Goal: Transaction & Acquisition: Purchase product/service

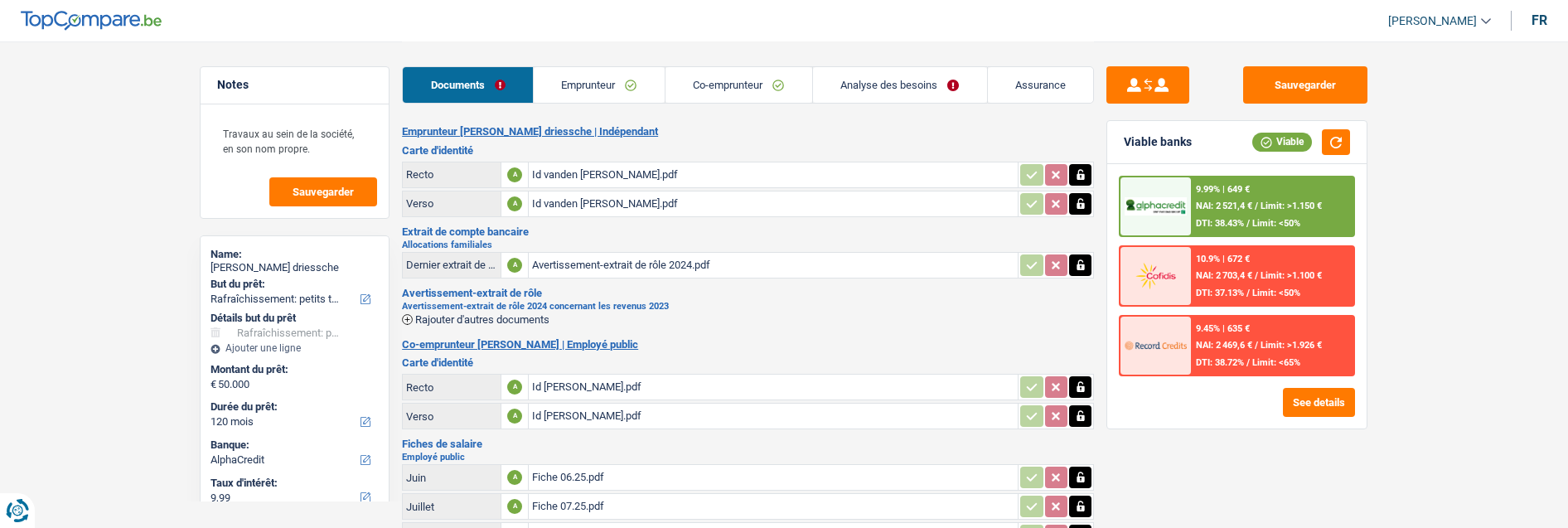
select select "houseOrGarden"
select select "120"
select select "alphacredit"
select select "120"
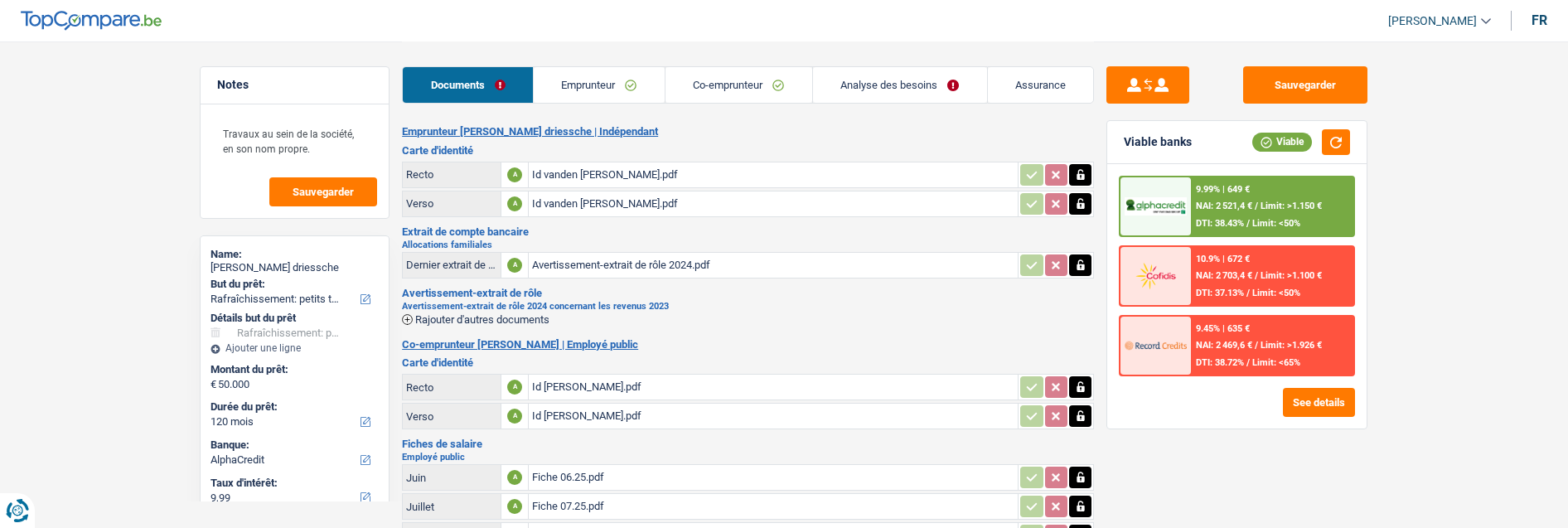
select select "120"
select select "houseOrGarden"
select select "yes"
select select "120"
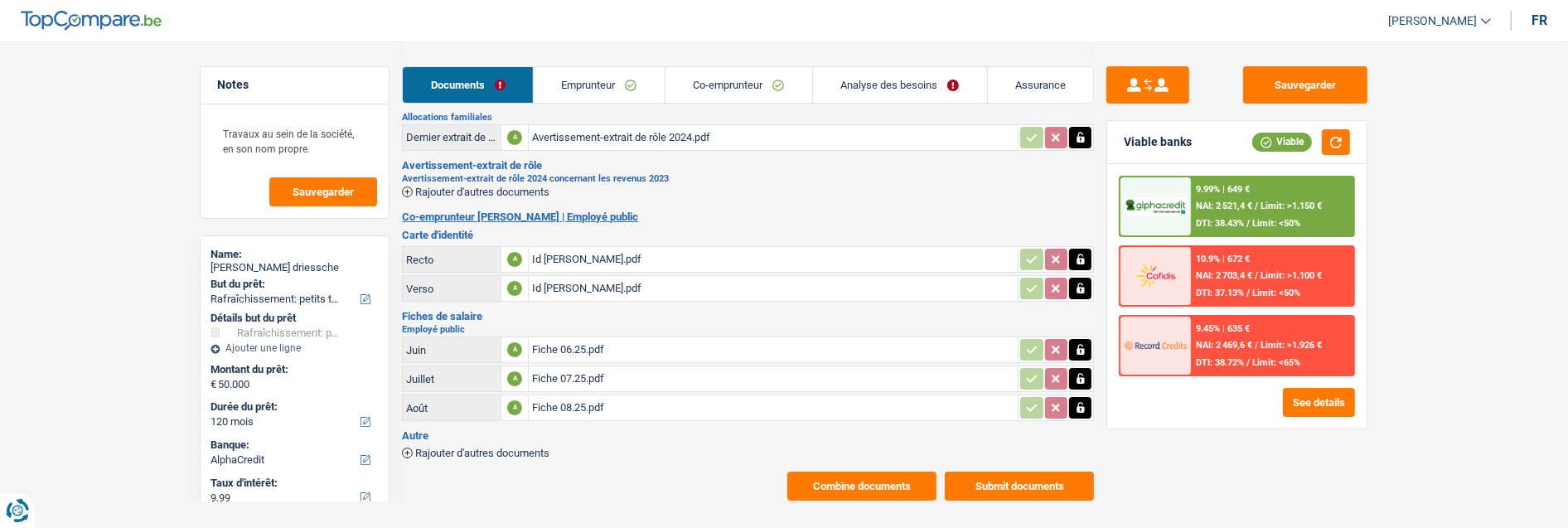
click at [902, 84] on link "Analyse des besoins" at bounding box center [899, 85] width 174 height 35
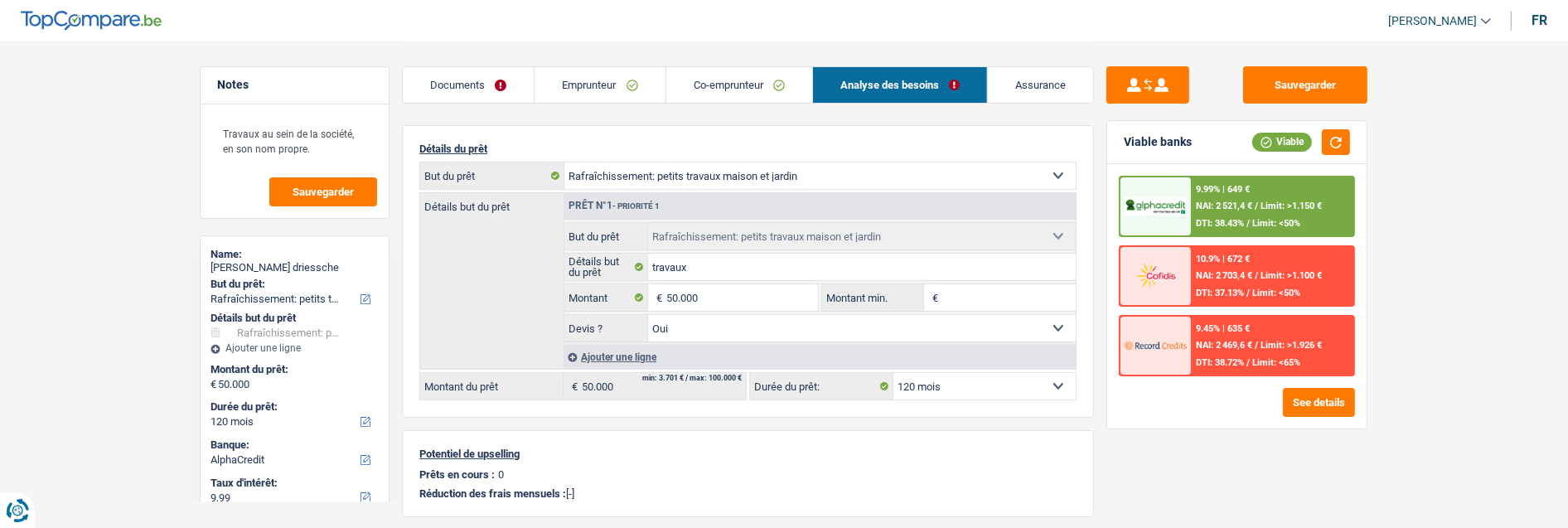
click at [582, 80] on link "Emprunteur" at bounding box center [599, 85] width 130 height 35
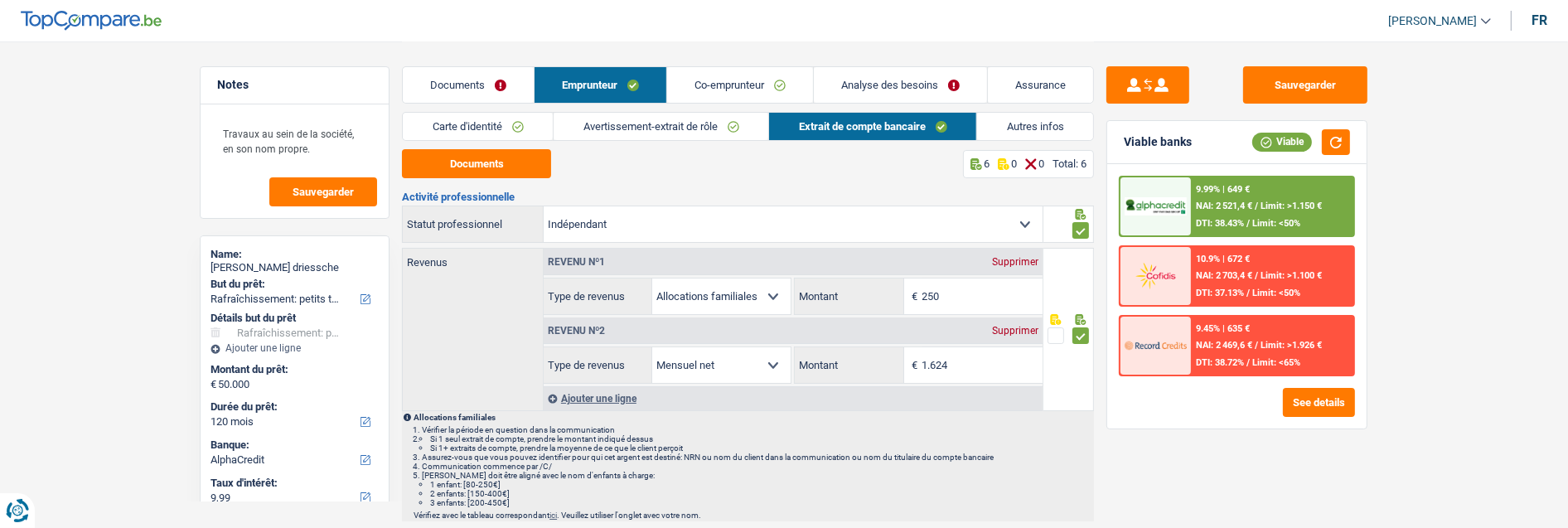
click at [681, 117] on link "Avertissement-extrait de rôle" at bounding box center [660, 126] width 214 height 27
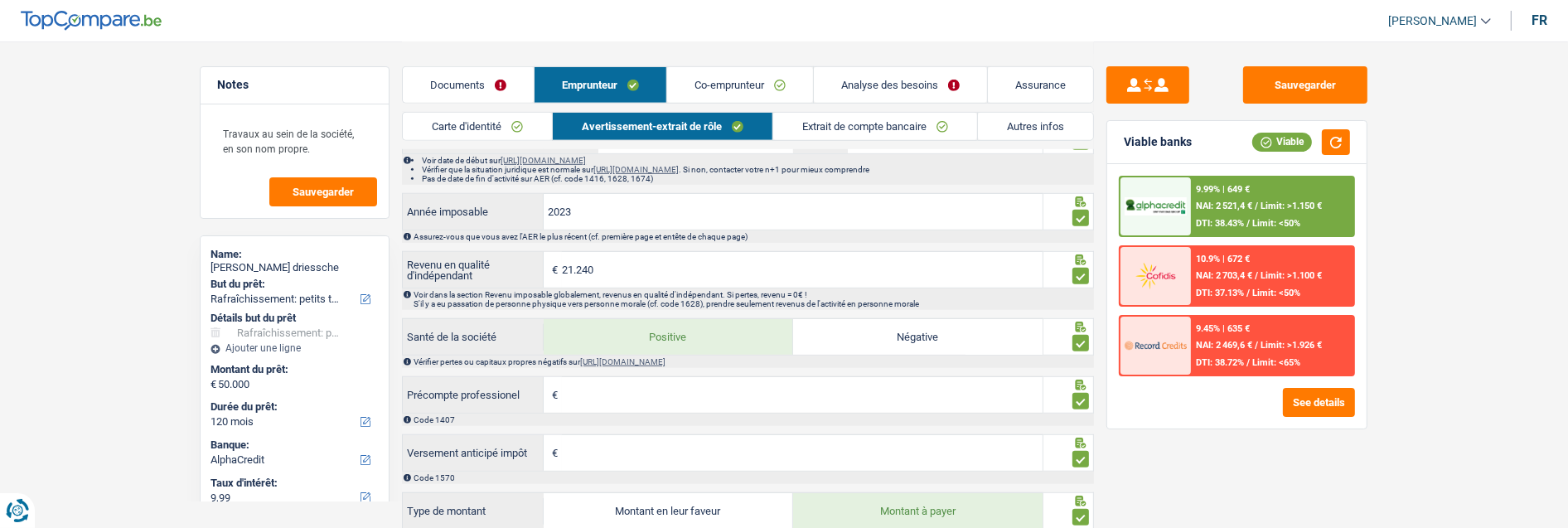
scroll to position [1290, 0]
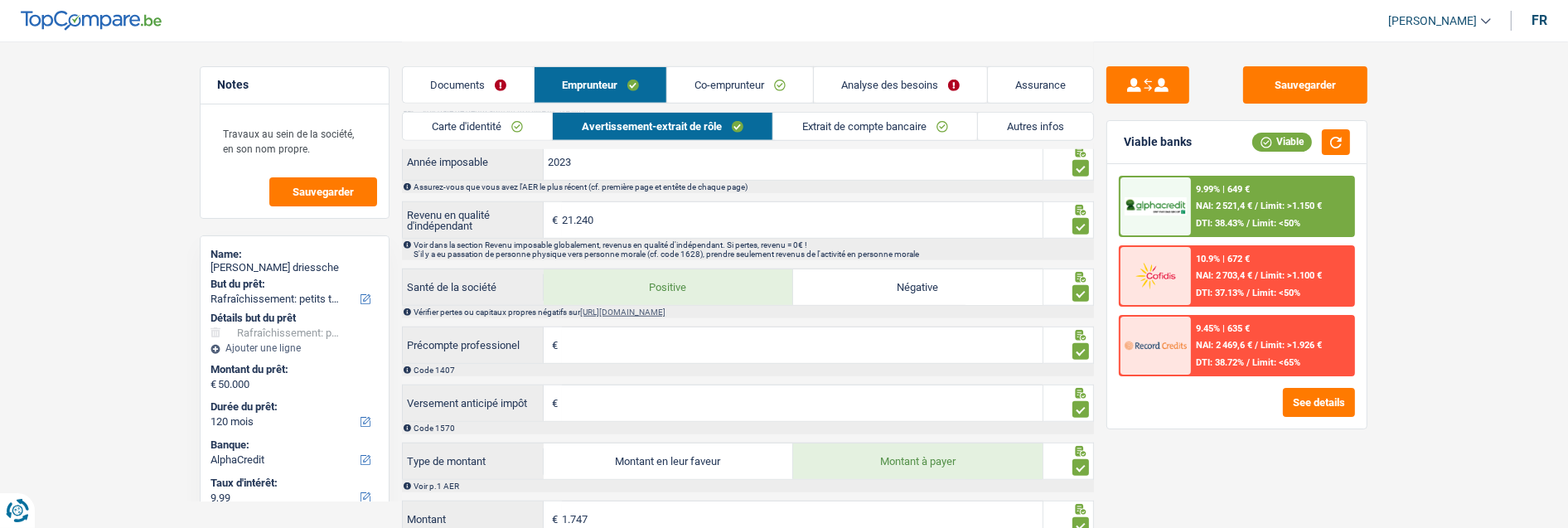
drag, startPoint x: 1015, startPoint y: 118, endPoint x: 988, endPoint y: 119, distance: 27.0
click at [1015, 118] on link "Autres infos" at bounding box center [1035, 126] width 116 height 27
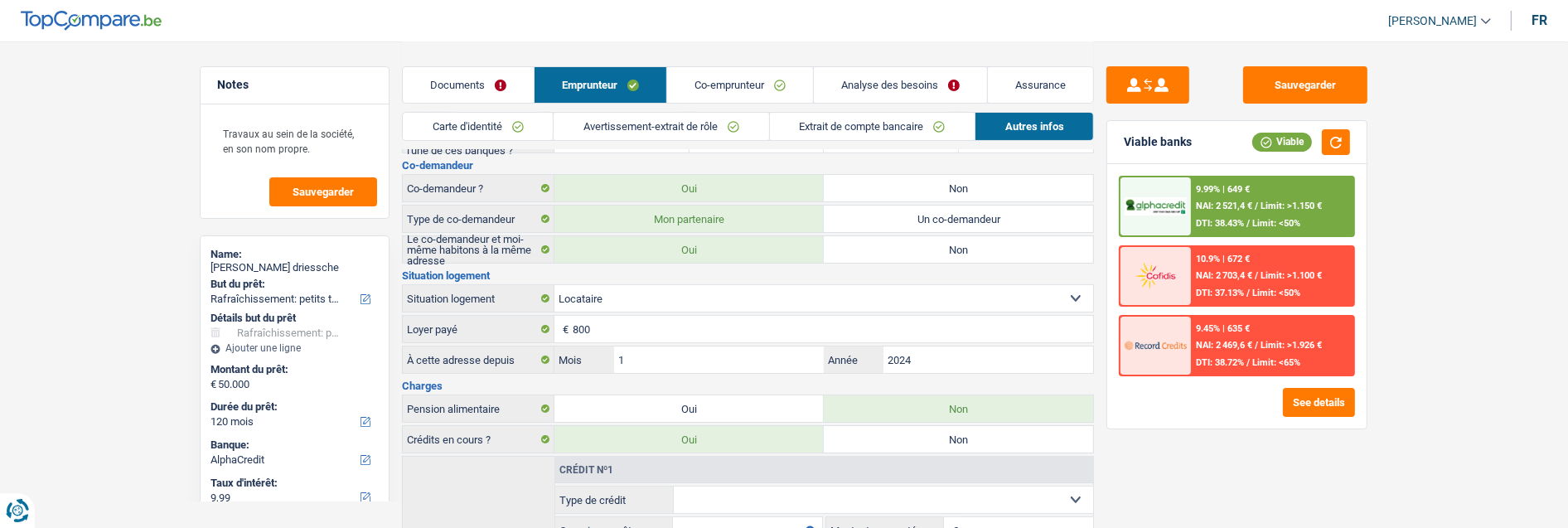
scroll to position [0, 0]
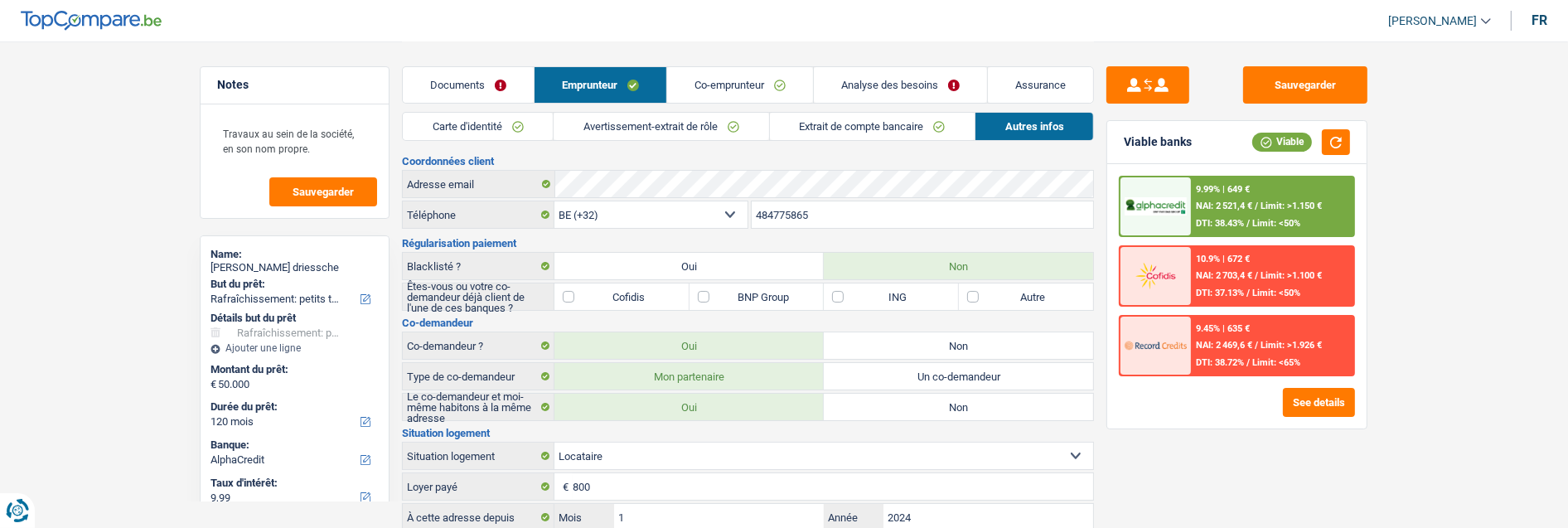
click at [882, 84] on link "Analyse des besoins" at bounding box center [900, 85] width 173 height 35
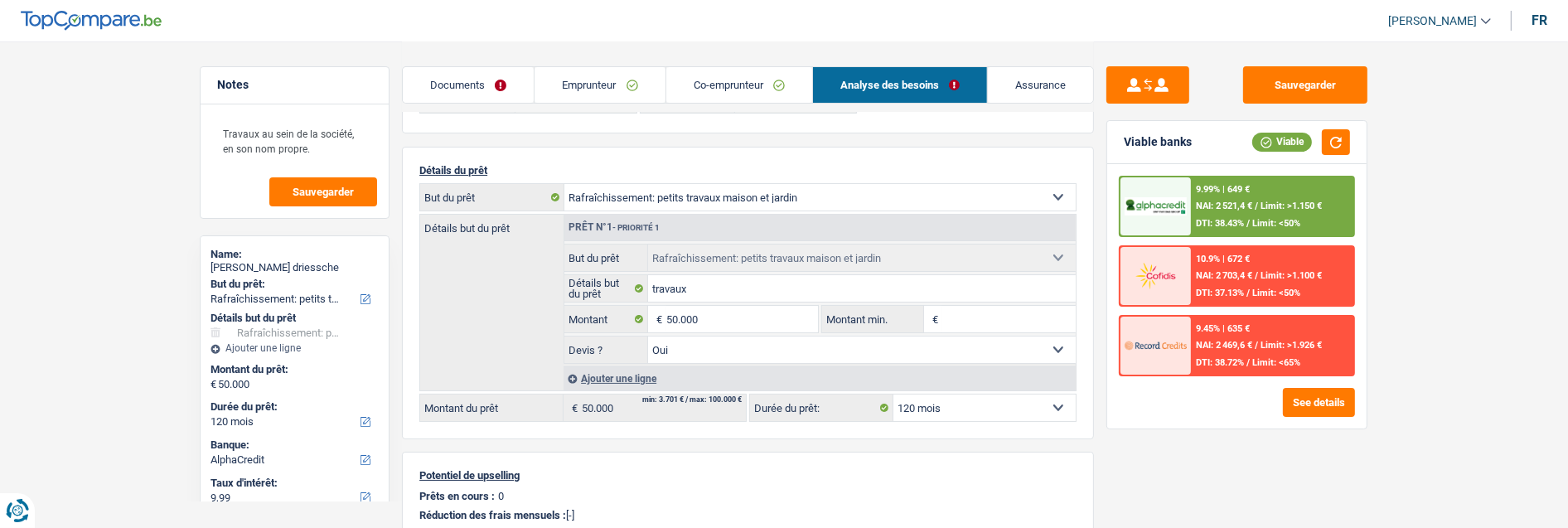
scroll to position [276, 0]
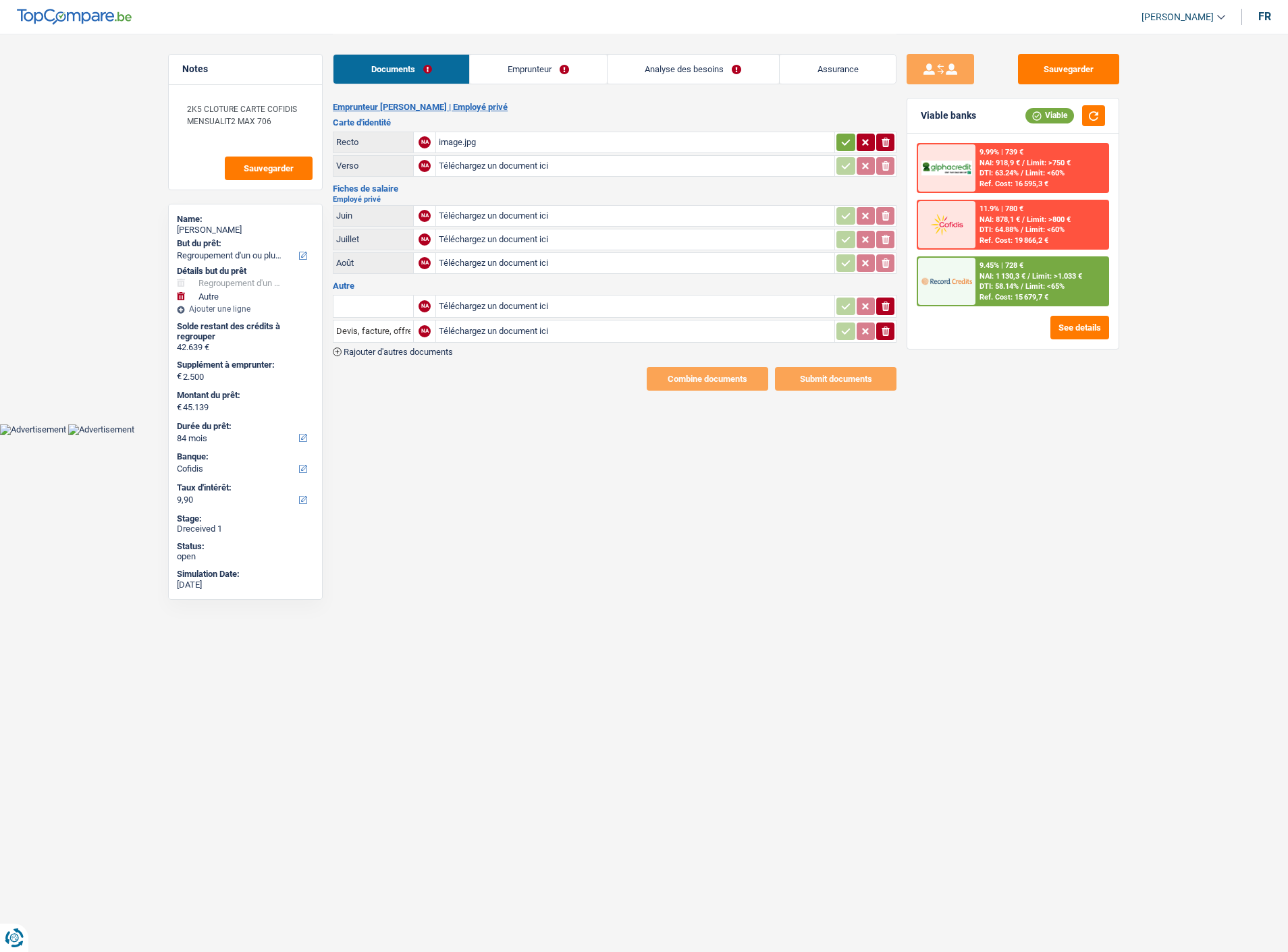
select select "refinancing"
select select "other"
select select "84"
select select "cofidis"
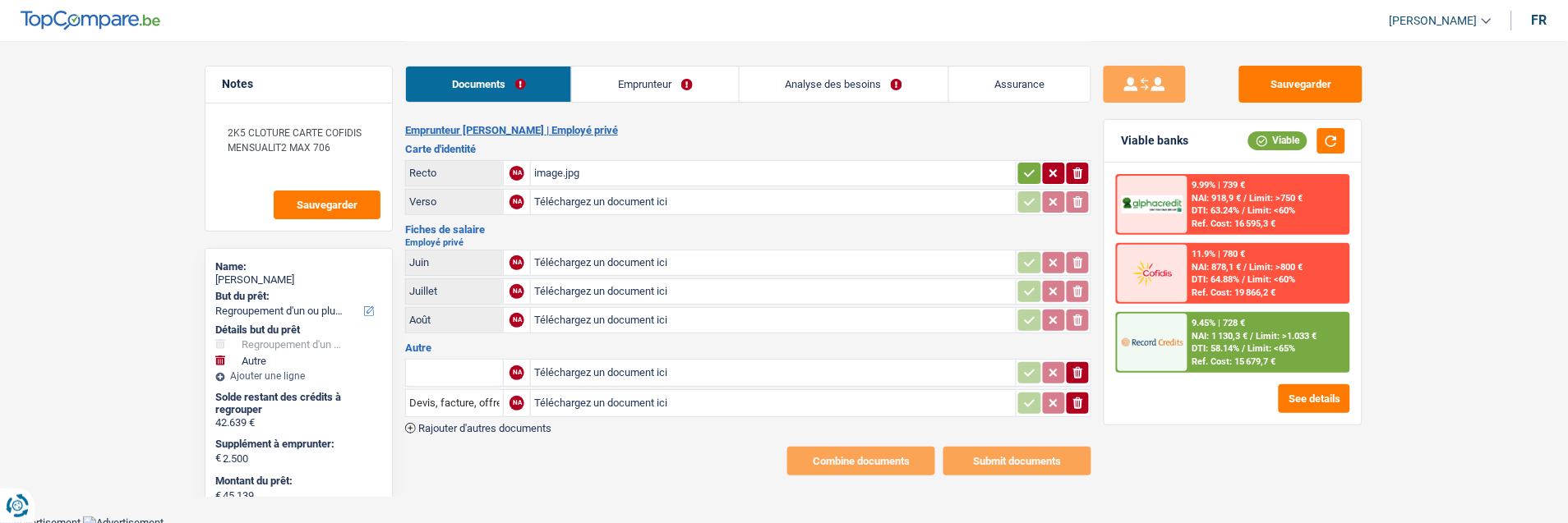
type input "C:\fakepath\pièce jointe 1.pdf"
click at [1023, 165] on icon "button" at bounding box center [1029, 173] width 13 height 17
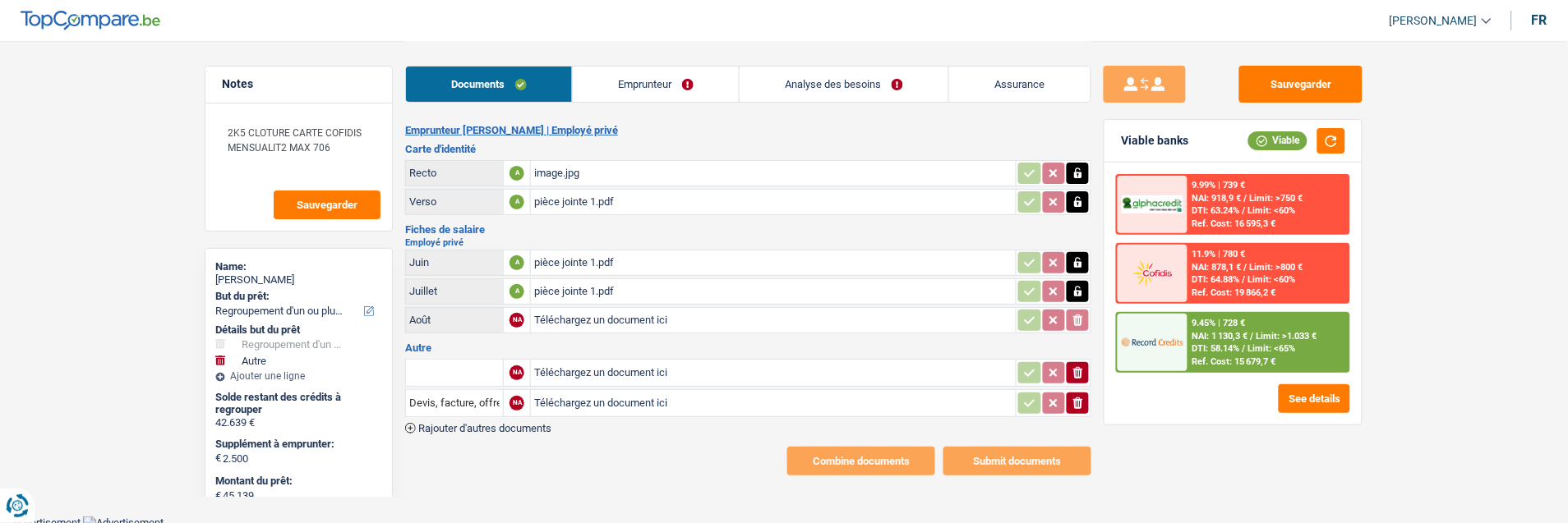
click at [1078, 398] on icon "ionicons-v5-e" at bounding box center [1078, 403] width 13 height 17
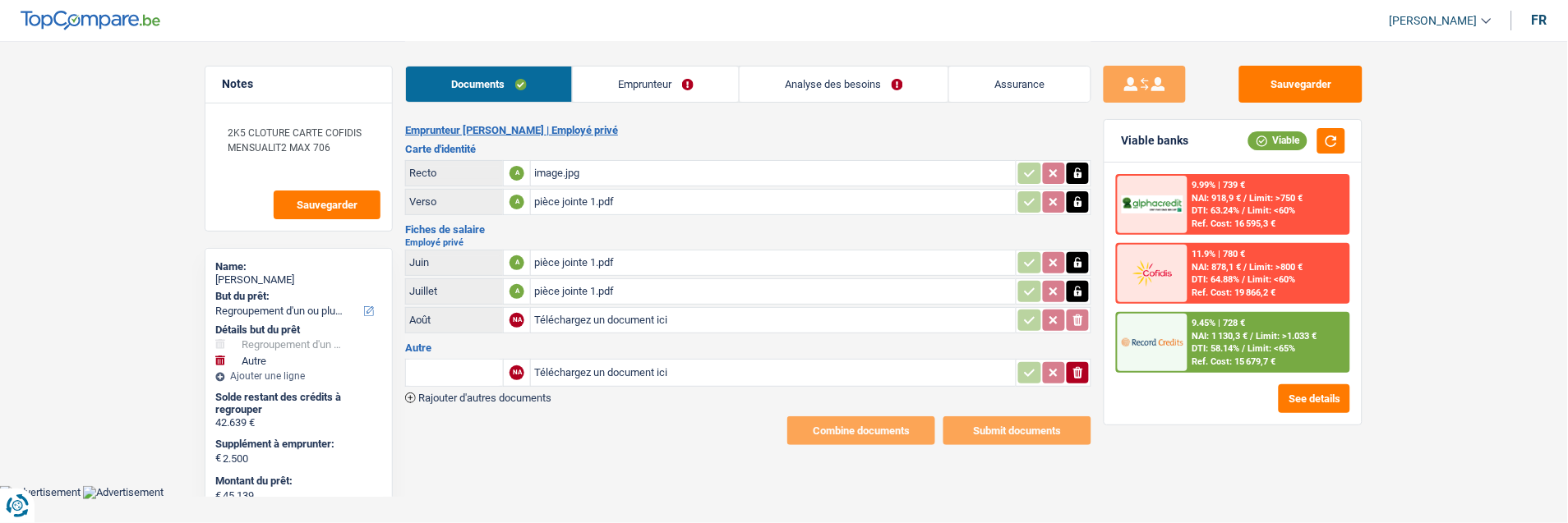
click at [654, 91] on link "Emprunteur" at bounding box center [656, 84] width 166 height 35
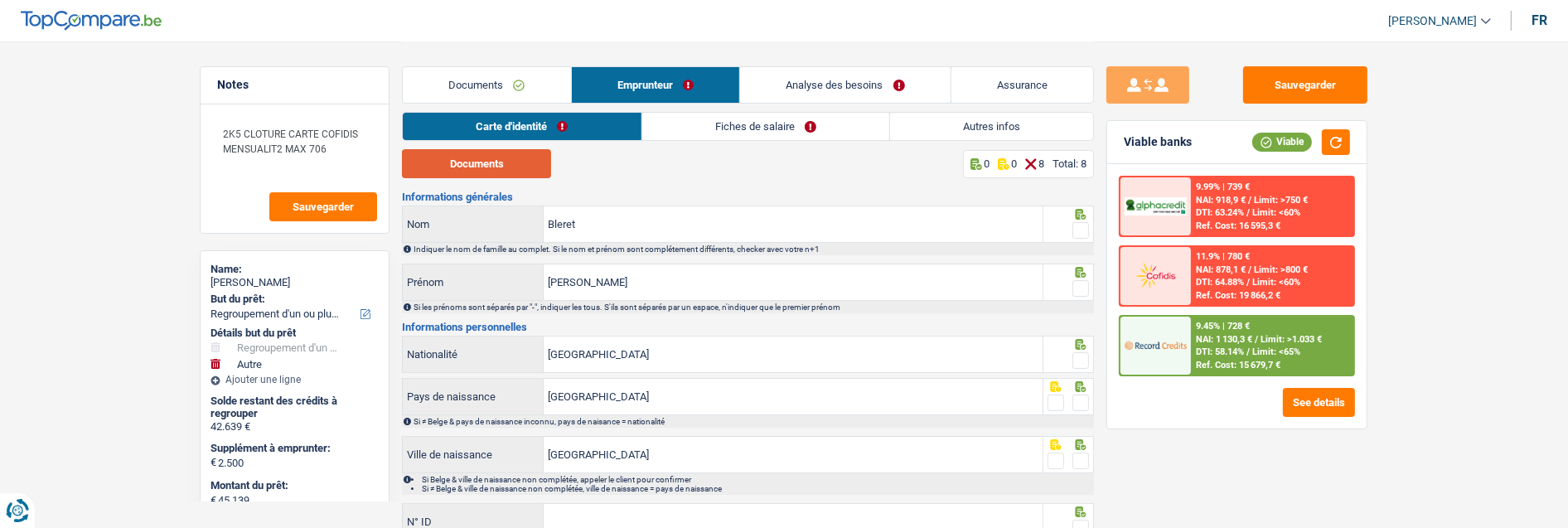
click at [509, 168] on button "Documents" at bounding box center [476, 163] width 149 height 29
click at [1082, 226] on span at bounding box center [1081, 230] width 17 height 17
click at [0, 0] on input "radio" at bounding box center [0, 0] width 0 height 0
click at [1088, 280] on span at bounding box center [1081, 288] width 17 height 17
click at [0, 0] on input "radio" at bounding box center [0, 0] width 0 height 0
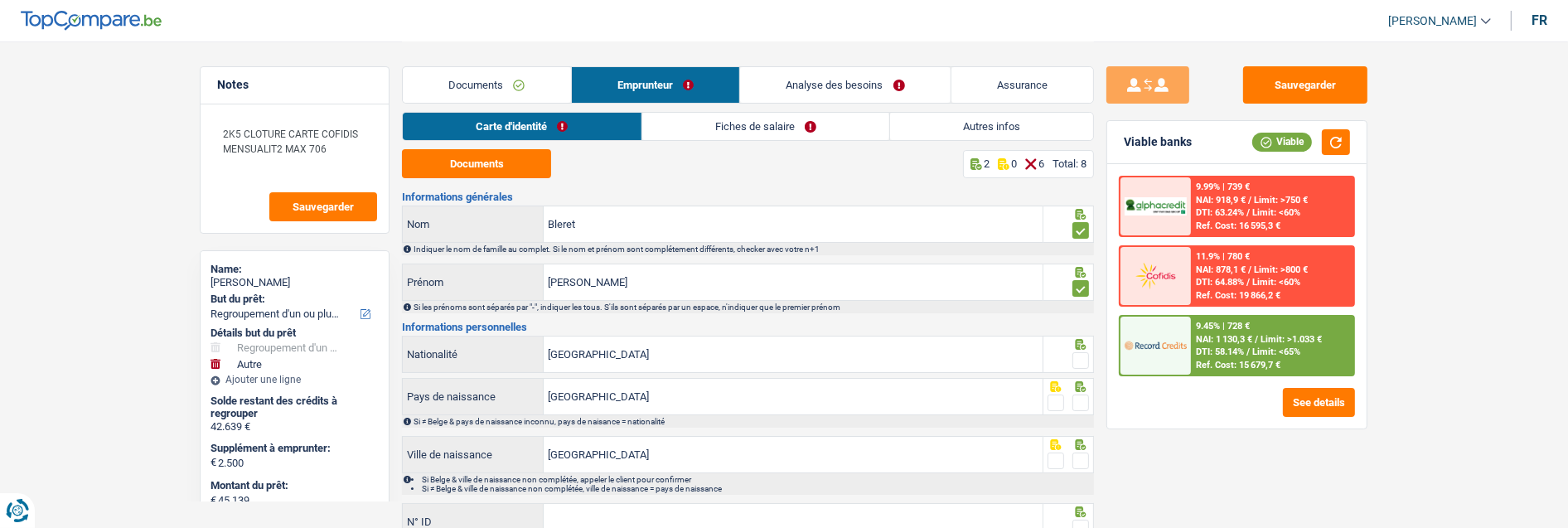
click at [1075, 357] on span at bounding box center [1081, 360] width 17 height 17
click at [0, 0] on input "radio" at bounding box center [0, 0] width 0 height 0
click at [1078, 396] on span at bounding box center [1081, 403] width 17 height 17
click at [0, 0] on input "radio" at bounding box center [0, 0] width 0 height 0
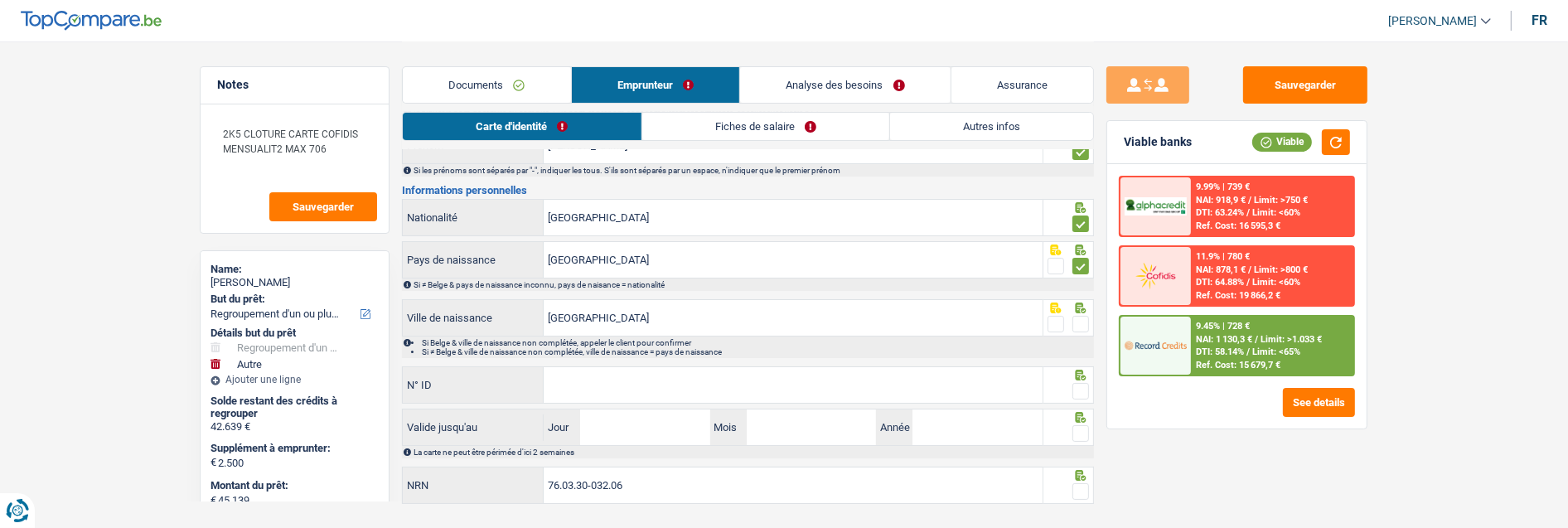
scroll to position [170, 0]
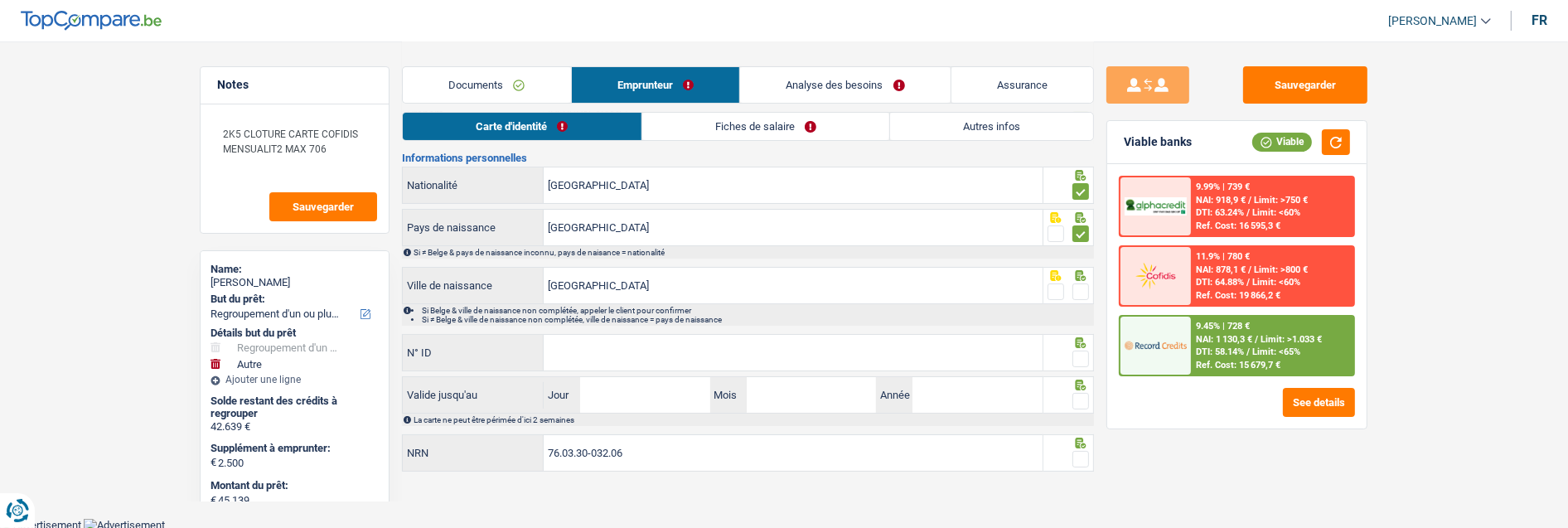
click at [1080, 287] on span at bounding box center [1081, 291] width 17 height 17
click at [0, 0] on input "radio" at bounding box center [0, 0] width 0 height 0
click at [690, 343] on input "N° ID" at bounding box center [792, 352] width 499 height 35
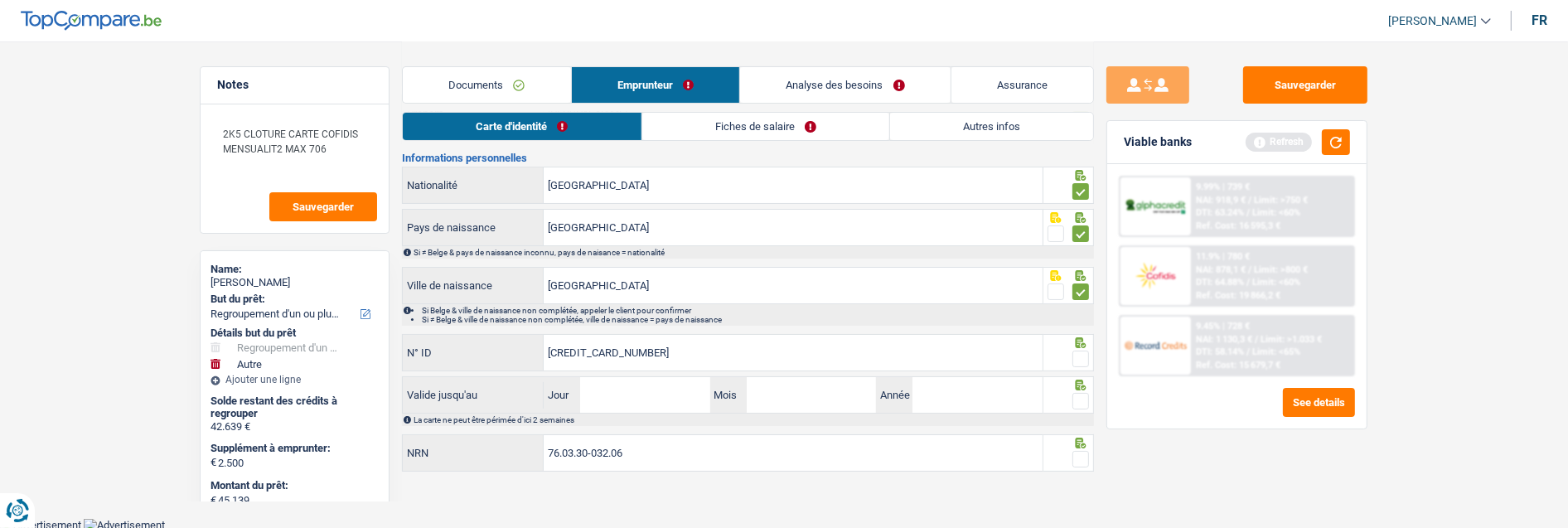
type input "592-7965073-96"
click at [1080, 351] on span at bounding box center [1081, 358] width 17 height 17
click at [0, 0] on input "radio" at bounding box center [0, 0] width 0 height 0
click at [686, 396] on input "Jour" at bounding box center [645, 395] width 130 height 35
type input "30"
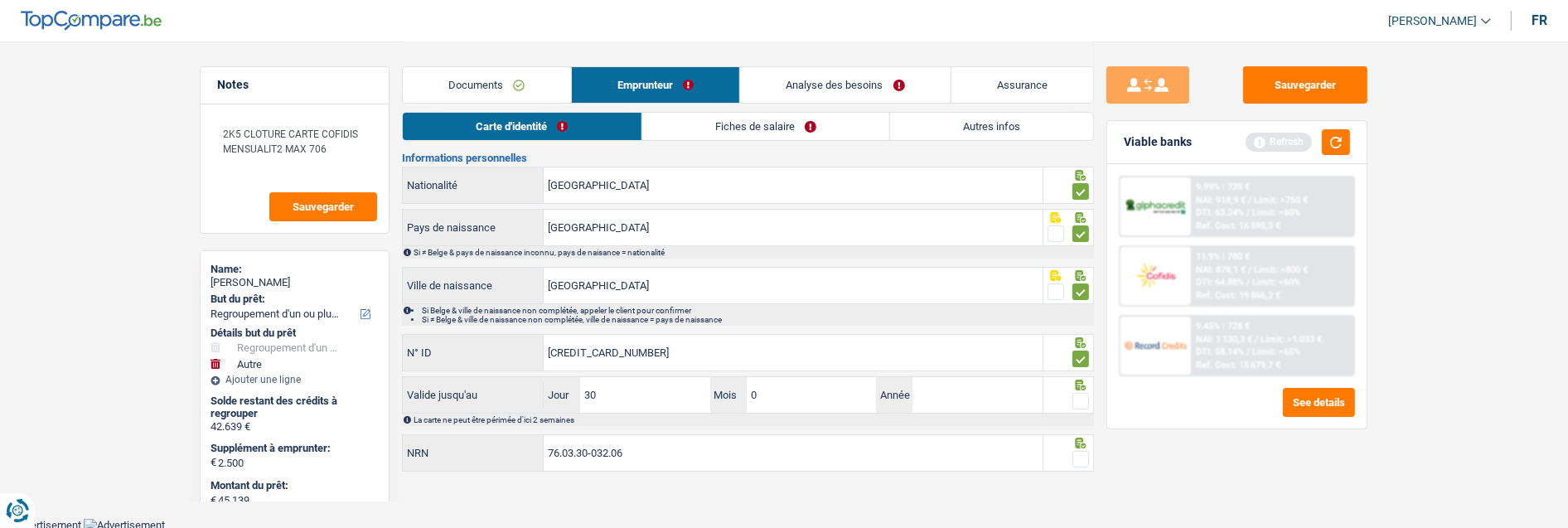
type input "04"
type input "2028"
click at [1077, 403] on span at bounding box center [1081, 401] width 17 height 17
click at [0, 0] on input "radio" at bounding box center [0, 0] width 0 height 0
click at [1086, 456] on span at bounding box center [1081, 459] width 17 height 17
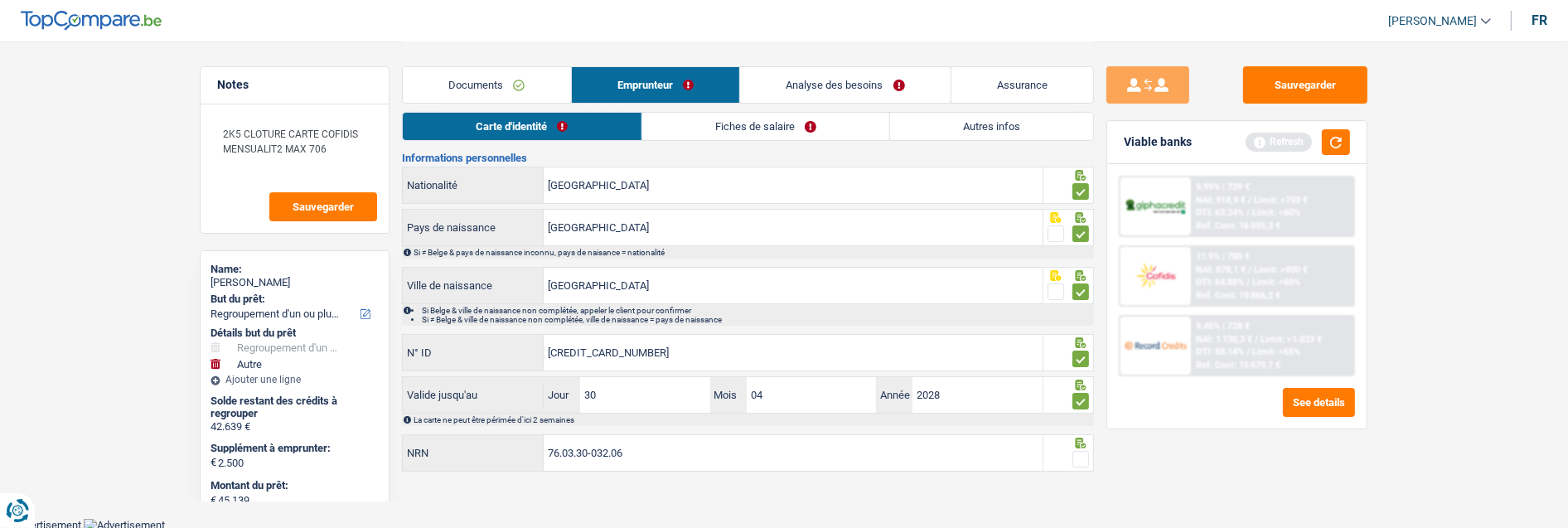
click at [0, 0] on input "radio" at bounding box center [0, 0] width 0 height 0
click at [794, 130] on link "Fiches de salaire" at bounding box center [766, 126] width 247 height 27
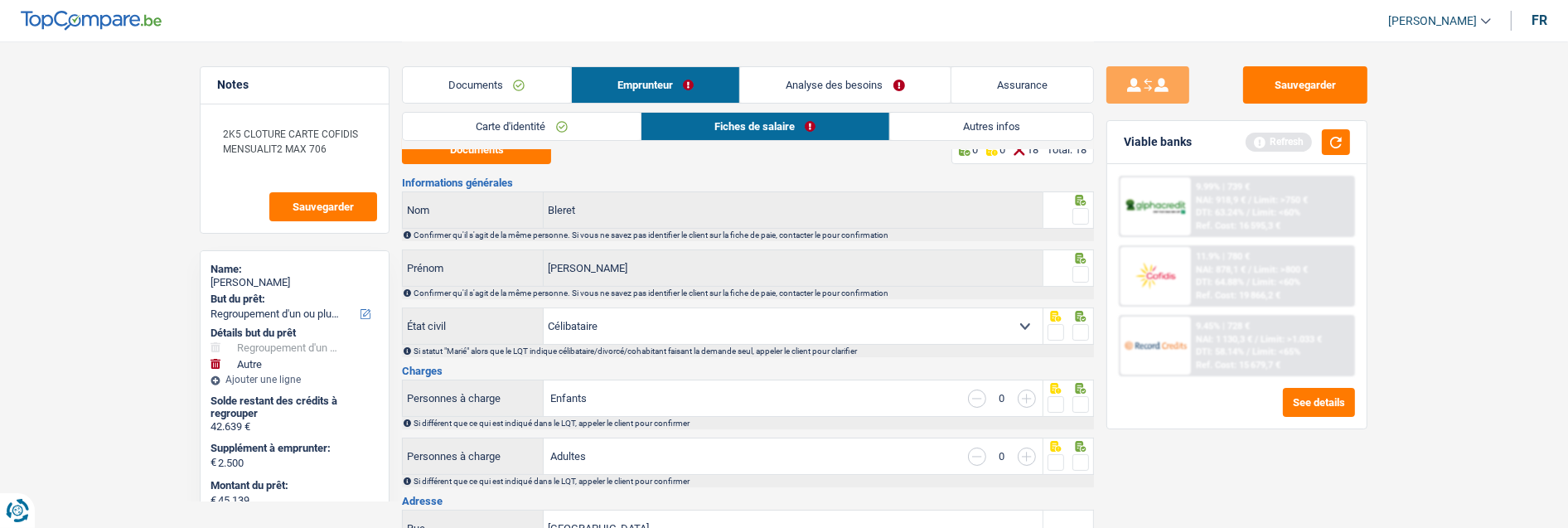
scroll to position [0, 0]
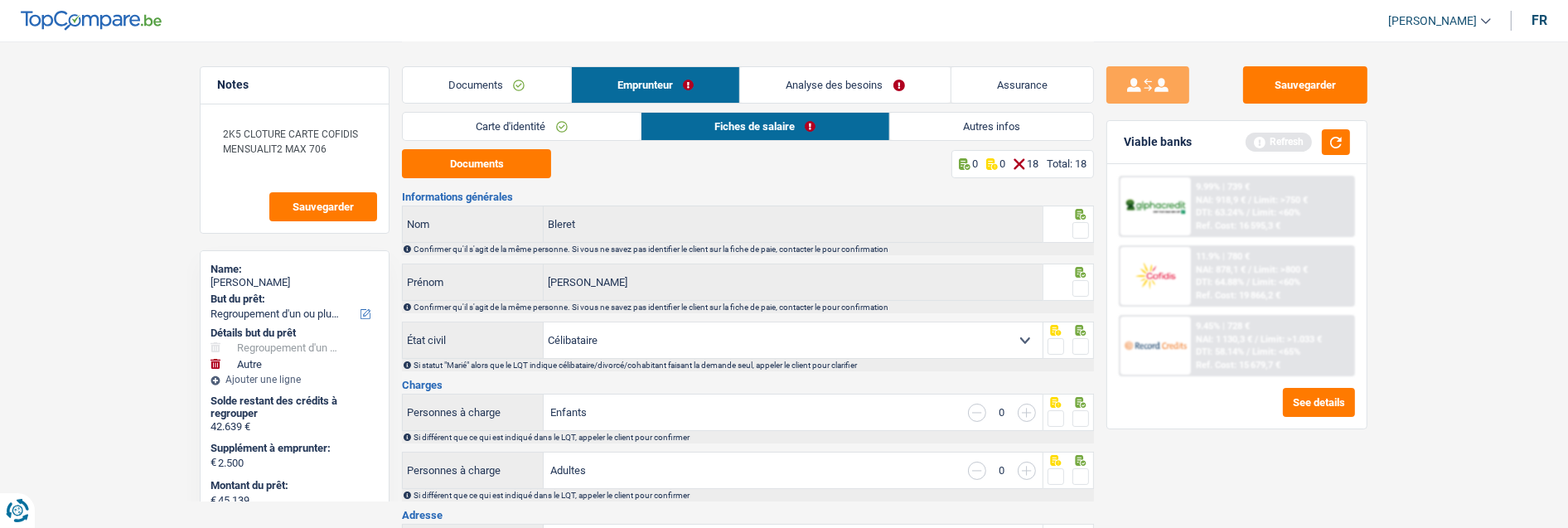
click at [1084, 224] on span at bounding box center [1081, 230] width 17 height 17
click at [0, 0] on input "radio" at bounding box center [0, 0] width 0 height 0
click at [1080, 291] on span at bounding box center [1081, 288] width 17 height 17
click at [0, 0] on input "radio" at bounding box center [0, 0] width 0 height 0
click at [1086, 338] on span at bounding box center [1081, 346] width 17 height 17
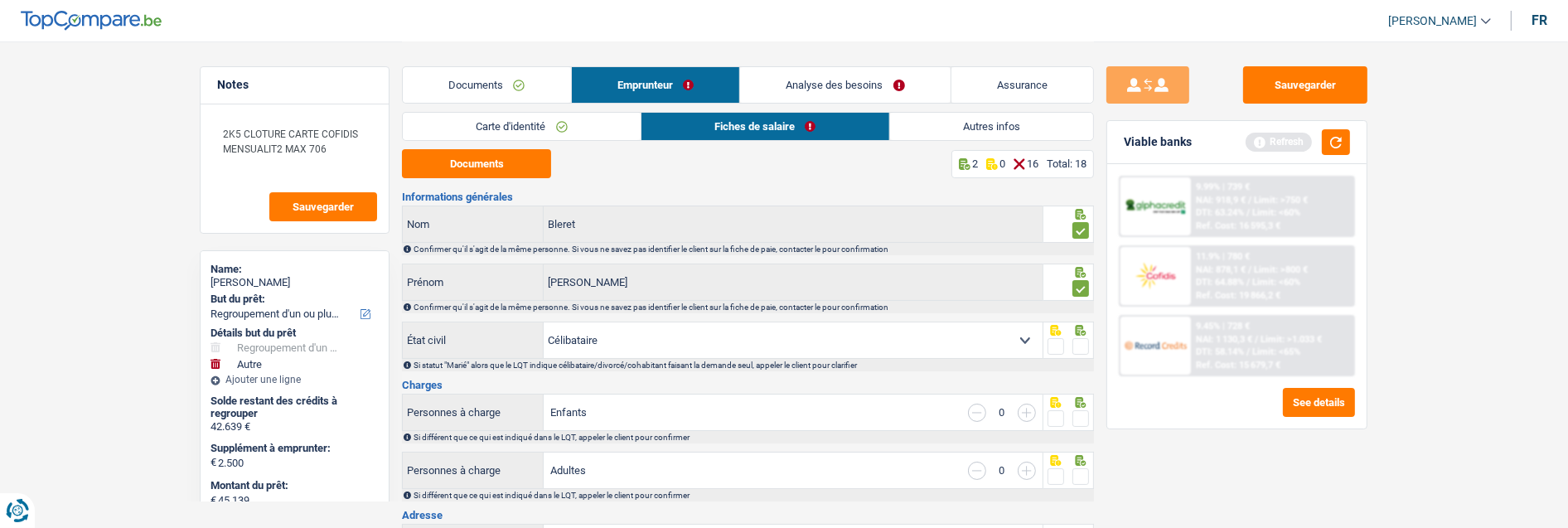
click at [0, 0] on input "radio" at bounding box center [0, 0] width 0 height 0
click at [1080, 423] on span at bounding box center [1081, 419] width 17 height 17
click at [0, 0] on input "radio" at bounding box center [0, 0] width 0 height 0
click at [1083, 471] on span at bounding box center [1081, 477] width 17 height 17
click at [0, 0] on input "radio" at bounding box center [0, 0] width 0 height 0
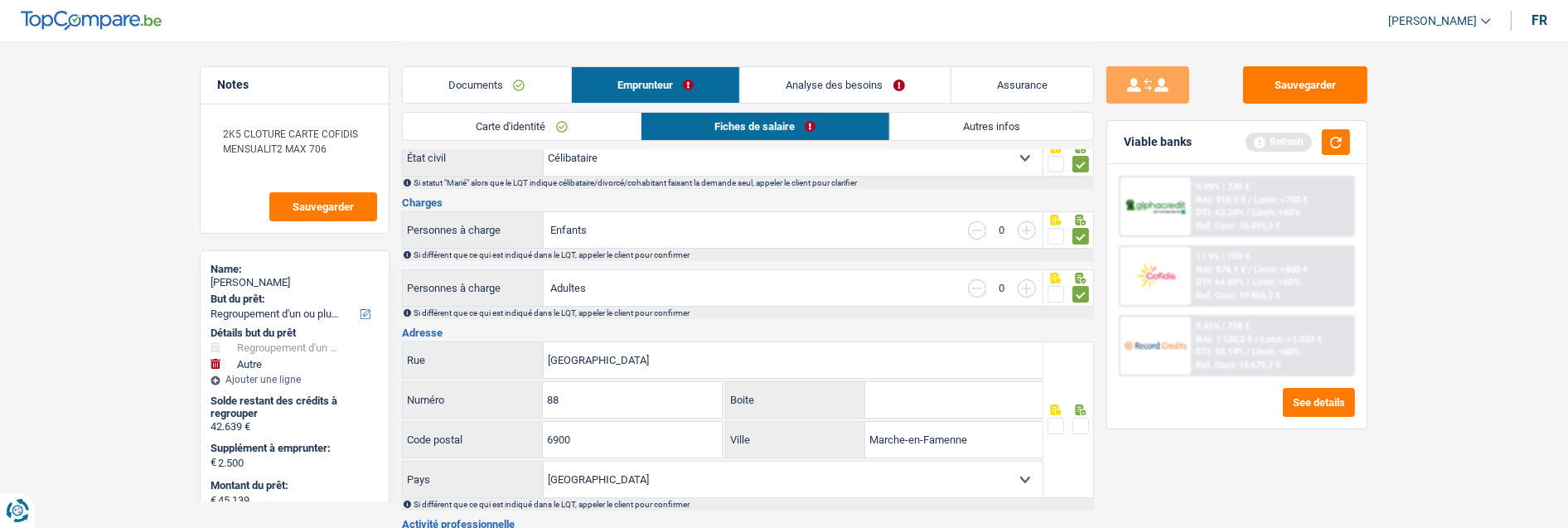
scroll to position [185, 0]
click at [1086, 424] on span at bounding box center [1081, 425] width 17 height 17
click at [0, 0] on input "radio" at bounding box center [0, 0] width 0 height 0
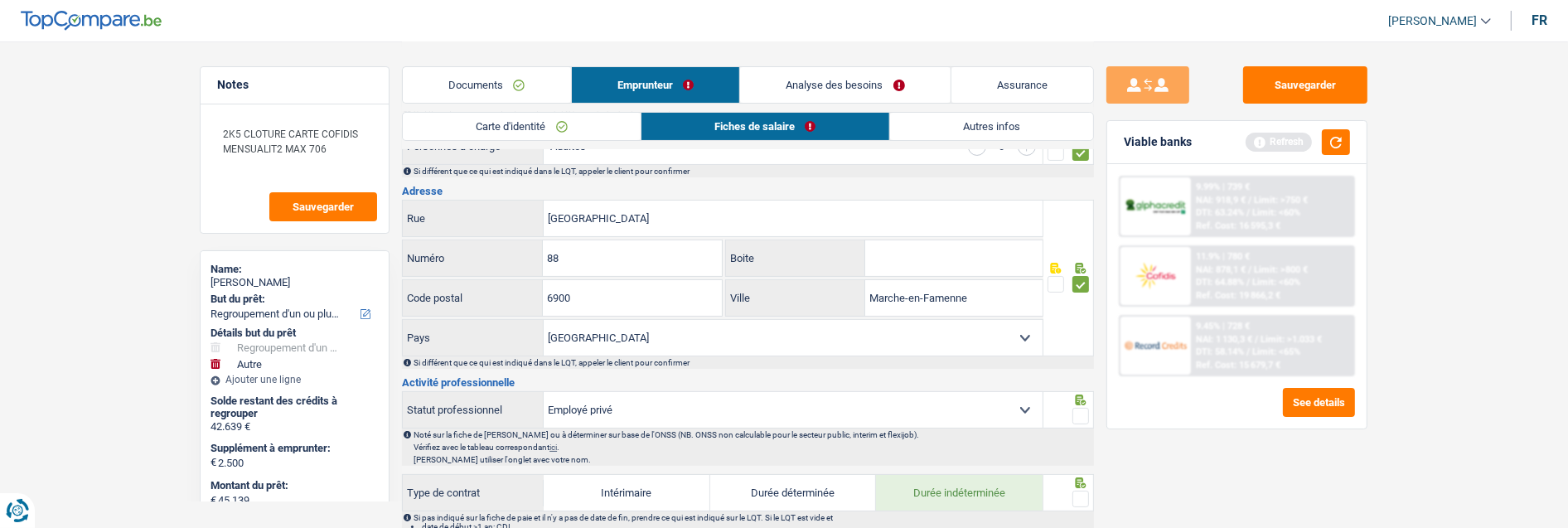
scroll to position [460, 0]
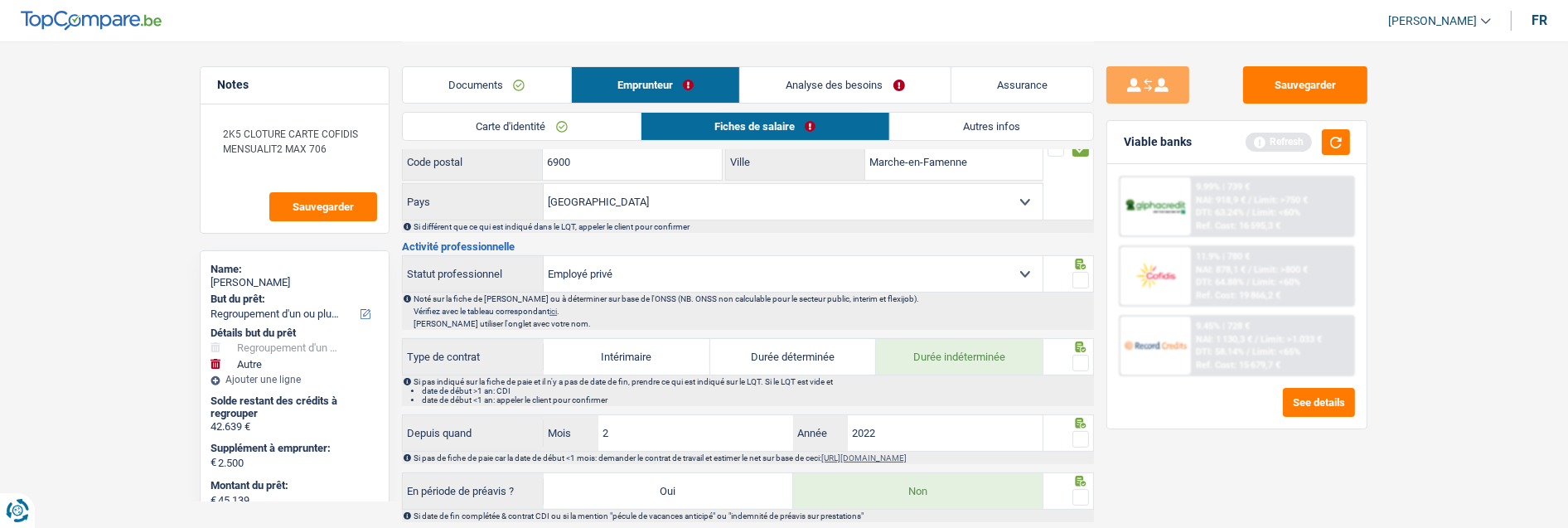
click at [1084, 278] on span at bounding box center [1081, 280] width 17 height 17
click at [0, 0] on input "radio" at bounding box center [0, 0] width 0 height 0
click at [1086, 362] on span at bounding box center [1081, 363] width 17 height 17
click at [0, 0] on input "radio" at bounding box center [0, 0] width 0 height 0
click at [1084, 434] on span at bounding box center [1081, 439] width 17 height 17
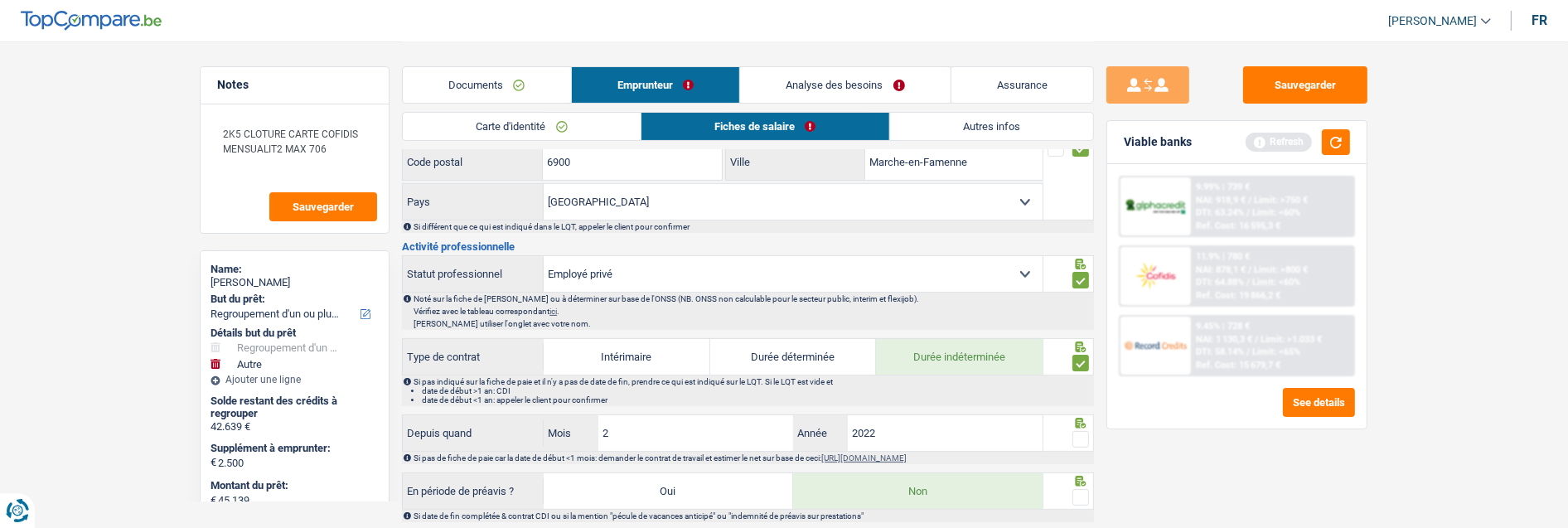
click at [0, 0] on input "radio" at bounding box center [0, 0] width 0 height 0
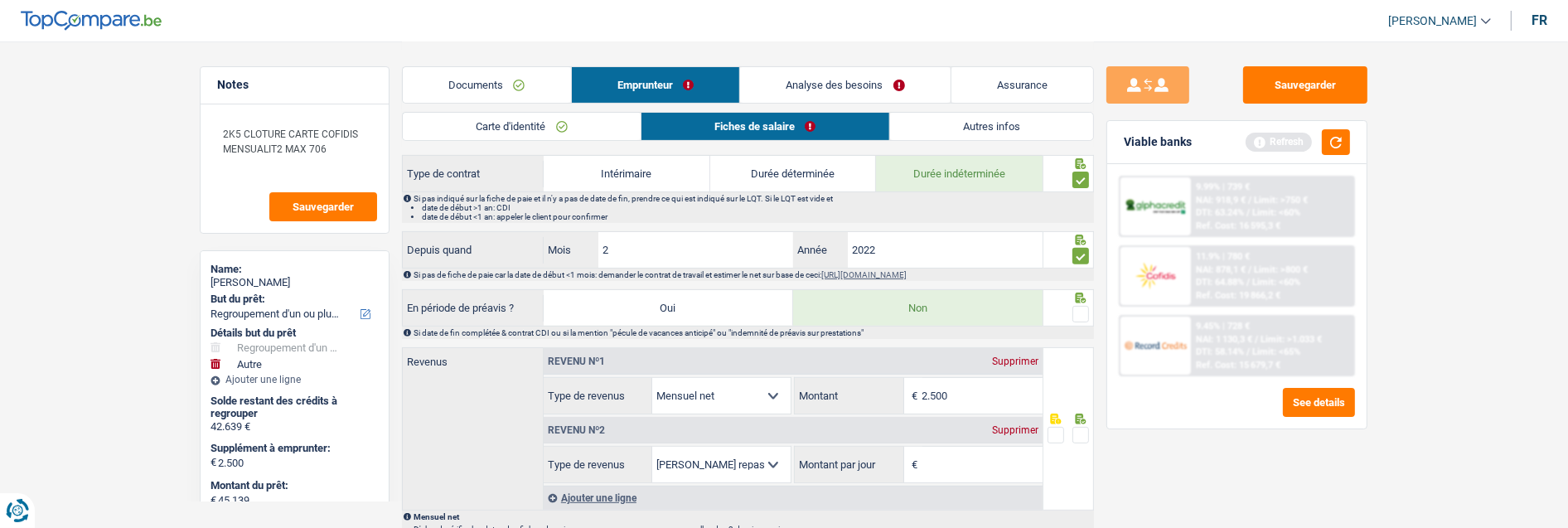
scroll to position [645, 0]
click at [1073, 305] on span at bounding box center [1081, 313] width 17 height 17
click at [0, 0] on input "radio" at bounding box center [0, 0] width 0 height 0
click at [975, 402] on input "2.500" at bounding box center [982, 395] width 120 height 35
type input "2.543"
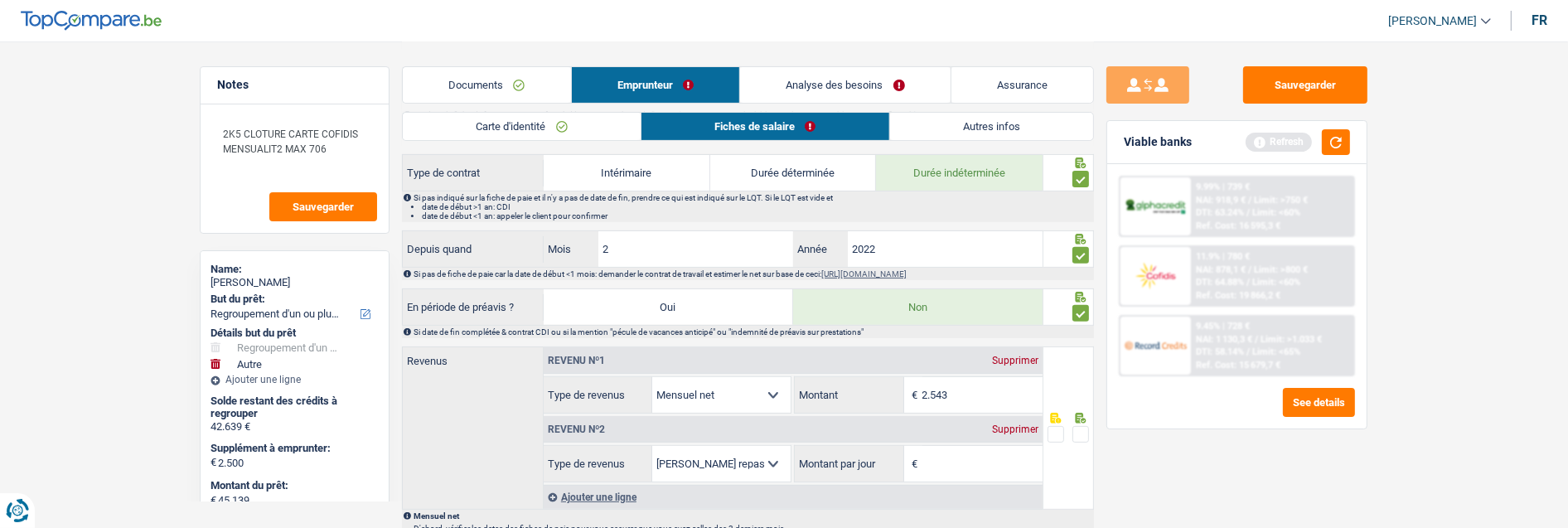
click at [949, 469] on input "Montant par jour" at bounding box center [982, 464] width 120 height 35
type input "4,0"
click at [1080, 428] on span at bounding box center [1081, 434] width 17 height 17
click at [0, 0] on input "radio" at bounding box center [0, 0] width 0 height 0
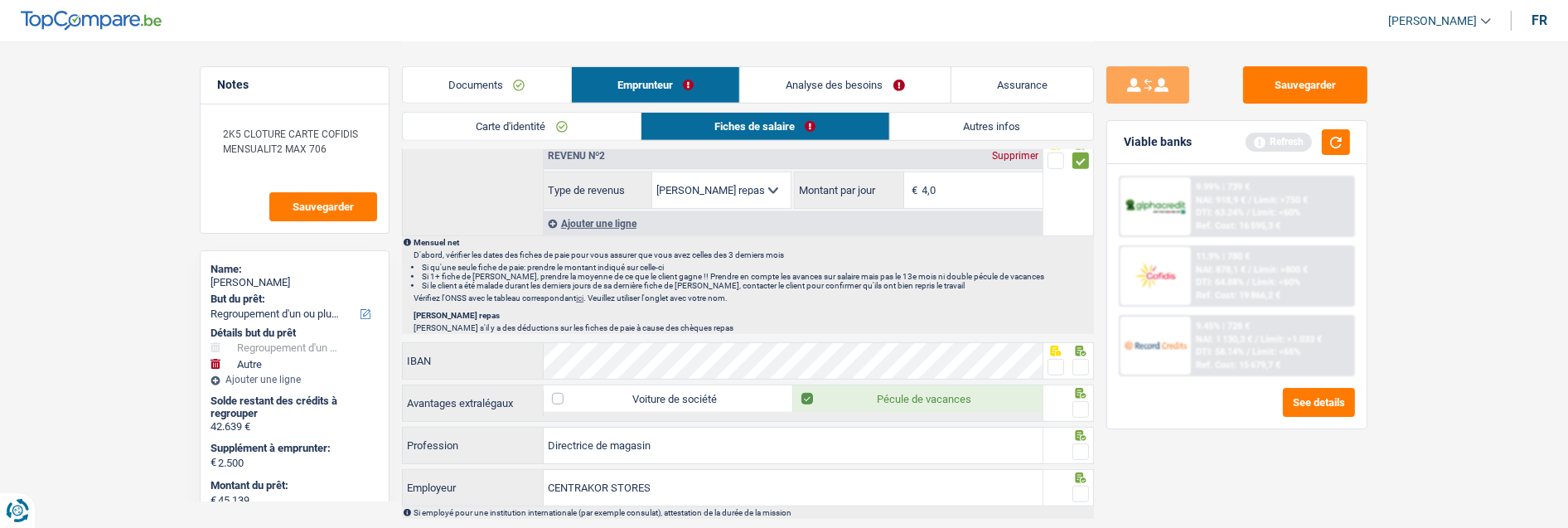
scroll to position [922, 0]
drag, startPoint x: 1080, startPoint y: 360, endPoint x: 1075, endPoint y: 382, distance: 22.6
click at [1080, 362] on span at bounding box center [1081, 364] width 17 height 17
click at [0, 0] on input "radio" at bounding box center [0, 0] width 0 height 0
click at [1073, 404] on span at bounding box center [1081, 406] width 17 height 17
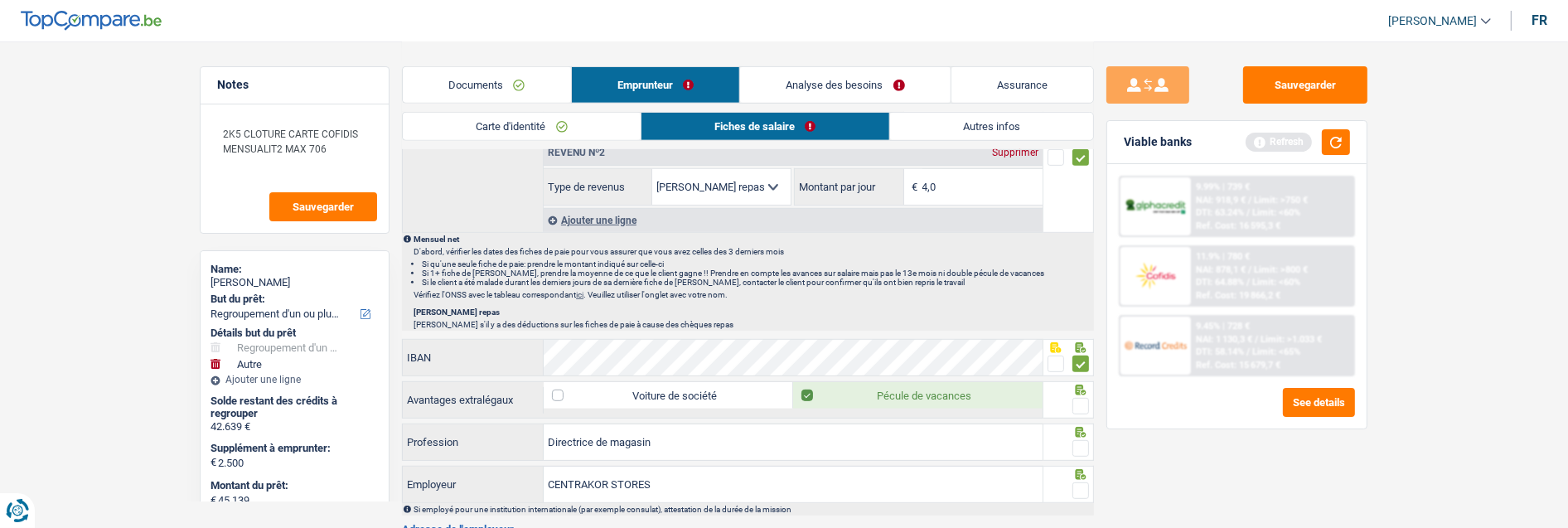
click at [0, 0] on input "radio" at bounding box center [0, 0] width 0 height 0
click at [1084, 444] on span at bounding box center [1081, 449] width 17 height 17
click at [0, 0] on input "radio" at bounding box center [0, 0] width 0 height 0
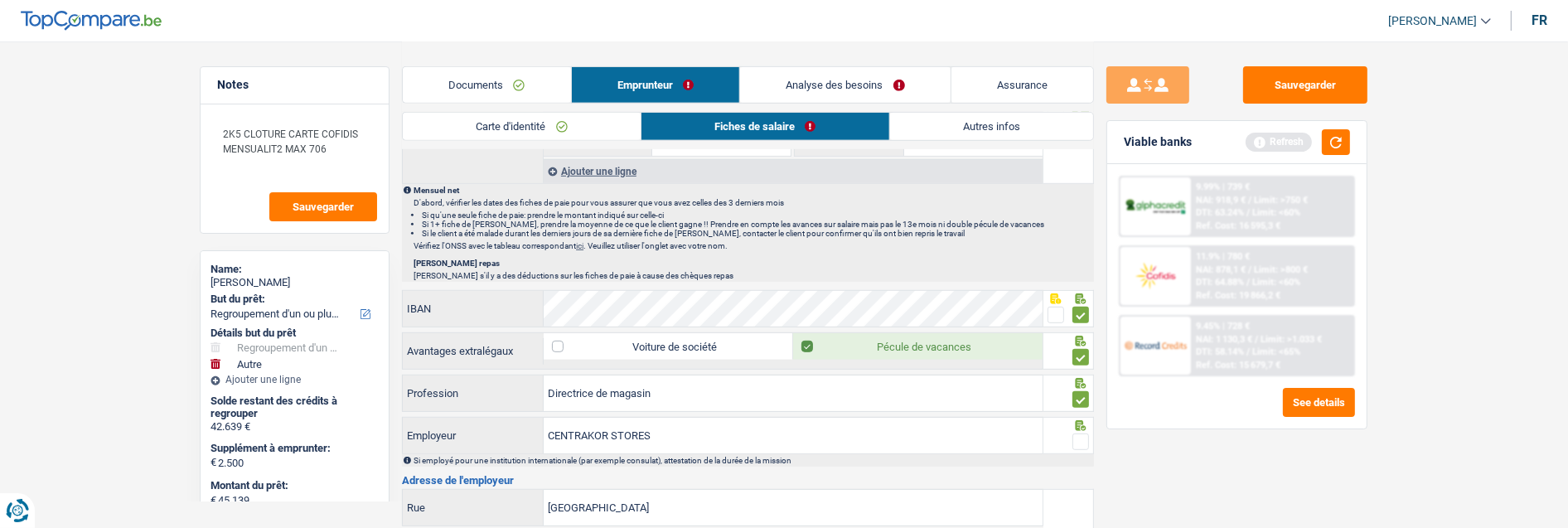
scroll to position [1014, 0]
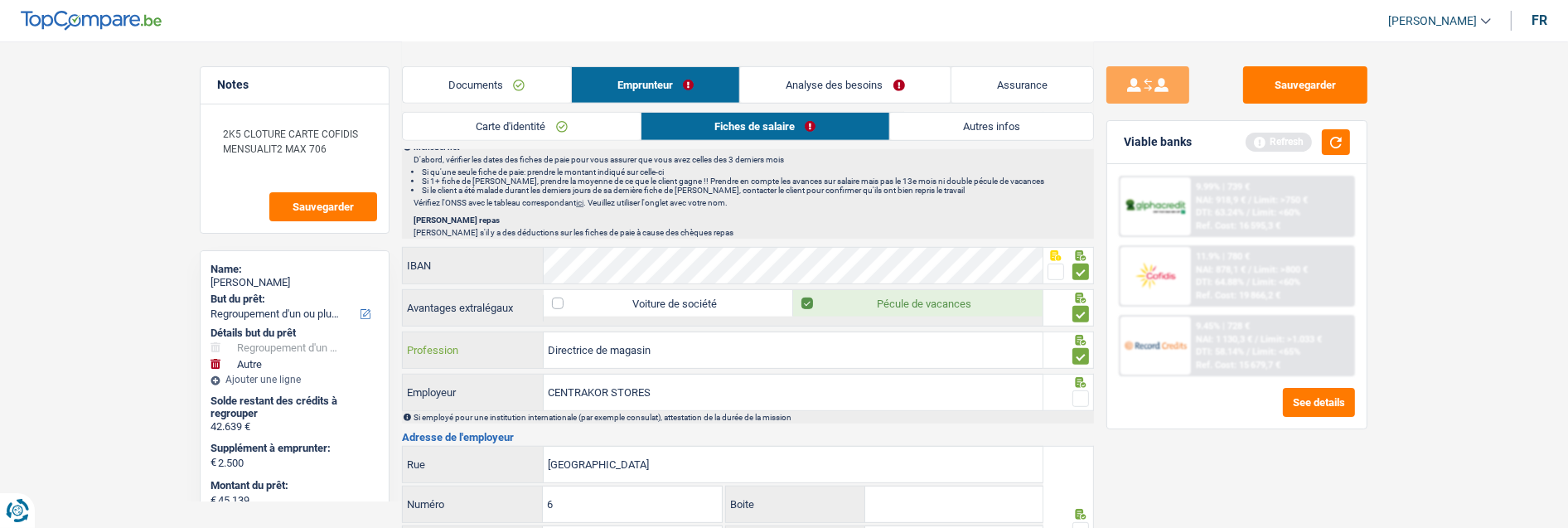
drag, startPoint x: 594, startPoint y: 349, endPoint x: 444, endPoint y: 338, distance: 150.4
click at [457, 343] on div "Directrice de magasin Profession" at bounding box center [723, 351] width 640 height 35
type input "Responsable de magasin"
click at [1086, 399] on span at bounding box center [1081, 398] width 17 height 17
click at [0, 0] on input "radio" at bounding box center [0, 0] width 0 height 0
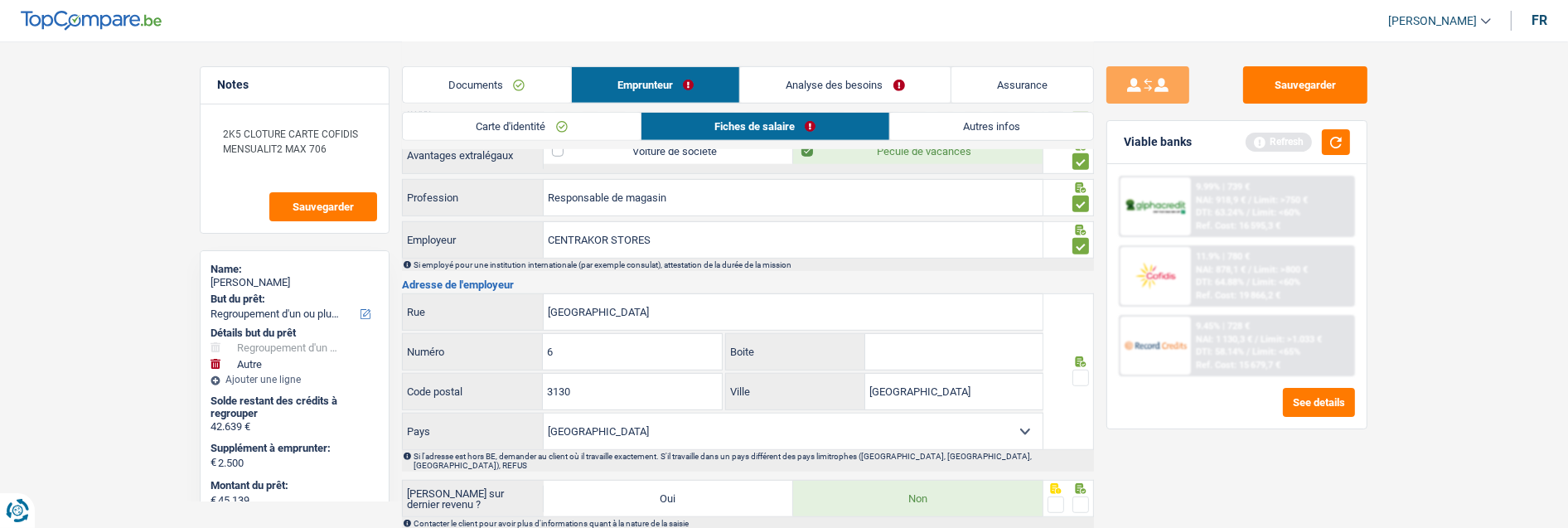
scroll to position [1131, 0]
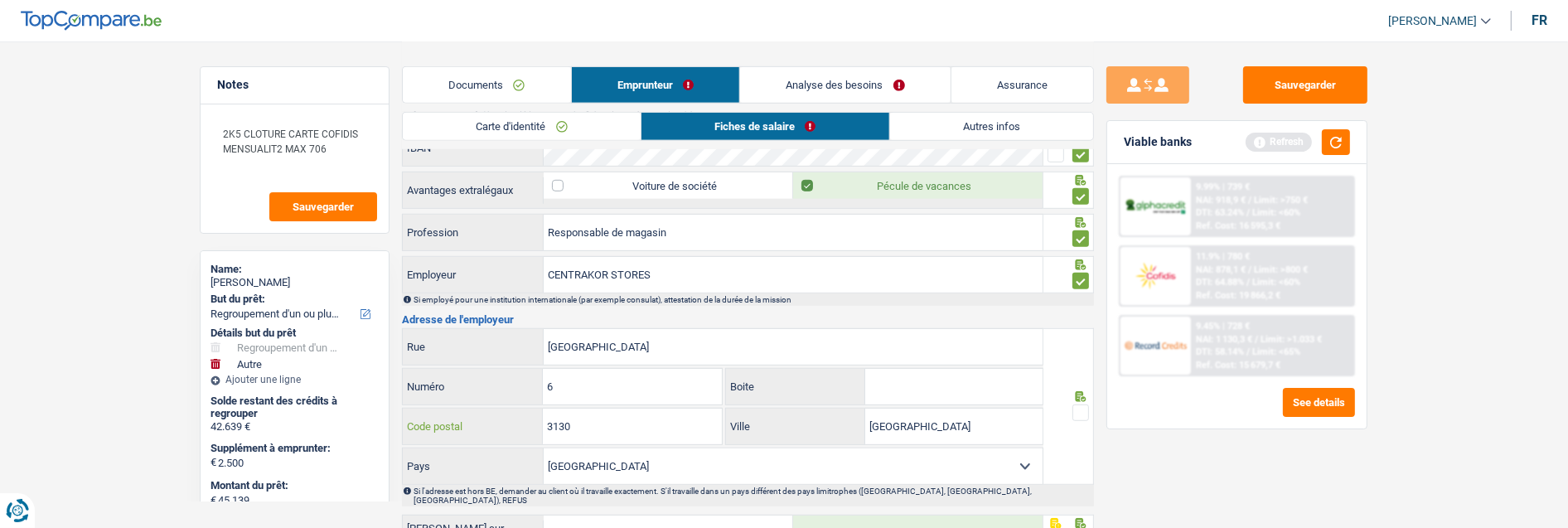
click at [602, 430] on input "3130" at bounding box center [632, 426] width 178 height 35
type input "3130"
click at [624, 457] on select "Belgique France Allemagne Italie Luxembourg Pays-Bas Espagne Suisse Sélectionne…" at bounding box center [792, 466] width 499 height 35
click at [544, 449] on select "Belgique France Allemagne Italie Luxembourg Pays-Bas Espagne Suisse Sélectionne…" at bounding box center [792, 466] width 499 height 35
click at [634, 471] on select "Belgique France Allemagne Italie Luxembourg Pays-Bas Espagne Suisse Sélectionne…" at bounding box center [792, 466] width 499 height 35
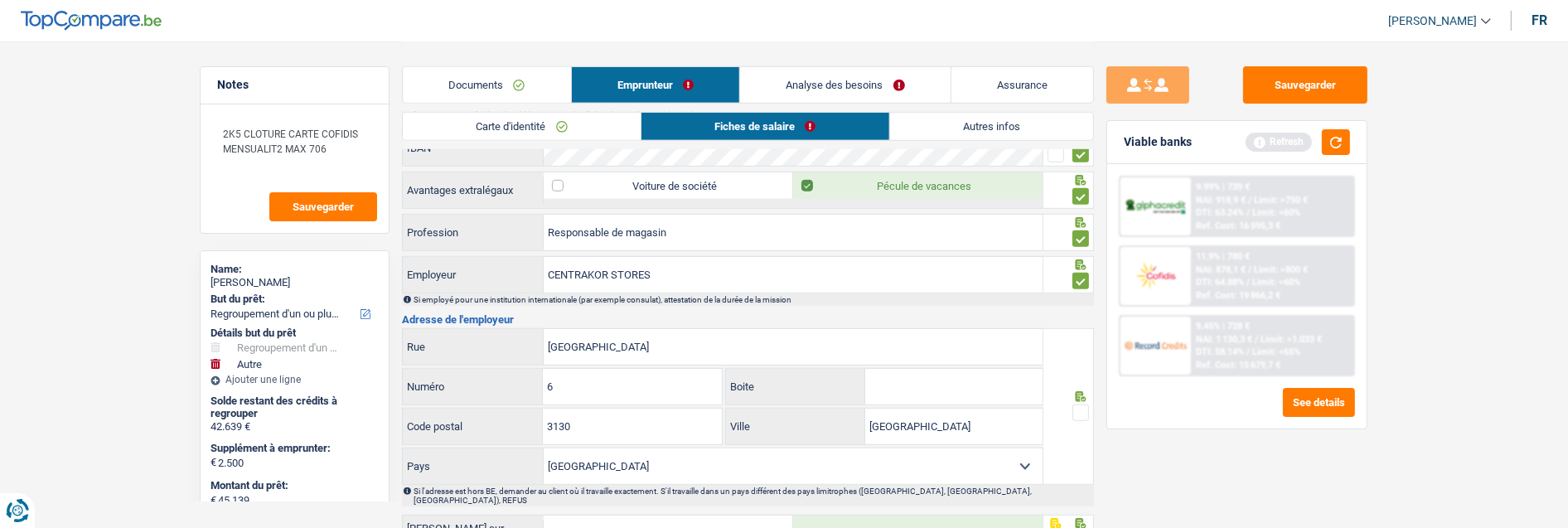
select select "FR"
click at [544, 449] on select "Belgique France Allemagne Italie Luxembourg Pays-Bas Espagne Suisse Sélectionne…" at bounding box center [792, 466] width 499 height 35
click at [592, 434] on input "3130" at bounding box center [632, 426] width 178 height 35
type input "3130"
click at [1075, 408] on span at bounding box center [1081, 412] width 17 height 17
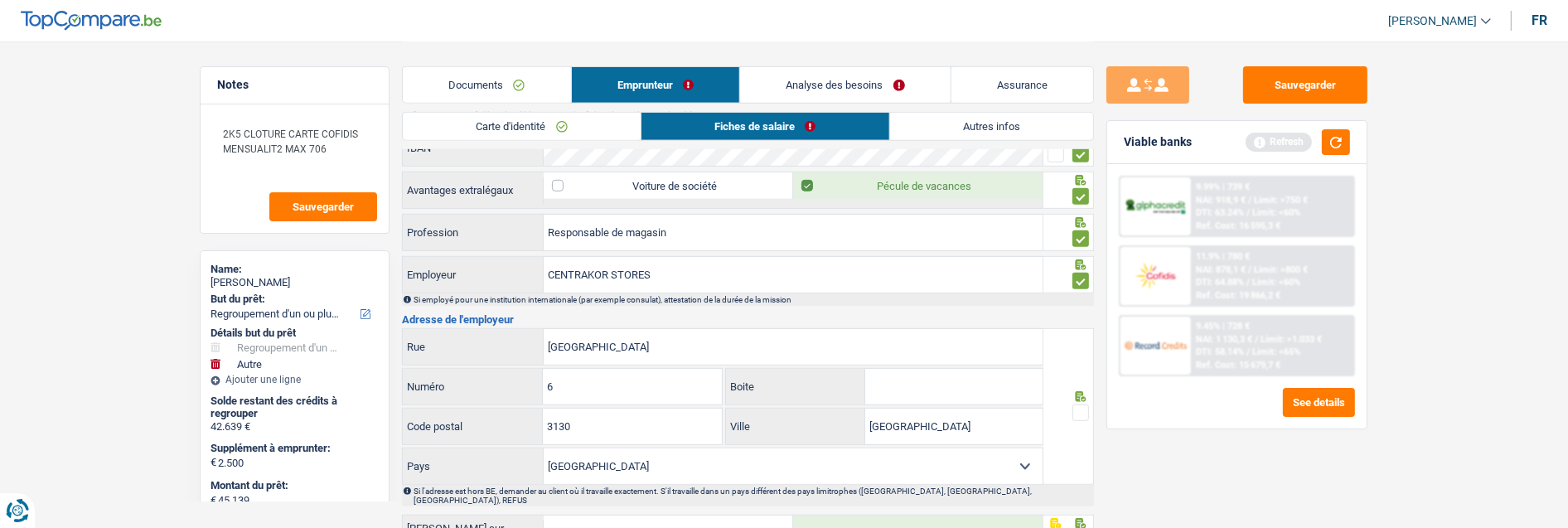
click at [0, 0] on input "radio" at bounding box center [0, 0] width 0 height 0
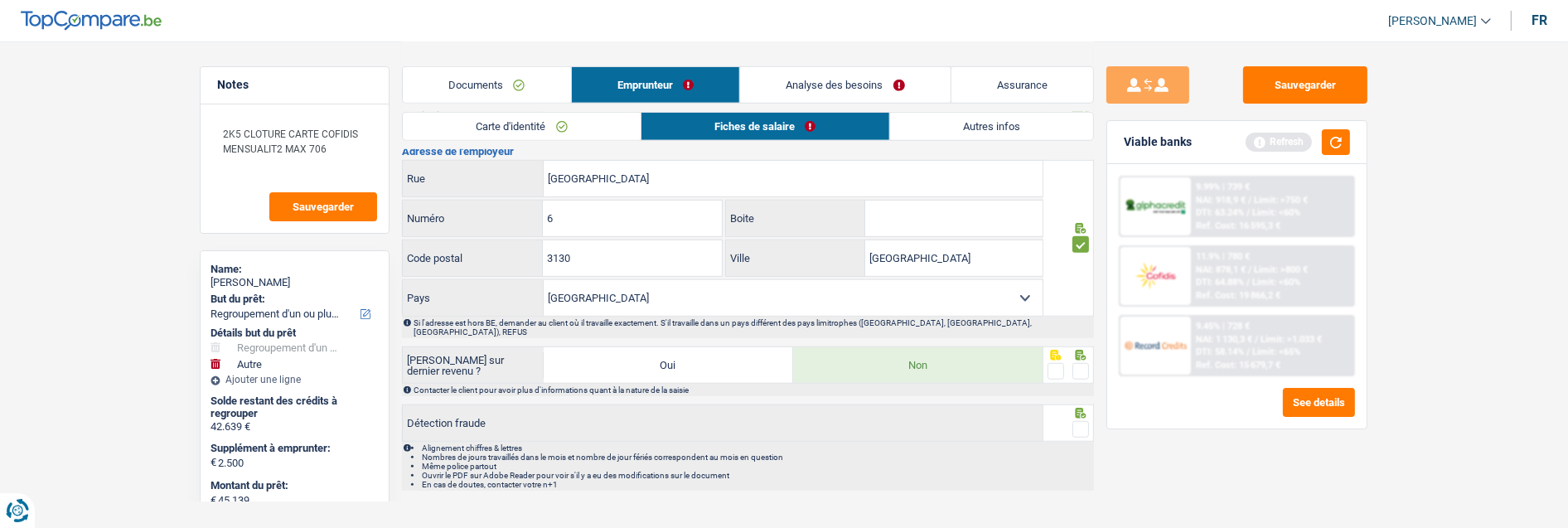
scroll to position [1316, 0]
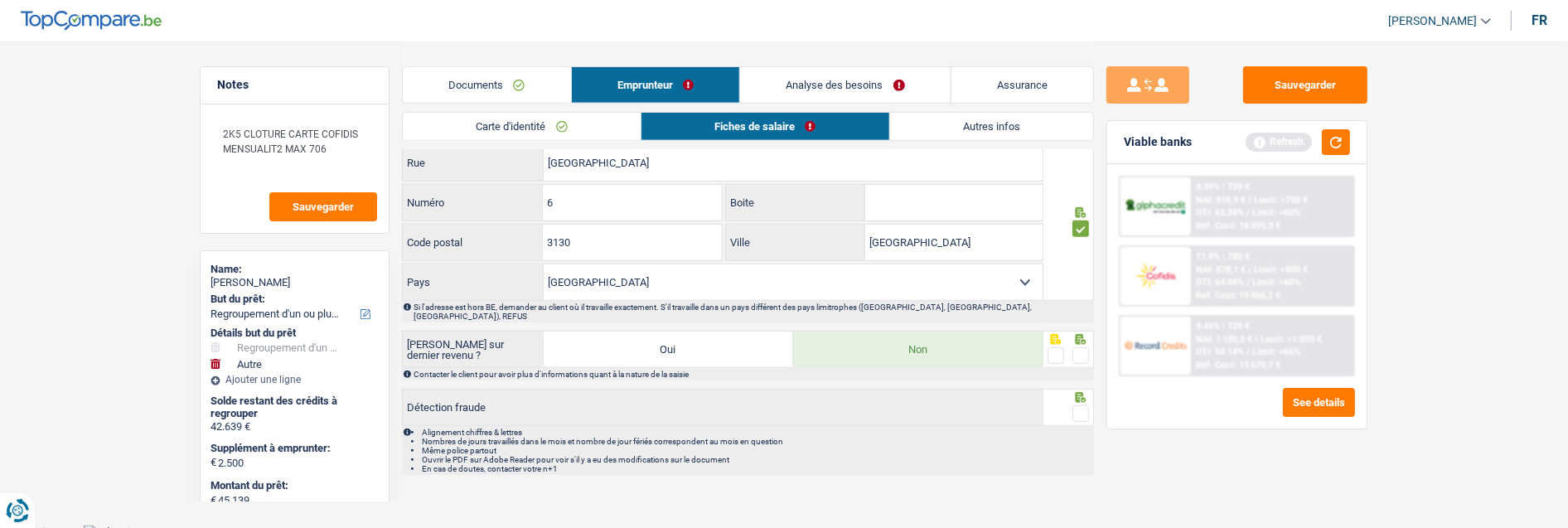
click at [1080, 348] on span at bounding box center [1081, 356] width 17 height 17
click at [0, 0] on input "radio" at bounding box center [0, 0] width 0 height 0
click at [1086, 404] on div at bounding box center [1081, 413] width 17 height 20
click at [1084, 405] on span at bounding box center [1081, 413] width 17 height 17
click at [0, 0] on input "radio" at bounding box center [0, 0] width 0 height 0
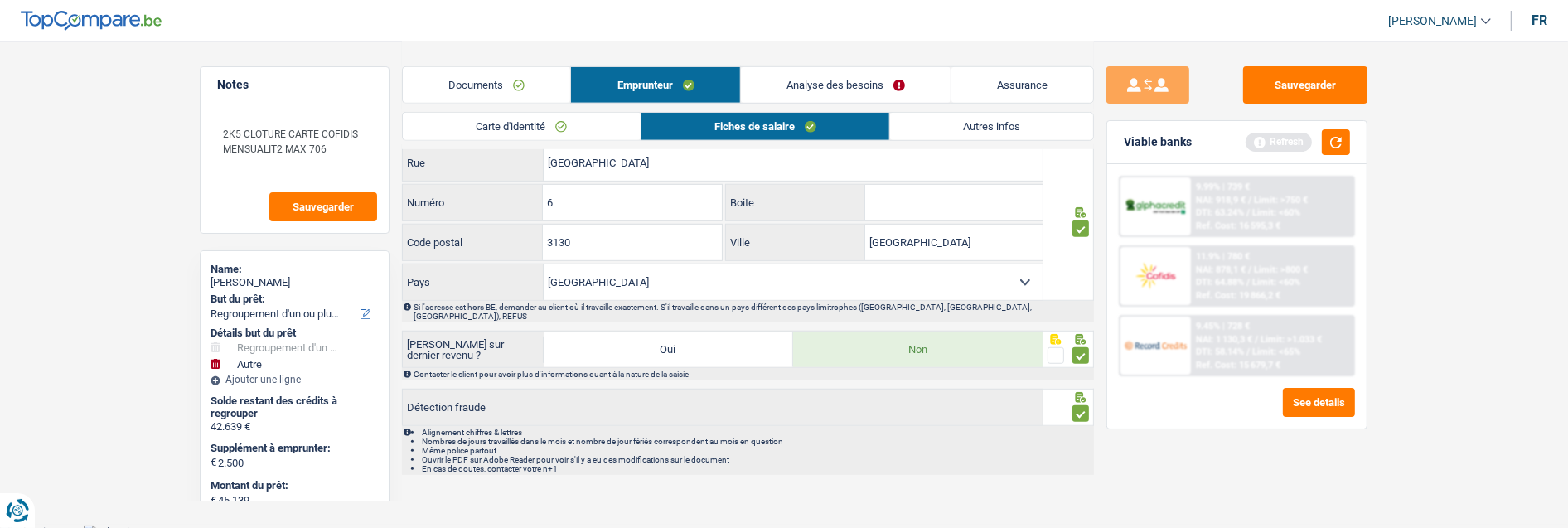
click at [960, 123] on link "Autres infos" at bounding box center [992, 126] width 203 height 27
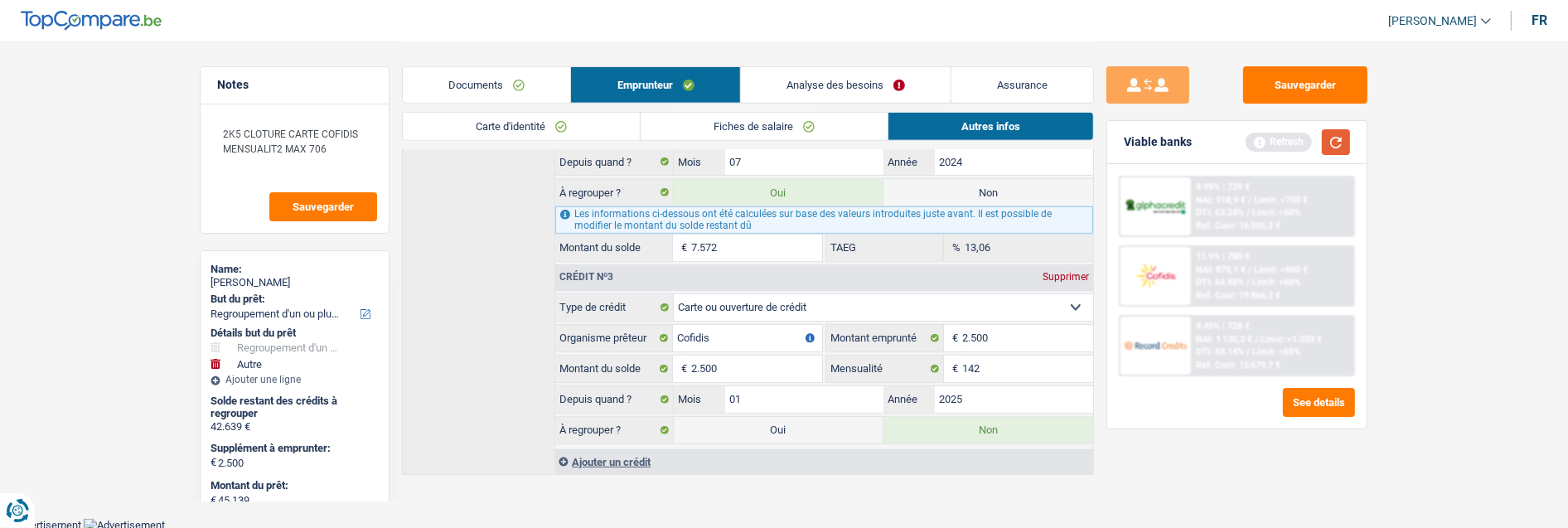
click at [1330, 152] on button "button" at bounding box center [1336, 142] width 28 height 26
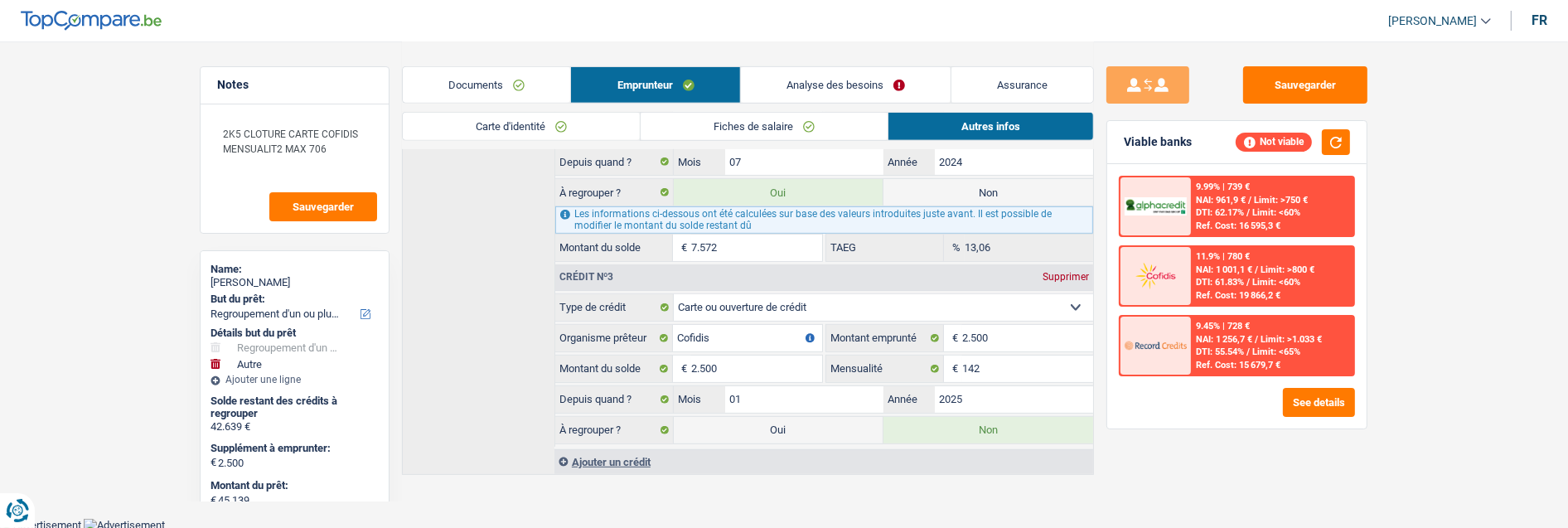
click at [909, 87] on link "Analyse des besoins" at bounding box center [846, 85] width 210 height 35
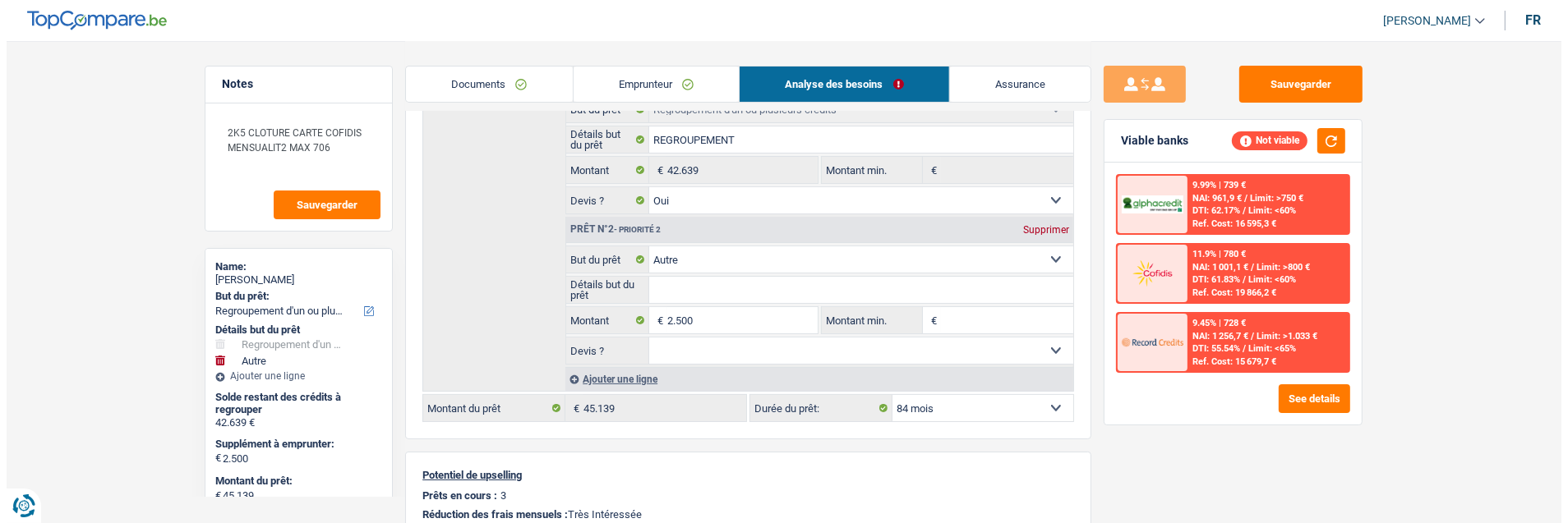
scroll to position [274, 0]
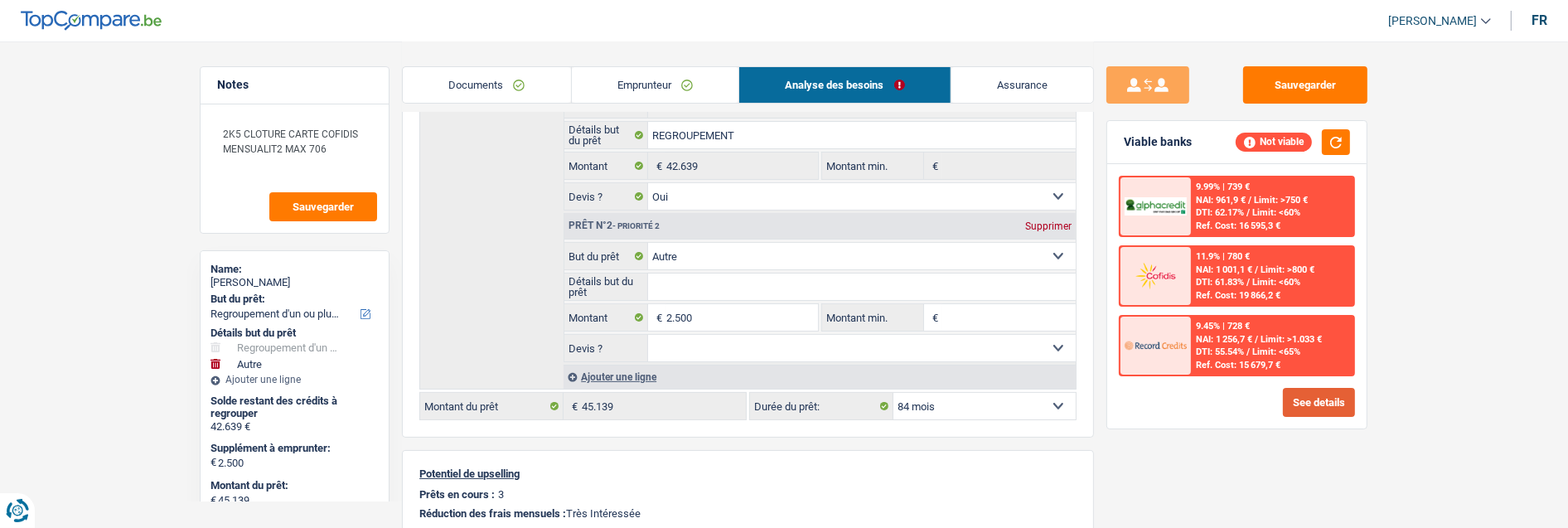
click at [1311, 391] on button "See details" at bounding box center [1319, 403] width 72 height 29
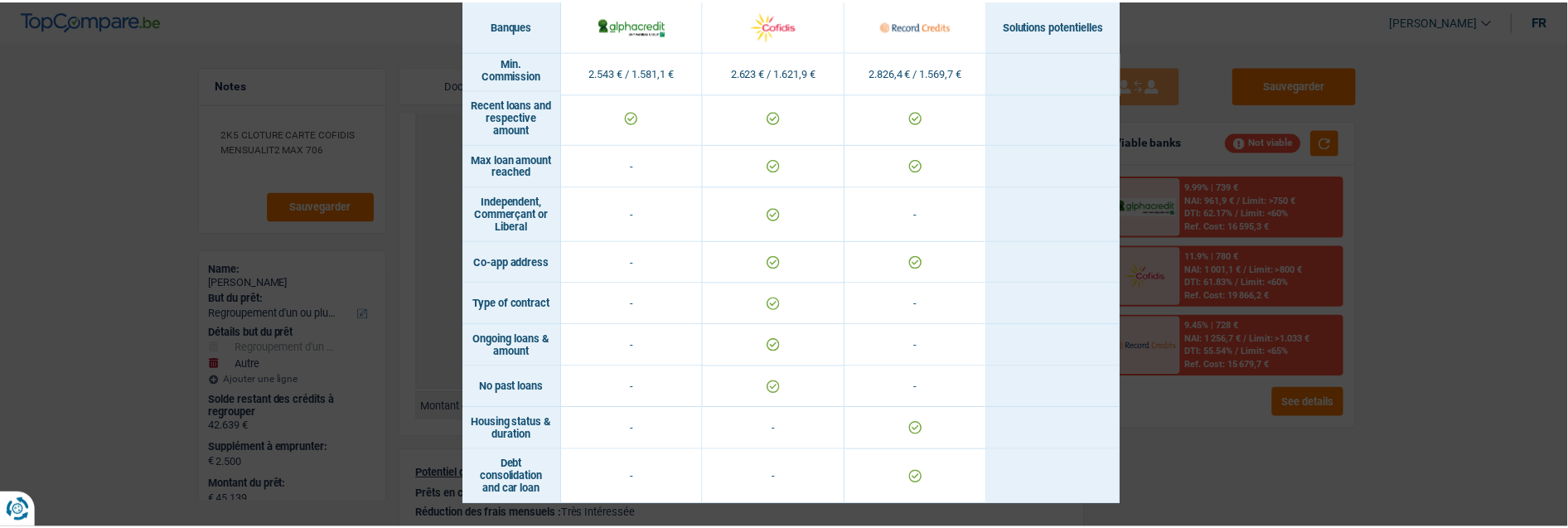
scroll to position [1224, 0]
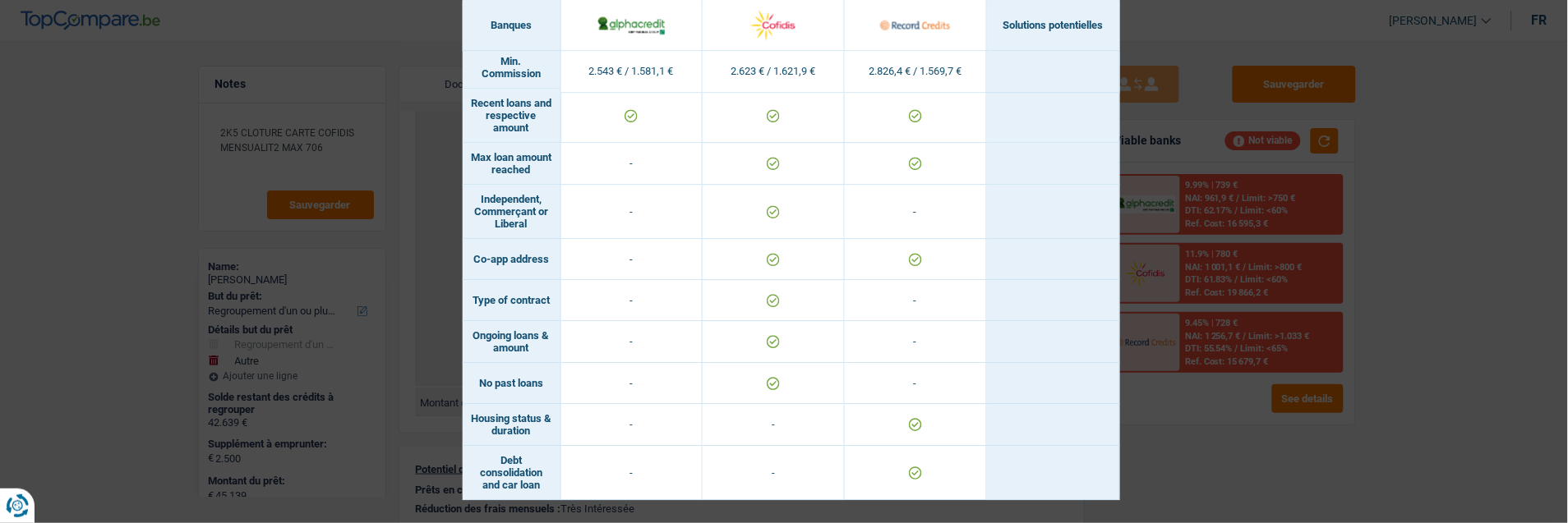
click at [1206, 401] on div "Banks conditions × Banques Solutions potentielles Revenus / Charges 2.543 € / 1…" at bounding box center [784, 262] width 1568 height 523
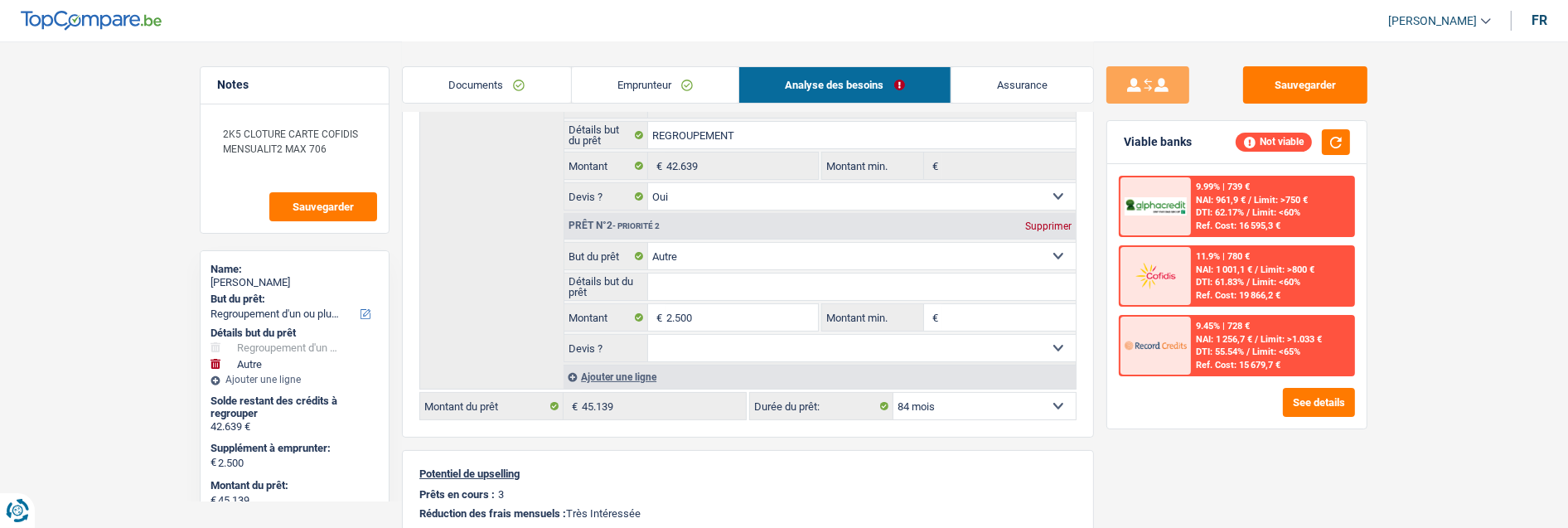
click at [1232, 329] on div "9.45% | 728 € NAI: 1 256,7 € / Limit: >1.033 € DTI: 55.54% / Limit: <65% Ref. C…" at bounding box center [1272, 346] width 163 height 58
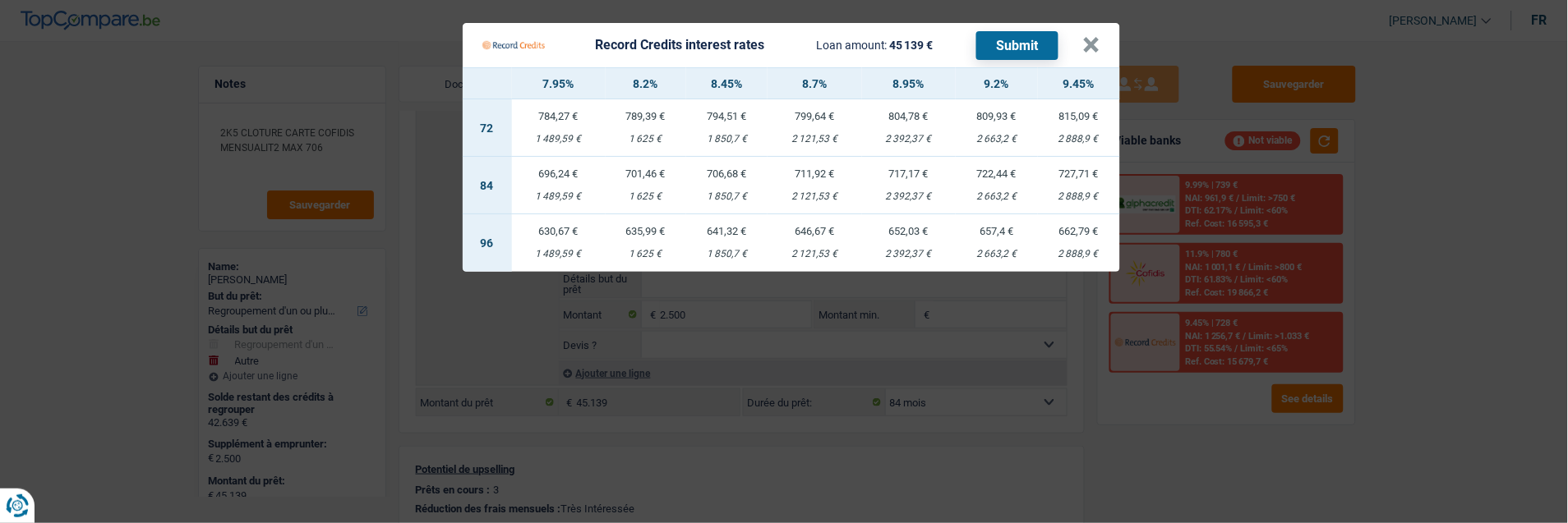
click at [893, 226] on div "652,03 €" at bounding box center [908, 231] width 94 height 10
select select "96"
select select "record credits"
type input "8,95"
select select "96"
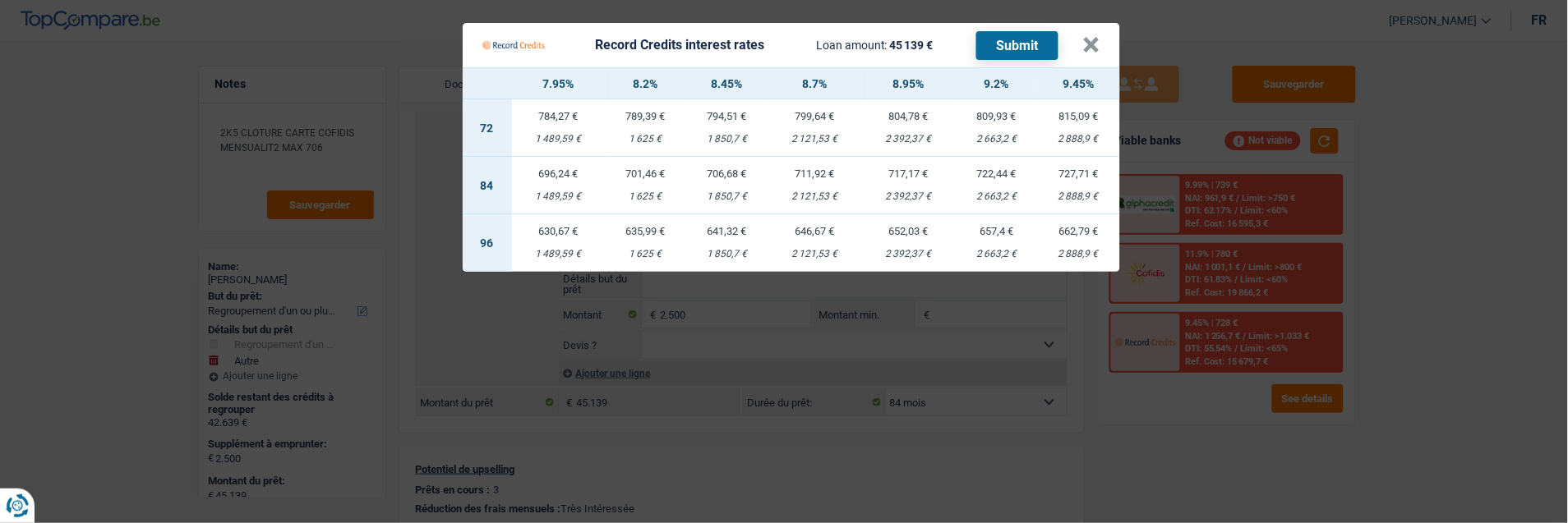
select select "96"
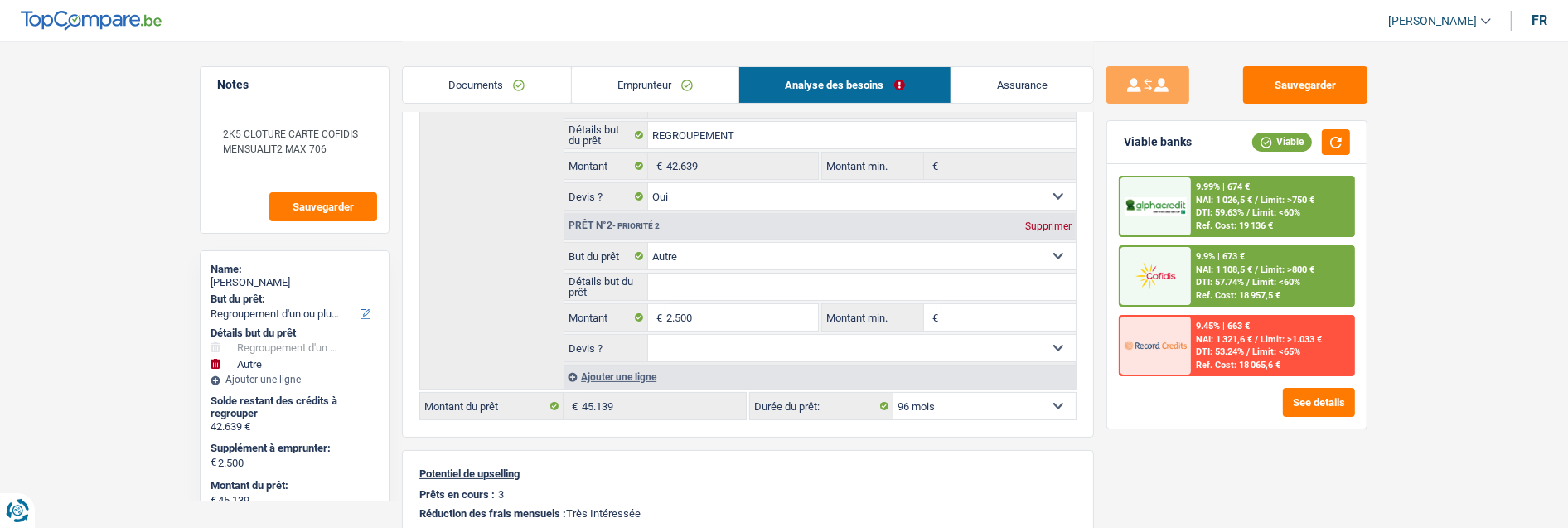
click at [1257, 274] on div "9.9% | 673 € NAI: 1 108,5 € / Limit: >800 € DTI: 57.74% / Limit: <60% Ref. Cost…" at bounding box center [1272, 276] width 163 height 58
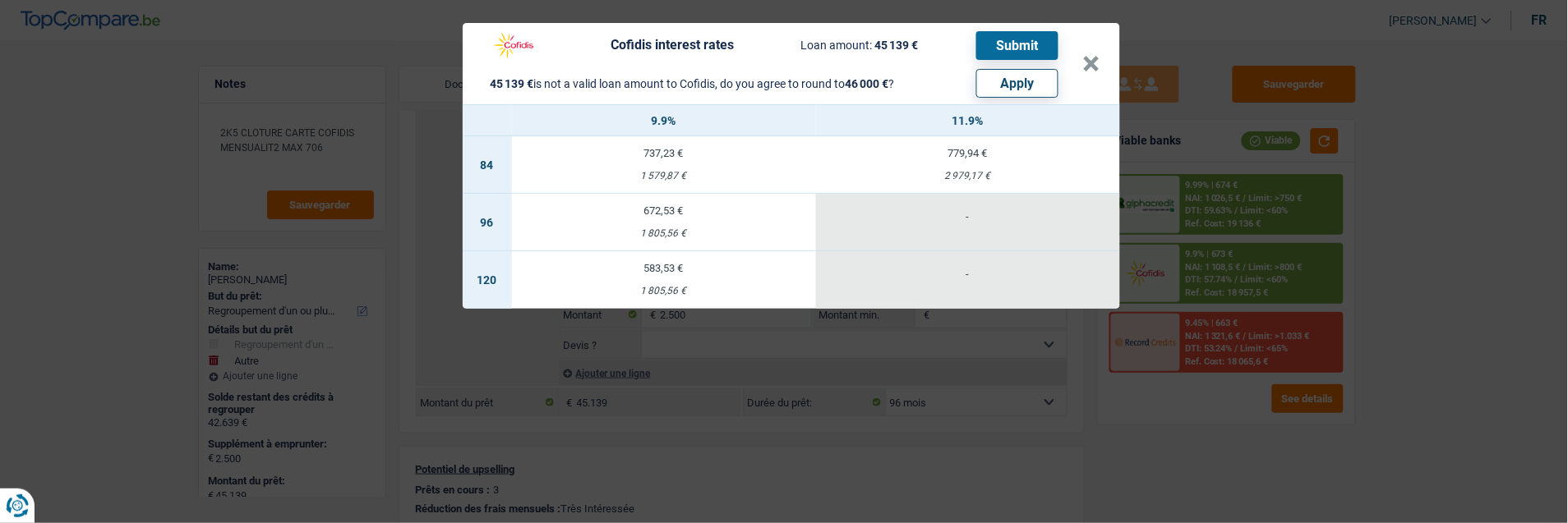
click at [1013, 73] on button "Apply" at bounding box center [1018, 83] width 82 height 29
type input "3.361"
type input "46.000"
select select "144"
type input "46.000"
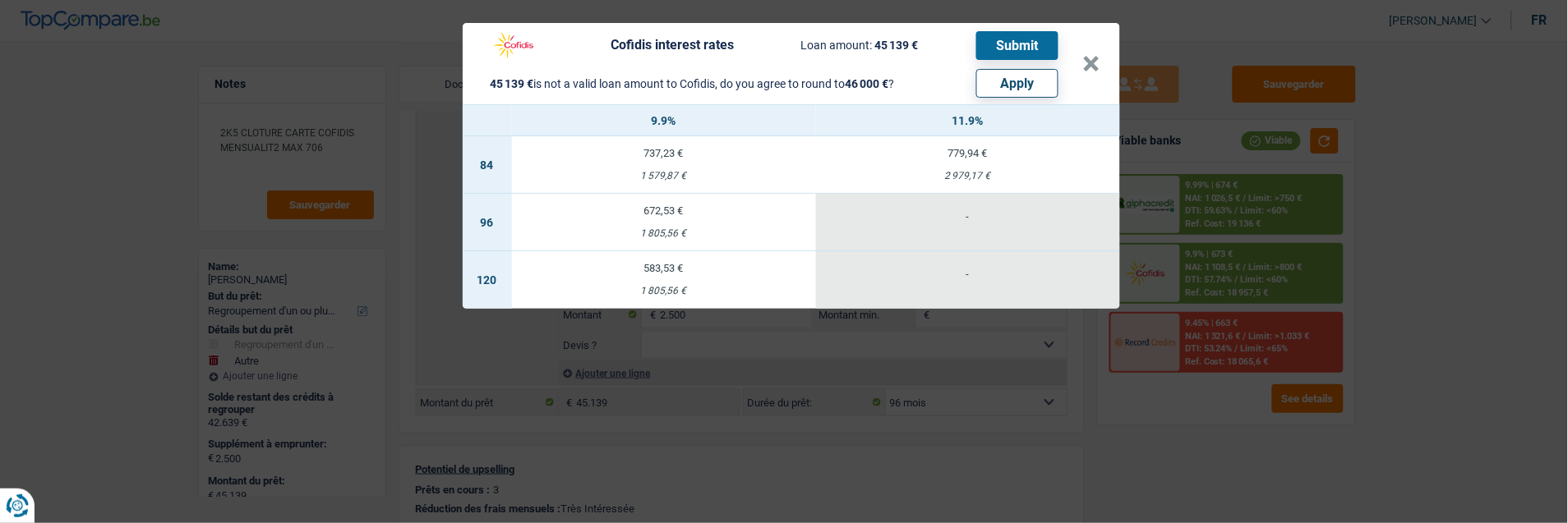
select select "144"
type input "3.361"
type input "46.000"
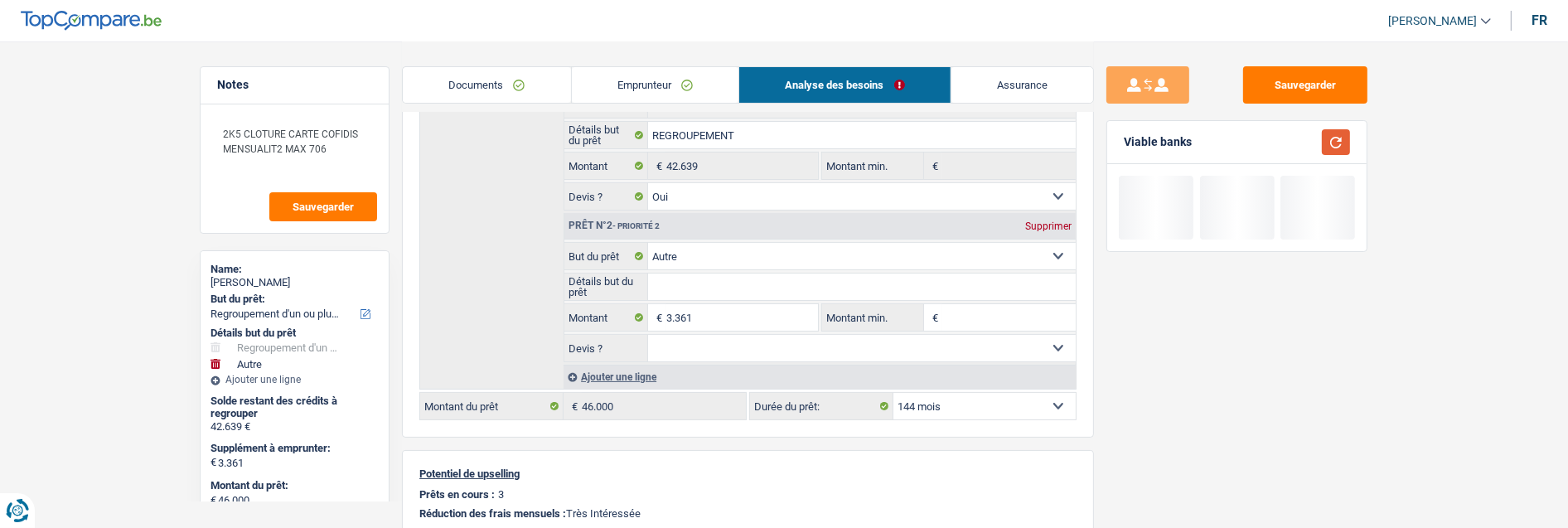
click at [1337, 143] on button "button" at bounding box center [1336, 142] width 28 height 26
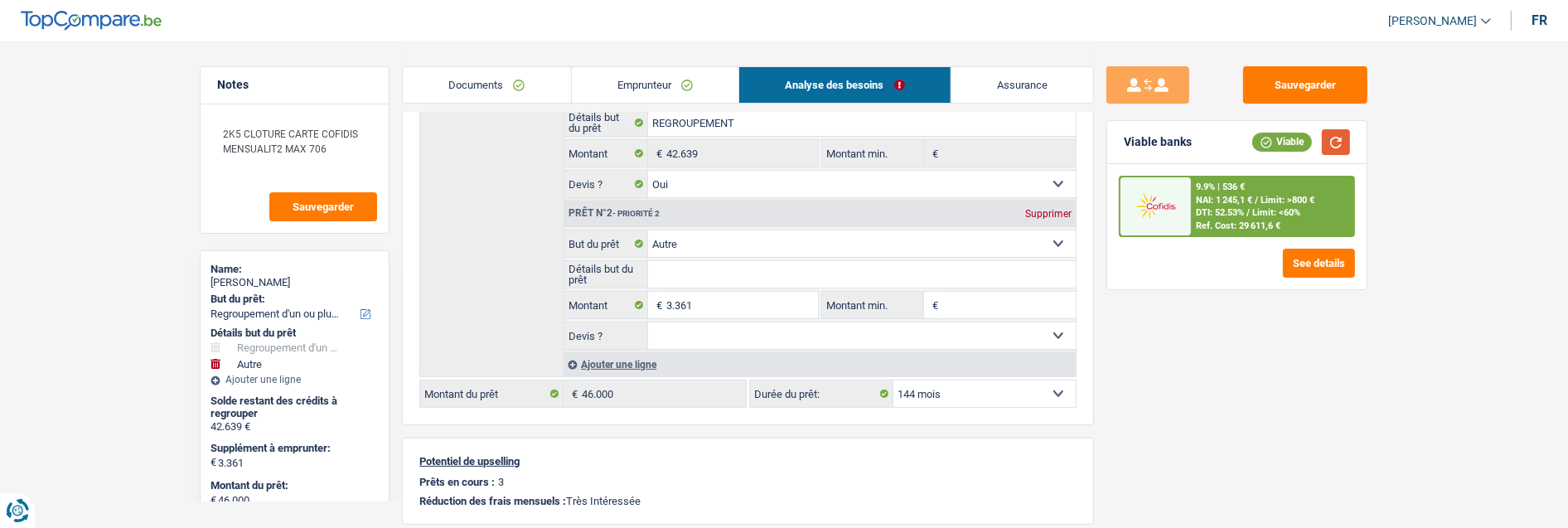
scroll to position [368, 0]
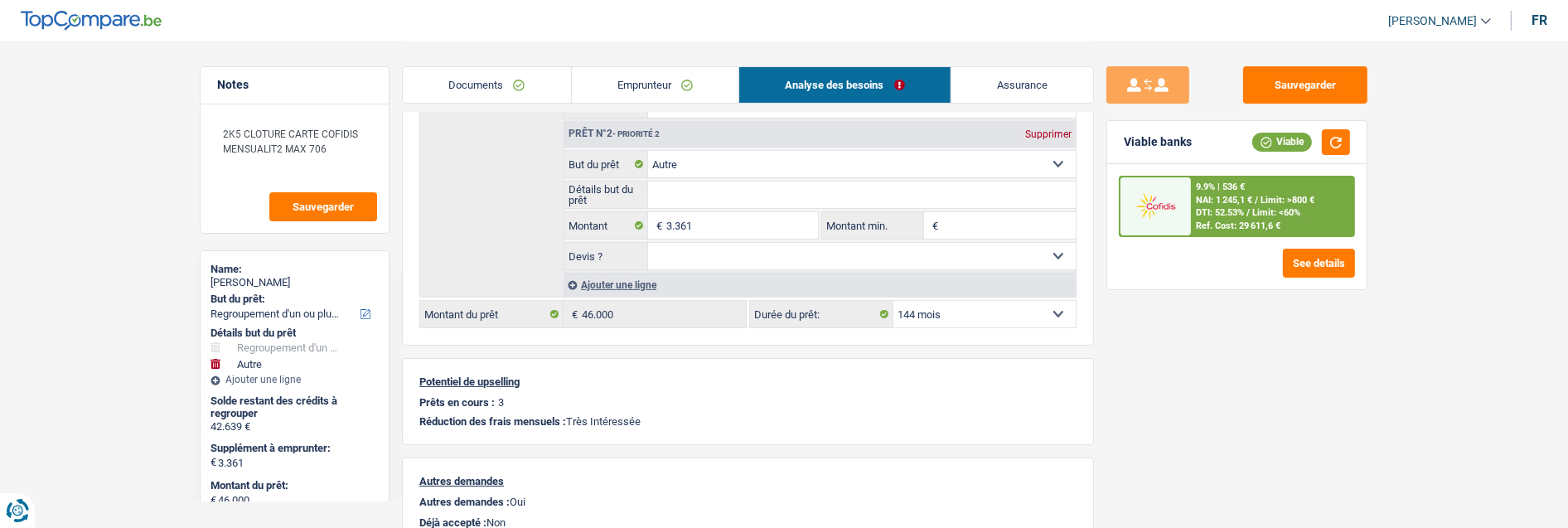
click at [1017, 310] on select "12 mois 18 mois 24 mois 30 mois 36 mois 42 mois 48 mois 60 mois 72 mois 84 mois…" at bounding box center [985, 314] width 183 height 26
select select "84"
click at [894, 301] on select "12 mois 18 mois 24 mois 30 mois 36 mois 42 mois 48 mois 60 mois 72 mois 84 mois…" at bounding box center [985, 314] width 183 height 26
select select "84"
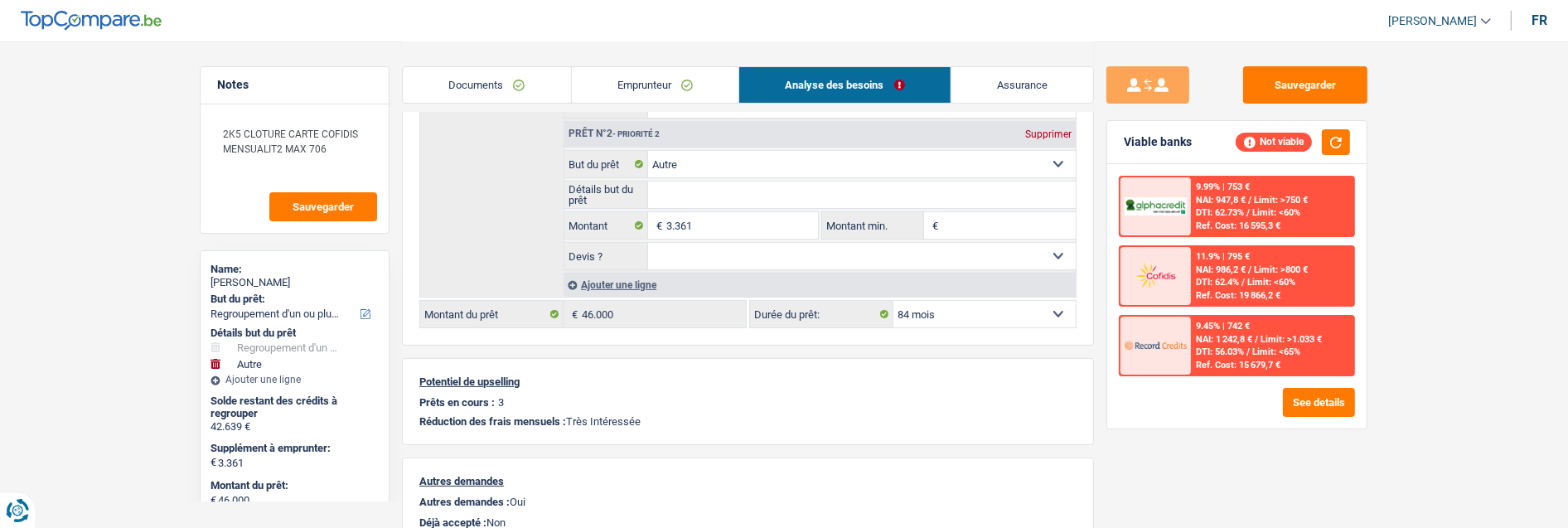
click at [1012, 310] on select "12 mois 18 mois 24 mois 30 mois 36 mois 42 mois 48 mois 60 mois 72 mois 84 mois…" at bounding box center [985, 314] width 183 height 26
select select "120"
click at [894, 301] on select "12 mois 18 mois 24 mois 30 mois 36 mois 42 mois 48 mois 60 mois 72 mois 84 mois…" at bounding box center [985, 314] width 183 height 26
select select "120"
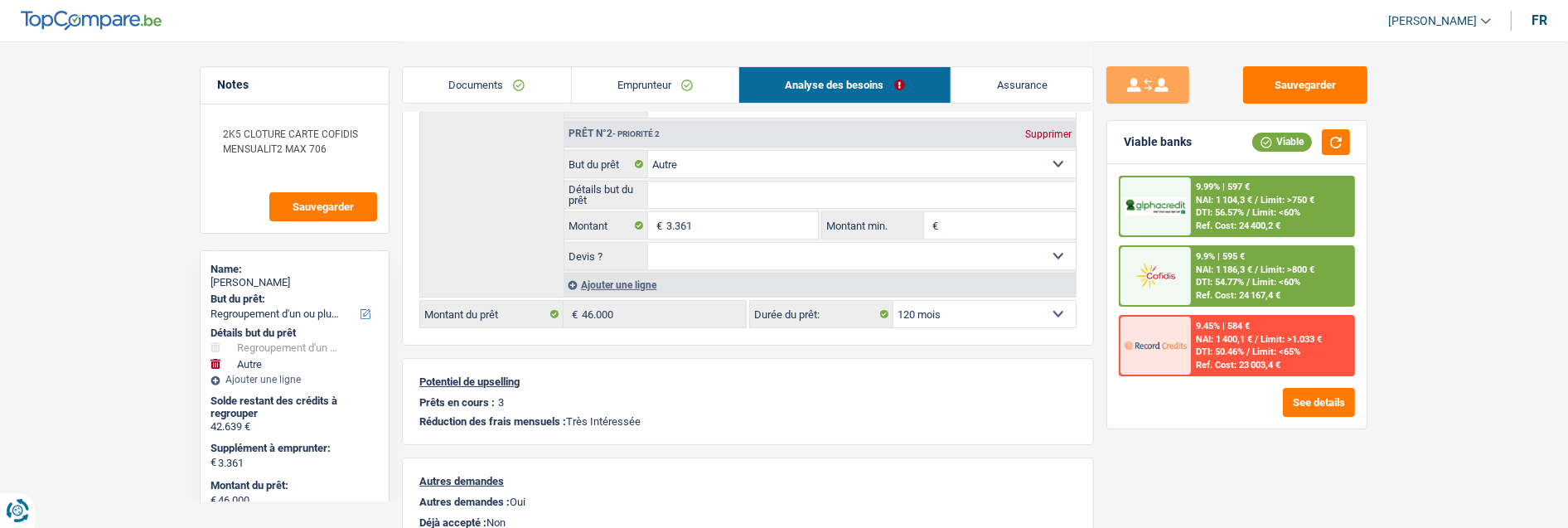
click at [1223, 277] on span "DTI: 54.77%" at bounding box center [1219, 283] width 48 height 11
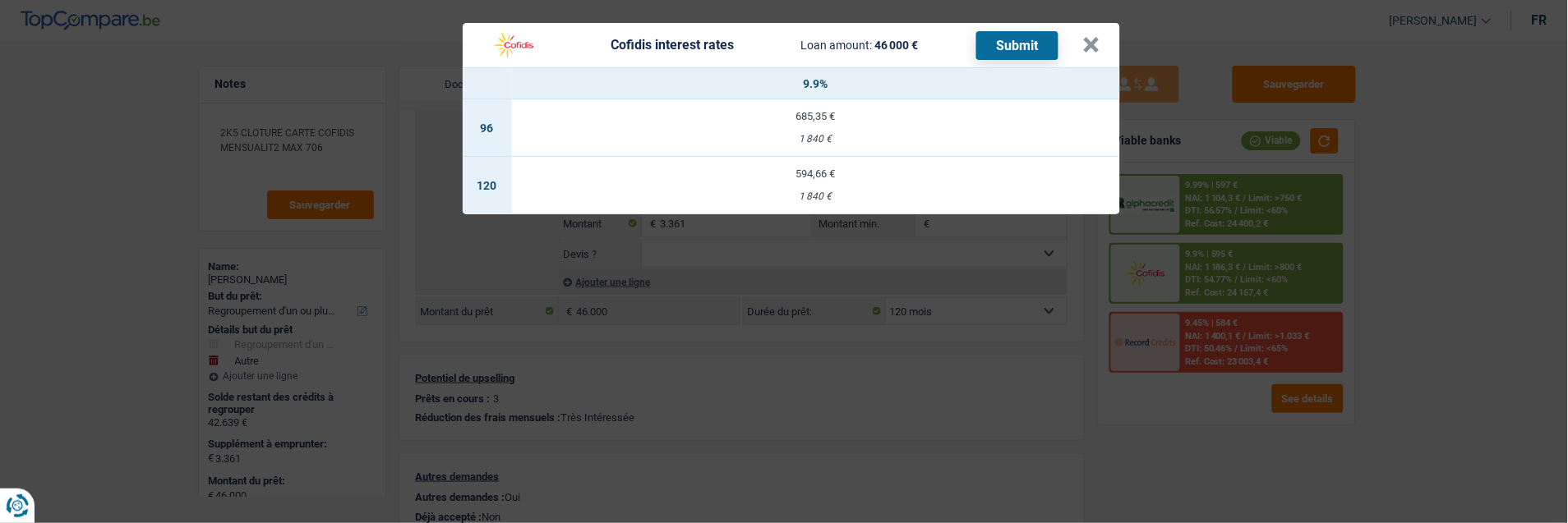
click at [802, 181] on td "594,66 € 1 840 €" at bounding box center [816, 185] width 608 height 58
select select "cofidis"
type input "9,90"
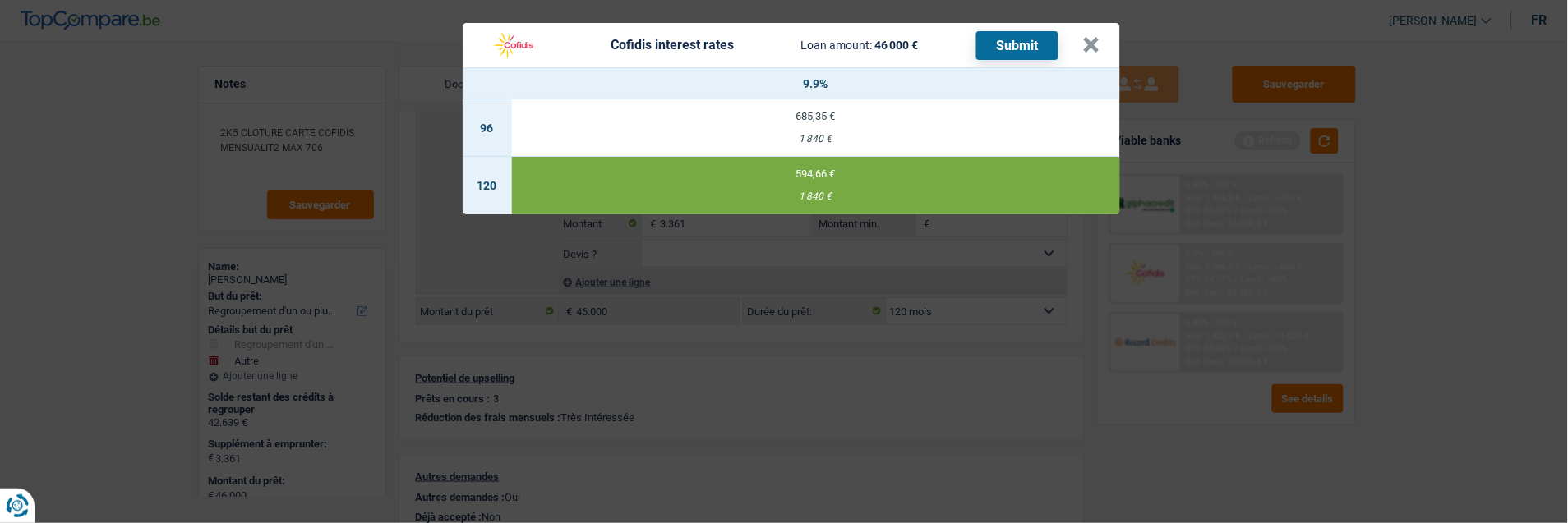
click at [1009, 31] on button "Submit" at bounding box center [1018, 45] width 82 height 29
click at [1083, 38] on div "Cofidis interest rates Loan amount: 46 000 € Submit" at bounding box center [782, 45] width 601 height 31
click at [1089, 37] on button "×" at bounding box center [1092, 45] width 18 height 17
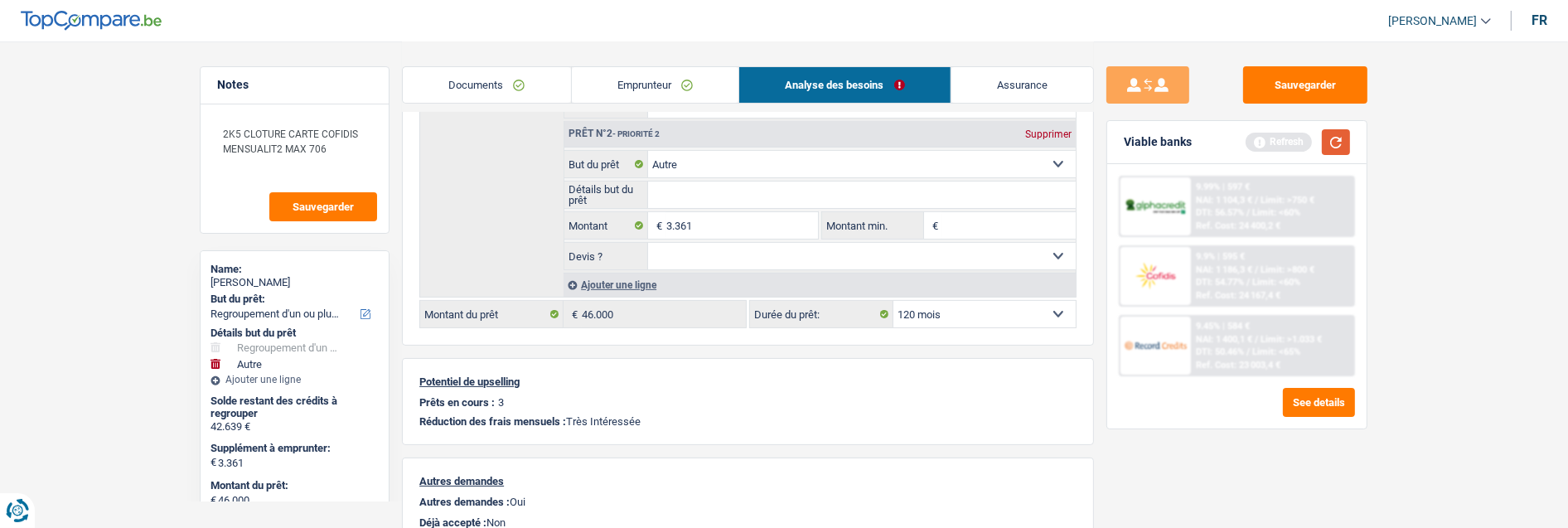
click at [1330, 136] on button "button" at bounding box center [1336, 142] width 28 height 26
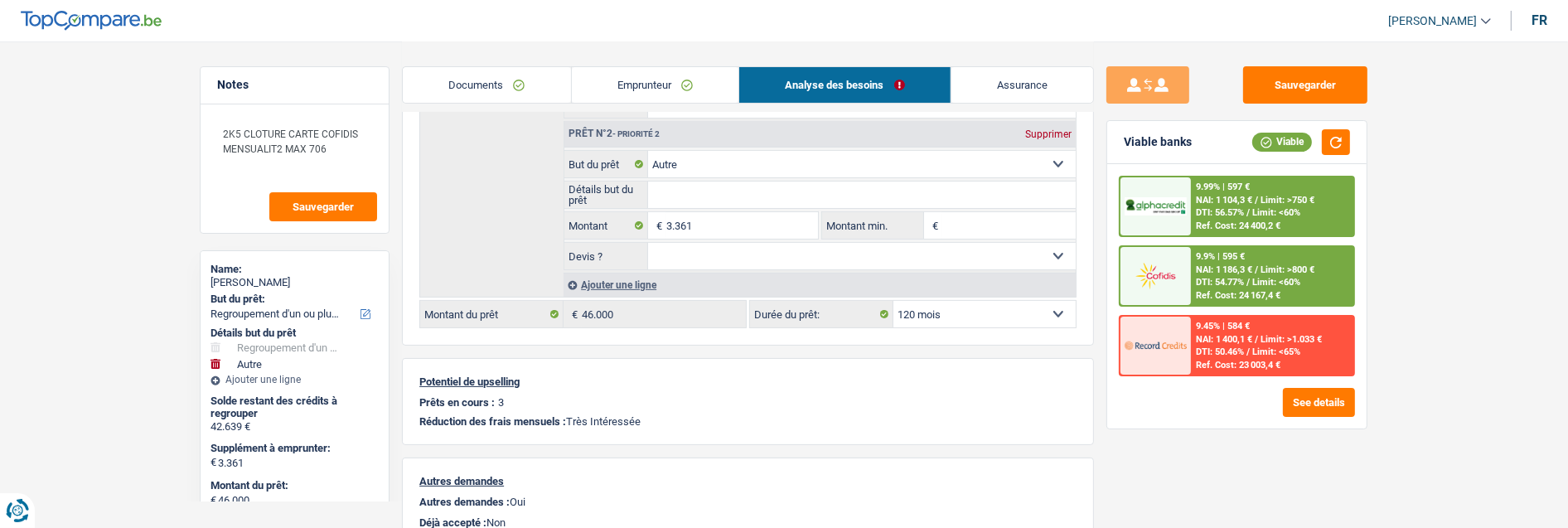
click at [1252, 279] on span "Limit: <60%" at bounding box center [1276, 283] width 48 height 11
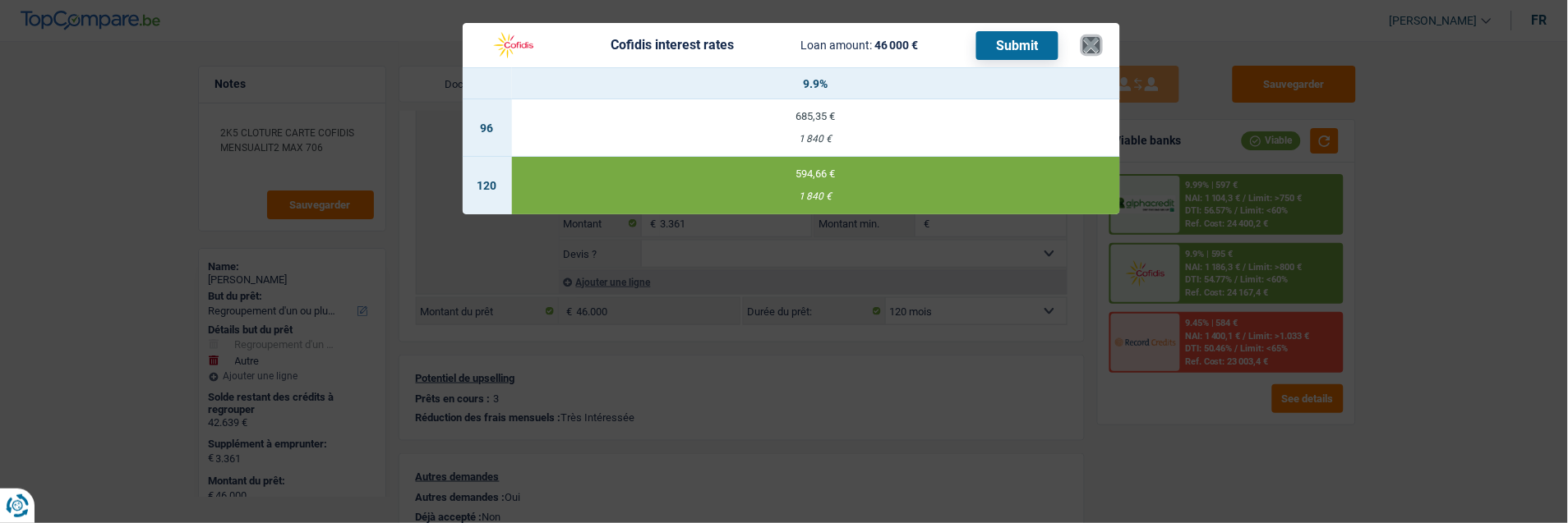
click at [1096, 37] on button "×" at bounding box center [1092, 45] width 18 height 17
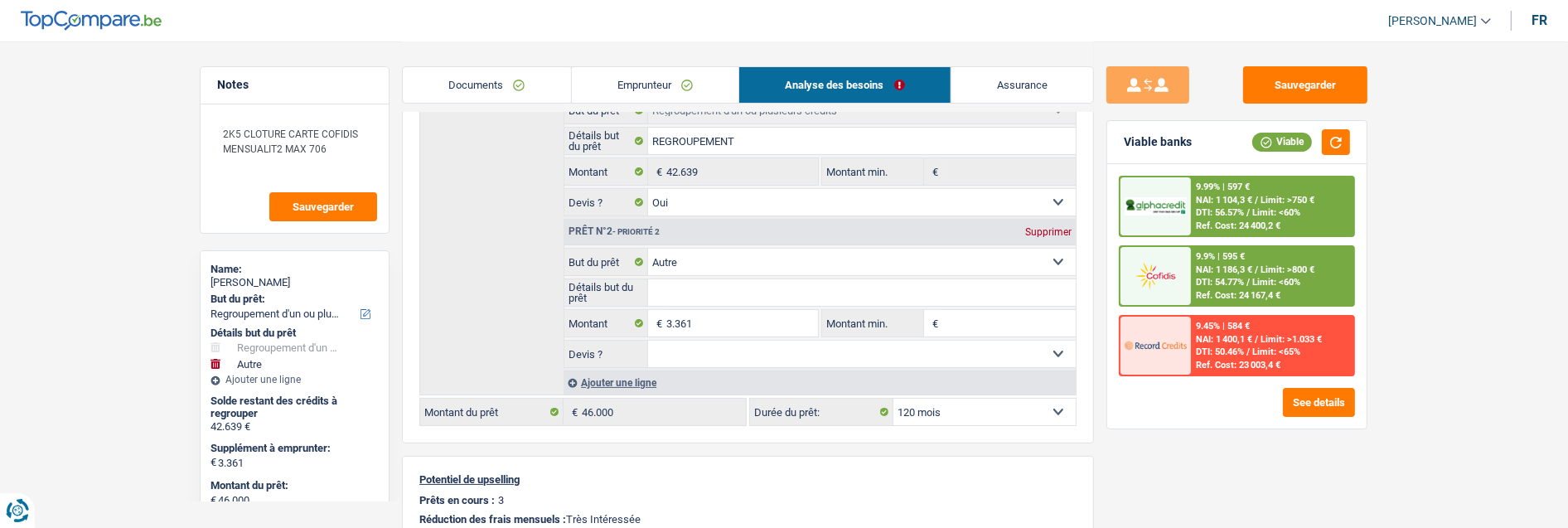
scroll to position [276, 0]
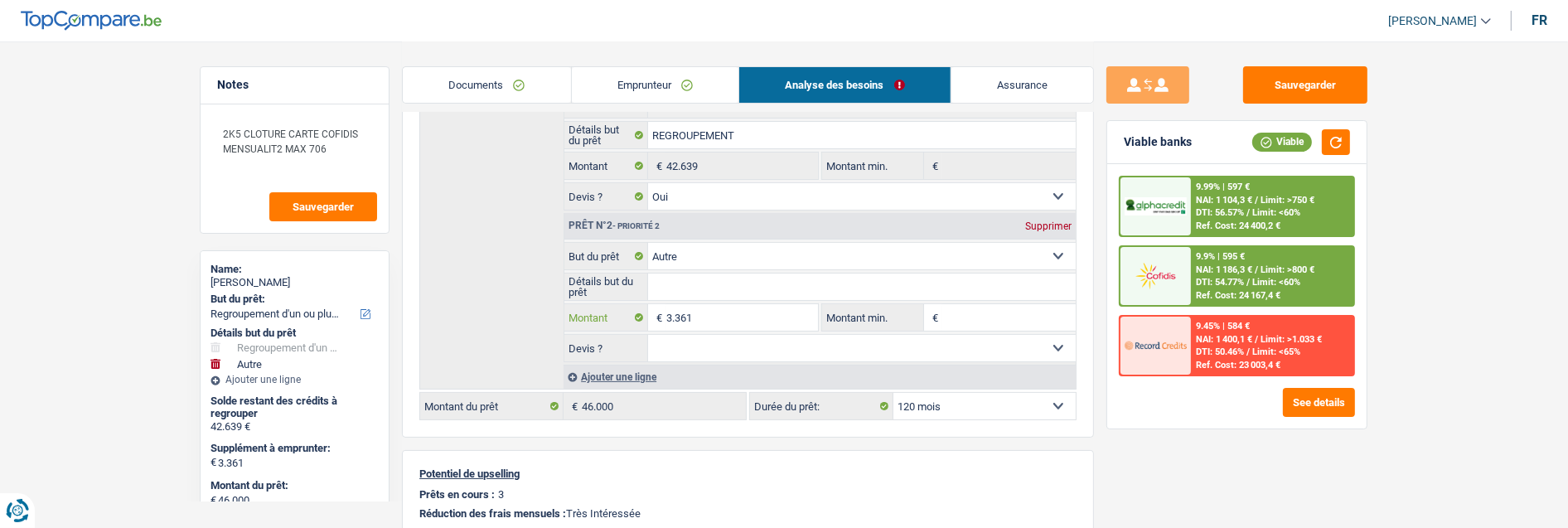
click at [714, 309] on input "3.361" at bounding box center [742, 318] width 152 height 26
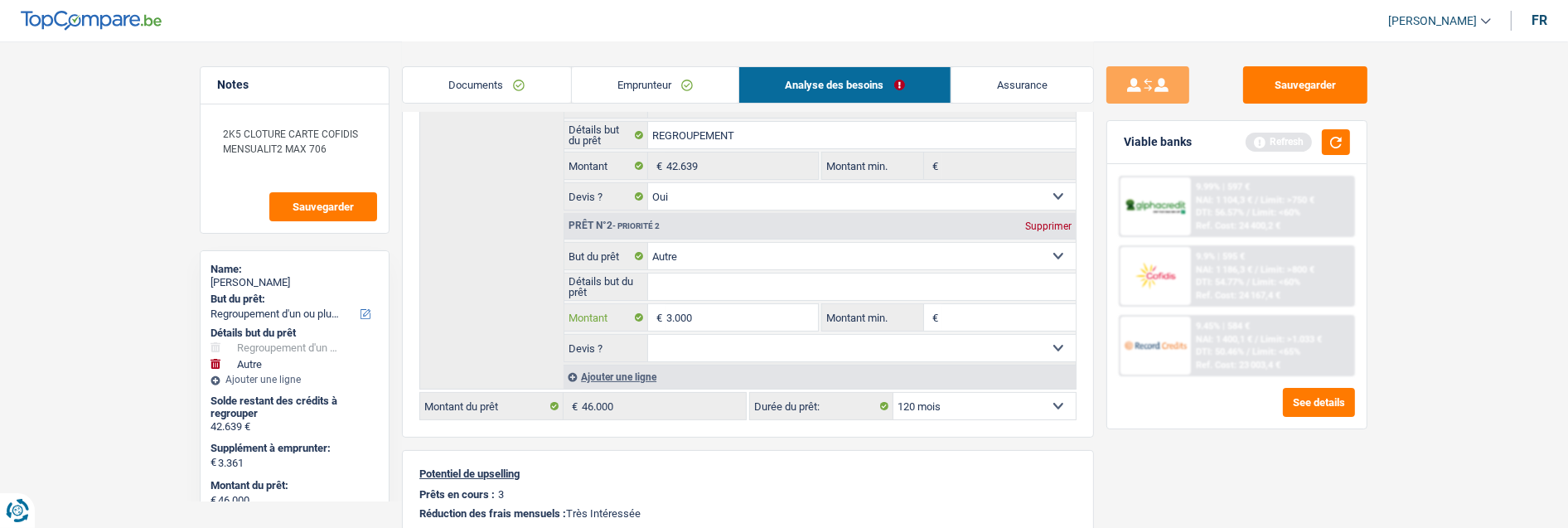
type input "3.000"
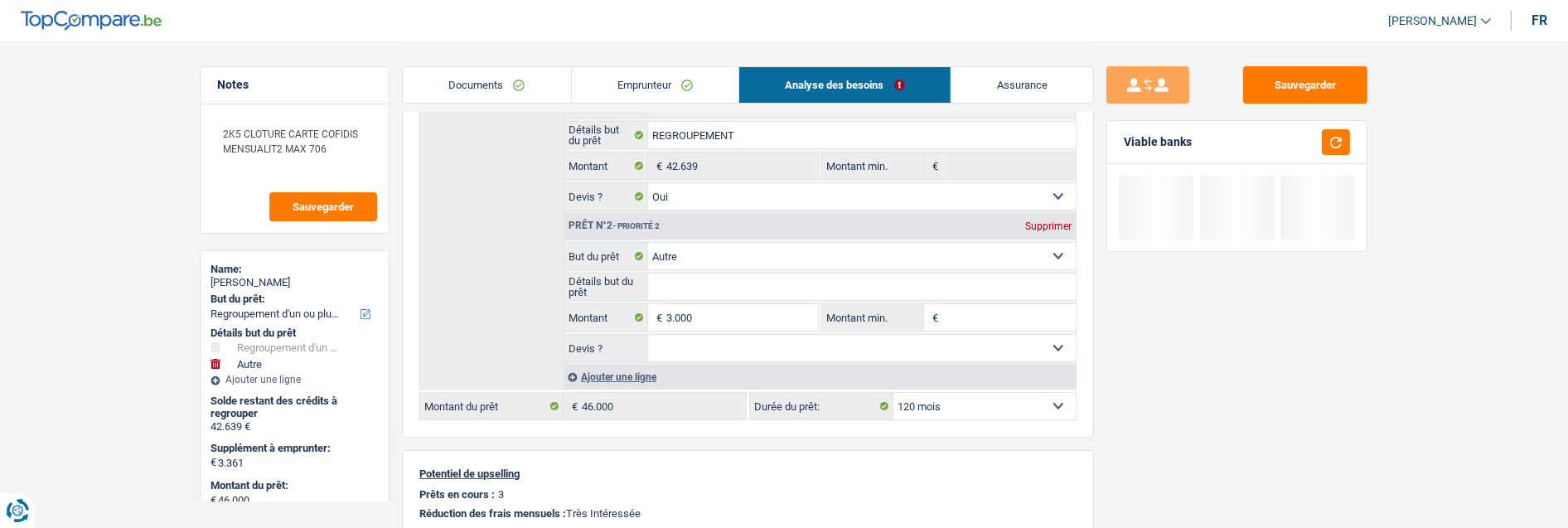
type input "3.000"
type input "45.639"
select select "144"
type input "45.639"
select select "144"
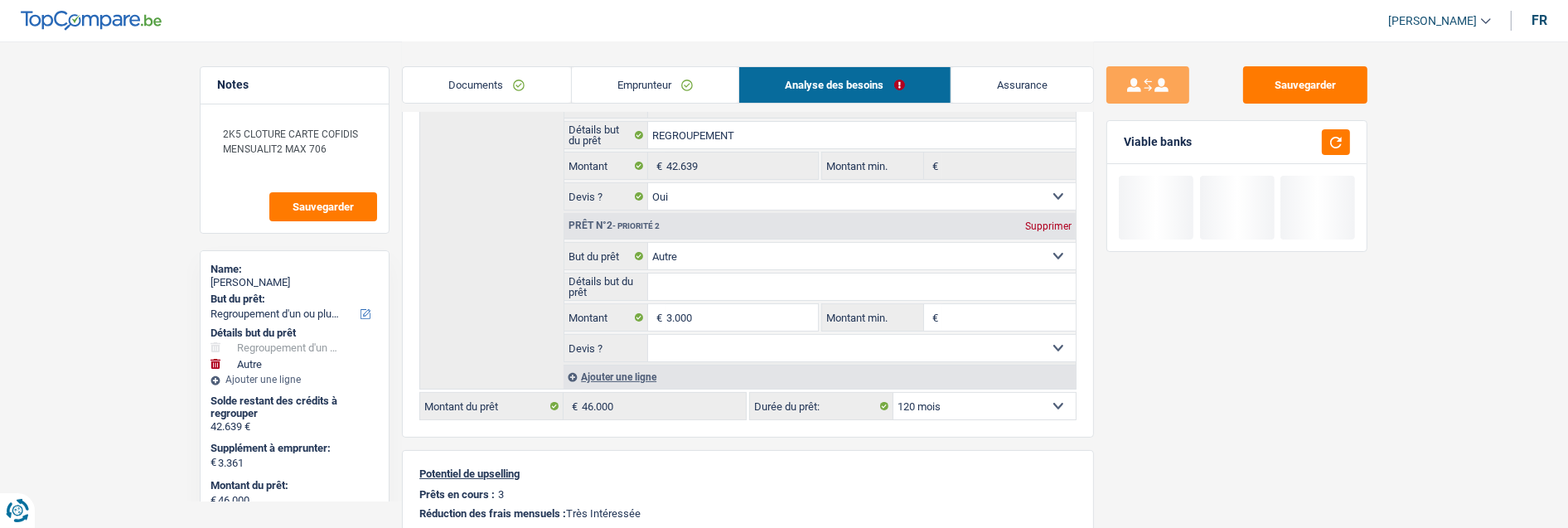
type input "45.639"
select select "144"
click at [1099, 246] on div "Sauvegarder Viable banks" at bounding box center [1237, 283] width 286 height 435
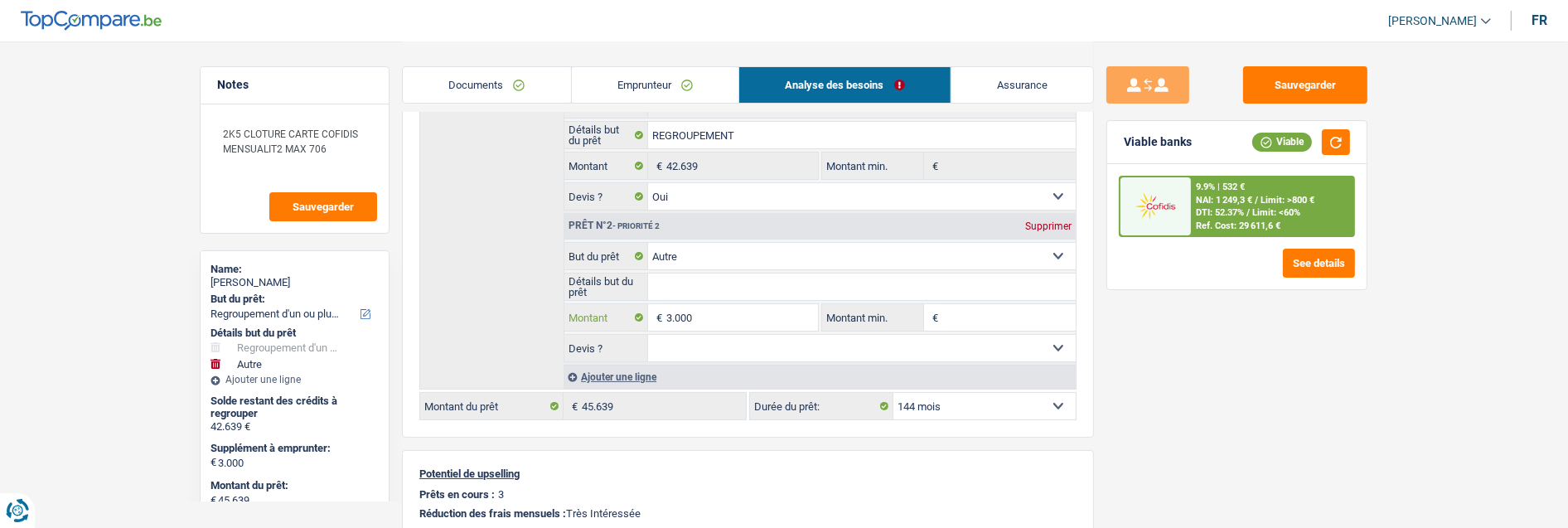
click at [707, 326] on input "3.000" at bounding box center [742, 318] width 152 height 26
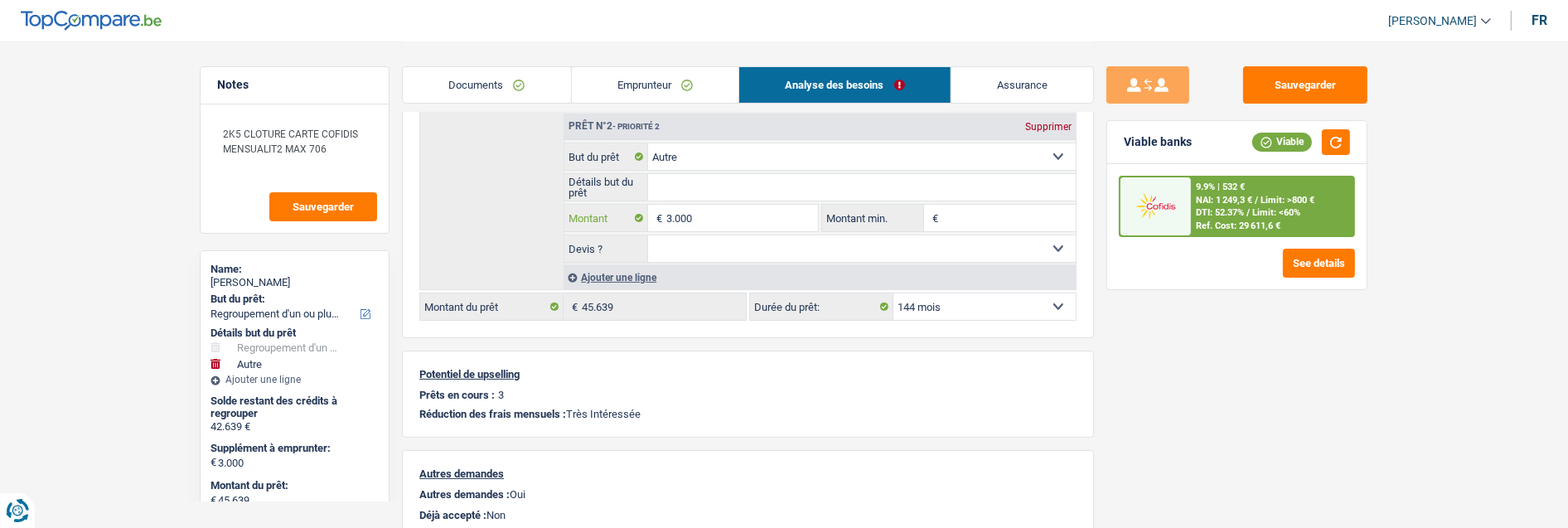
scroll to position [368, 0]
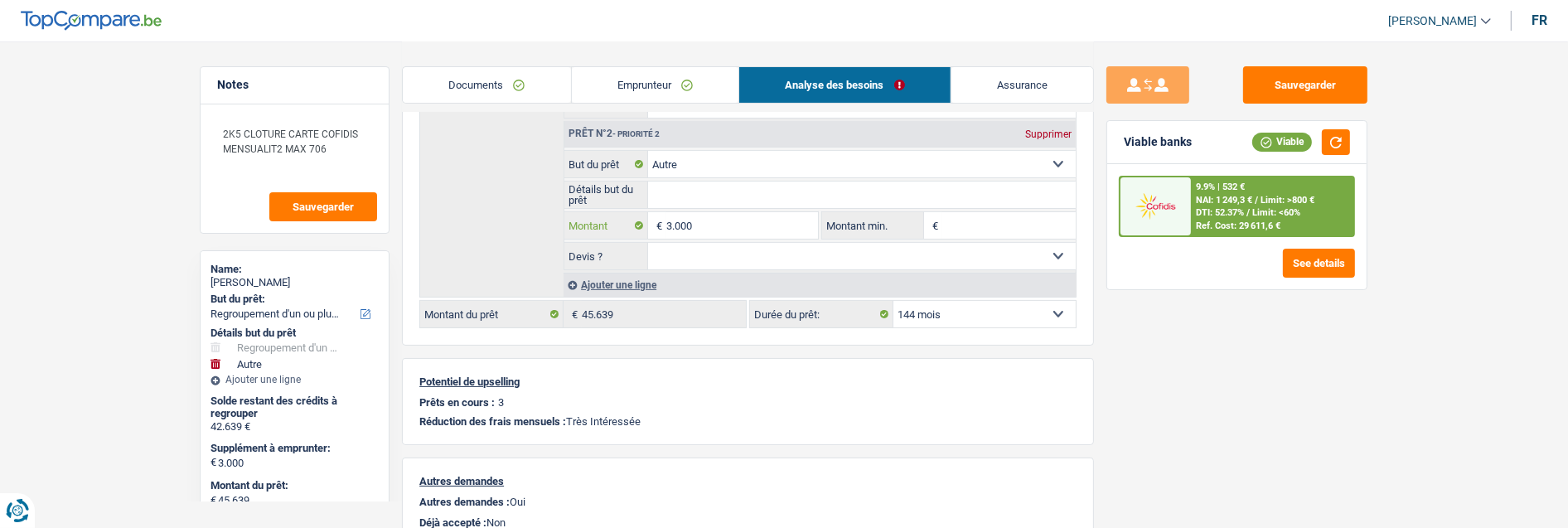
click at [738, 217] on input "3.000" at bounding box center [742, 225] width 152 height 26
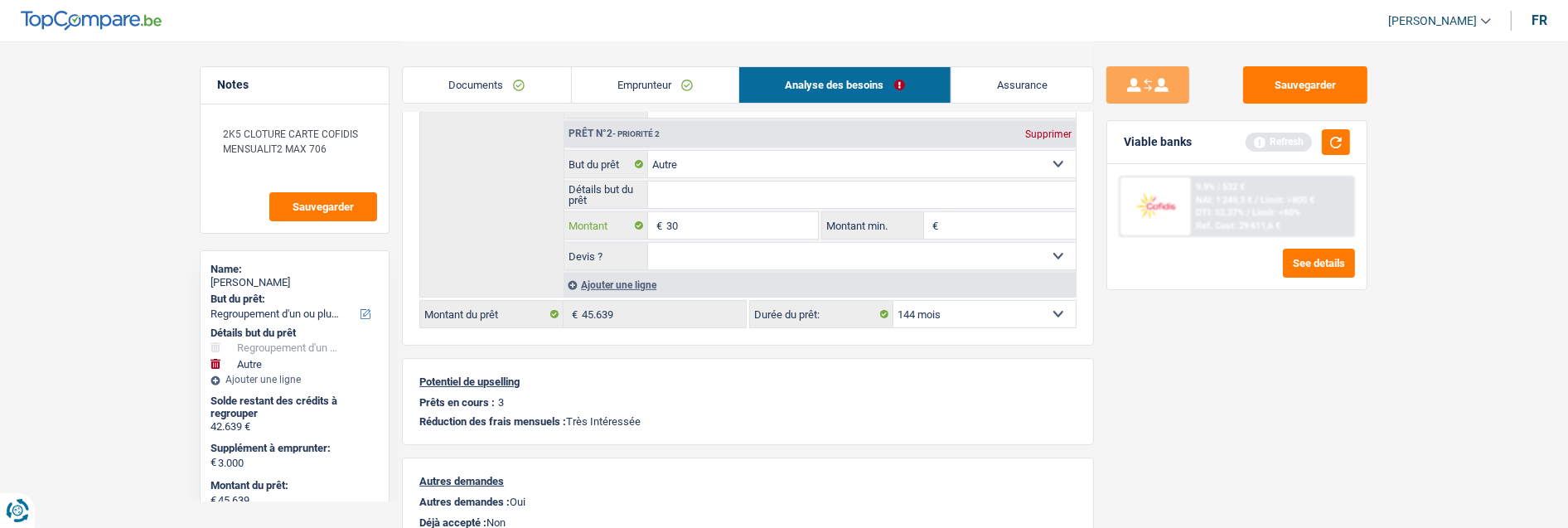
type input "3"
type input "2.500"
type input "45.139"
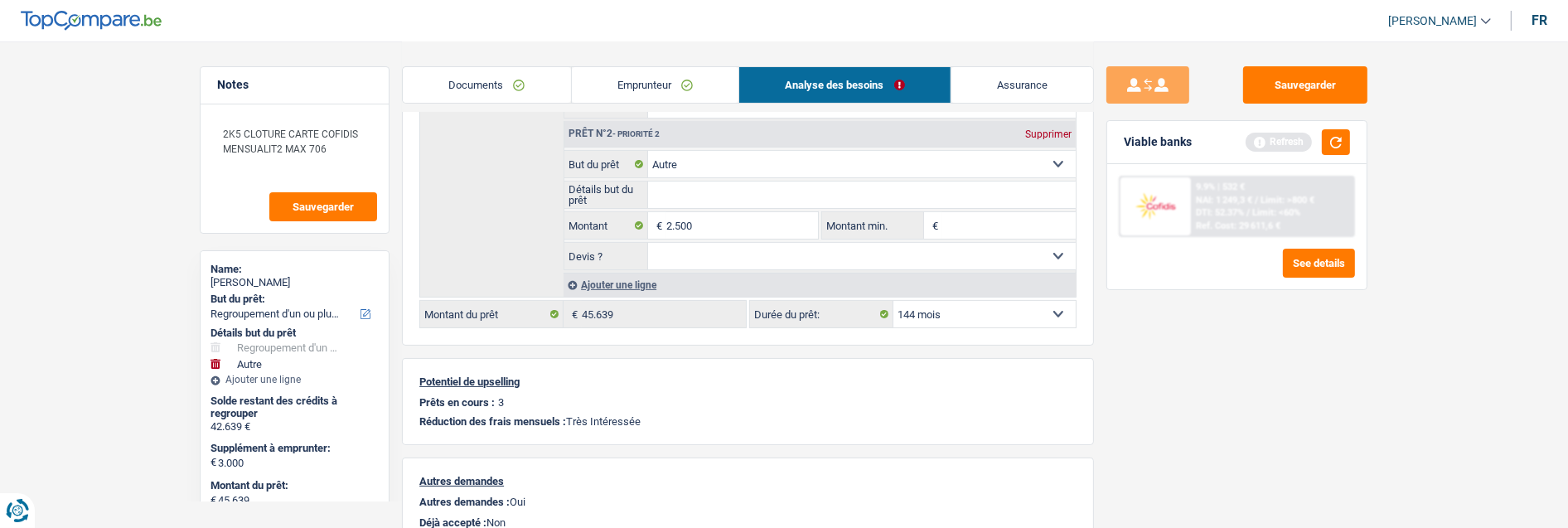
type input "45.139"
click at [1194, 366] on div "Sauvegarder Viable banks Refresh 9.9% | 532 € NAI: 1 249,3 € / Limit: >800 € DT…" at bounding box center [1237, 283] width 286 height 435
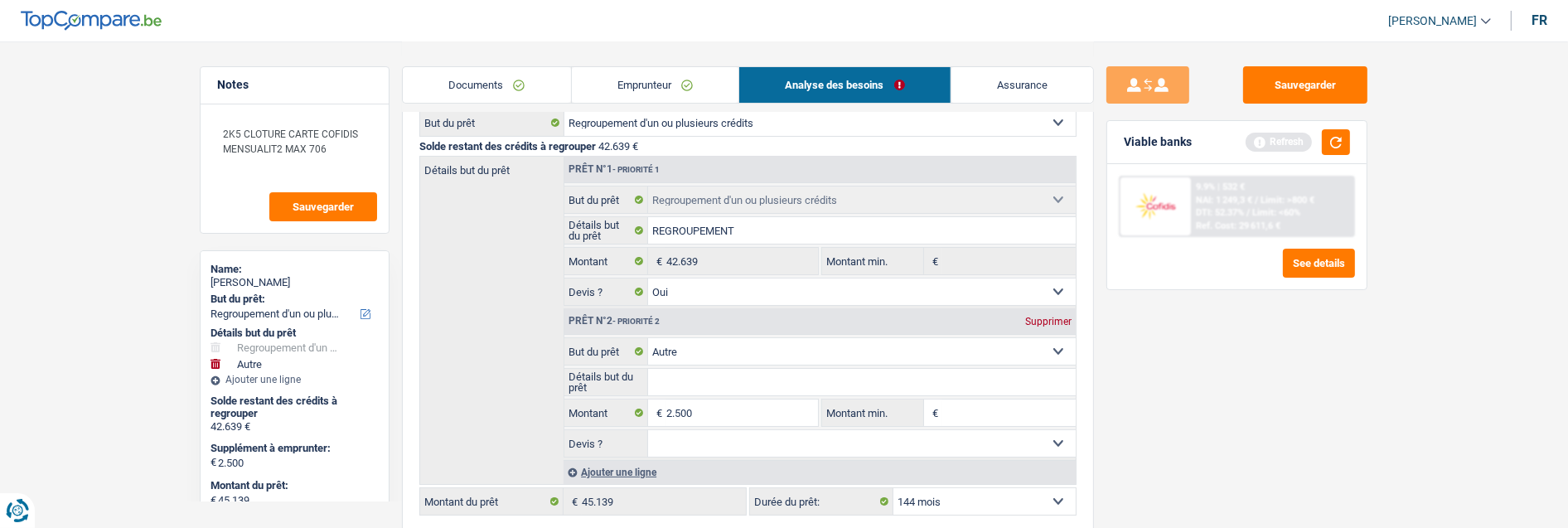
scroll to position [185, 0]
click at [1041, 313] on div "Supprimer" at bounding box center [1048, 318] width 55 height 10
type input "0"
type input "42.639"
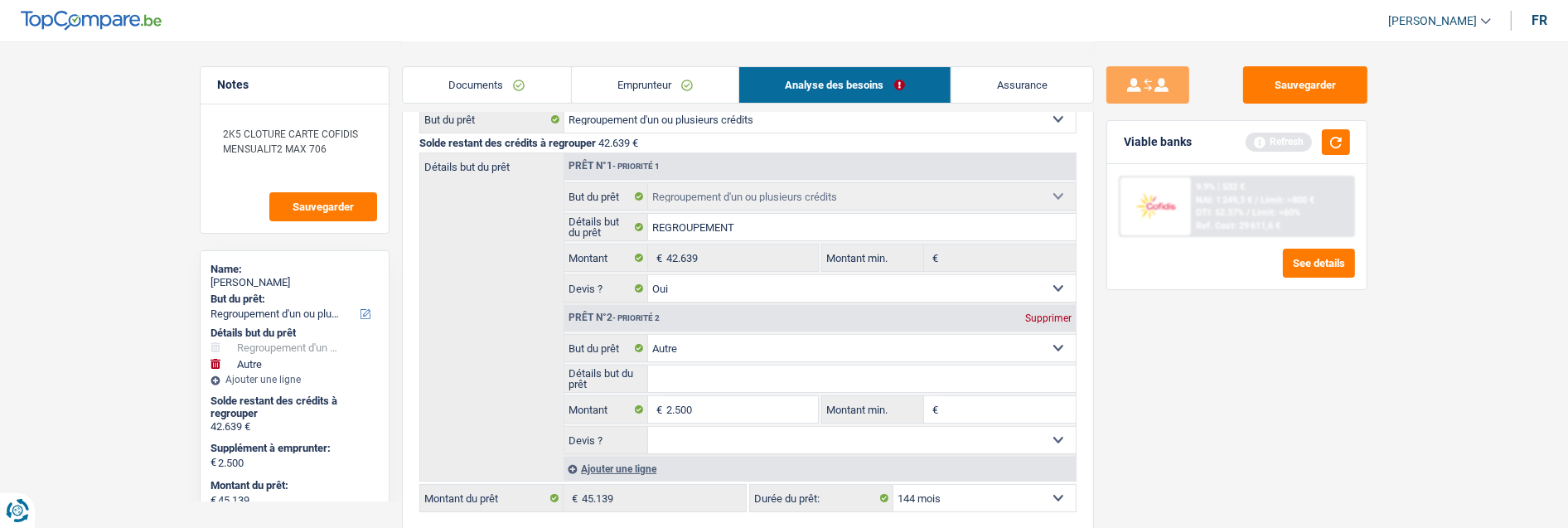
type input "42.639"
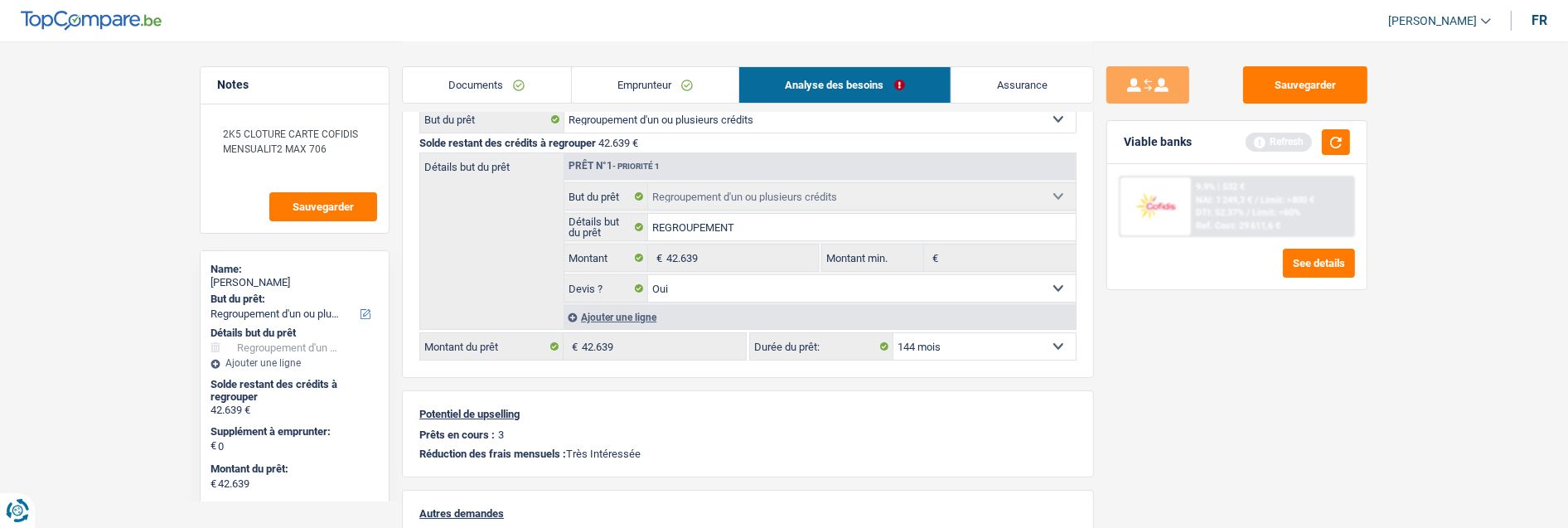
click at [1017, 336] on select "12 mois 18 mois 24 mois 30 mois 36 mois 42 mois 48 mois 60 mois 72 mois 84 mois…" at bounding box center [985, 347] width 183 height 26
select select "120"
click at [894, 334] on select "12 mois 18 mois 24 mois 30 mois 36 mois 42 mois 48 mois 60 mois 72 mois 84 mois…" at bounding box center [985, 347] width 183 height 26
select select "120"
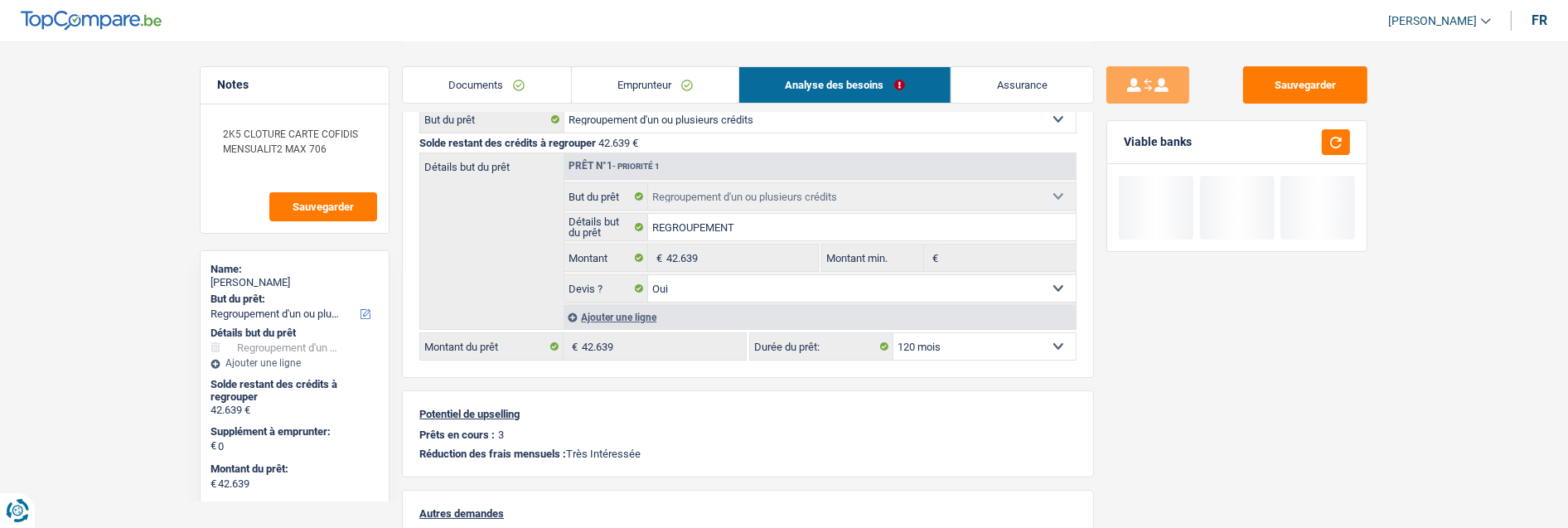
click at [1240, 330] on div "Sauvegarder Viable banks" at bounding box center [1237, 283] width 286 height 435
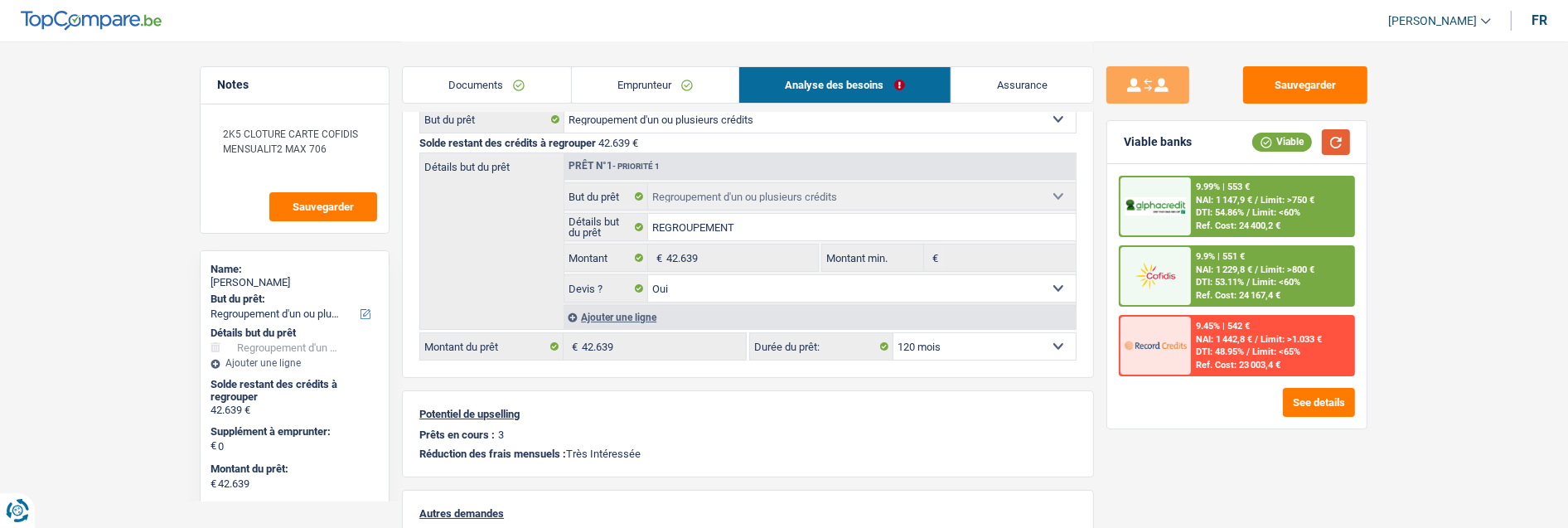
click at [1336, 144] on button "button" at bounding box center [1336, 142] width 28 height 26
click at [982, 345] on select "12 mois 18 mois 24 mois 30 mois 36 mois 42 mois 48 mois 60 mois 72 mois 84 mois…" at bounding box center [985, 347] width 183 height 26
select select "84"
click at [894, 334] on select "12 mois 18 mois 24 mois 30 mois 36 mois 42 mois 48 mois 60 mois 72 mois 84 mois…" at bounding box center [985, 347] width 183 height 26
select select "84"
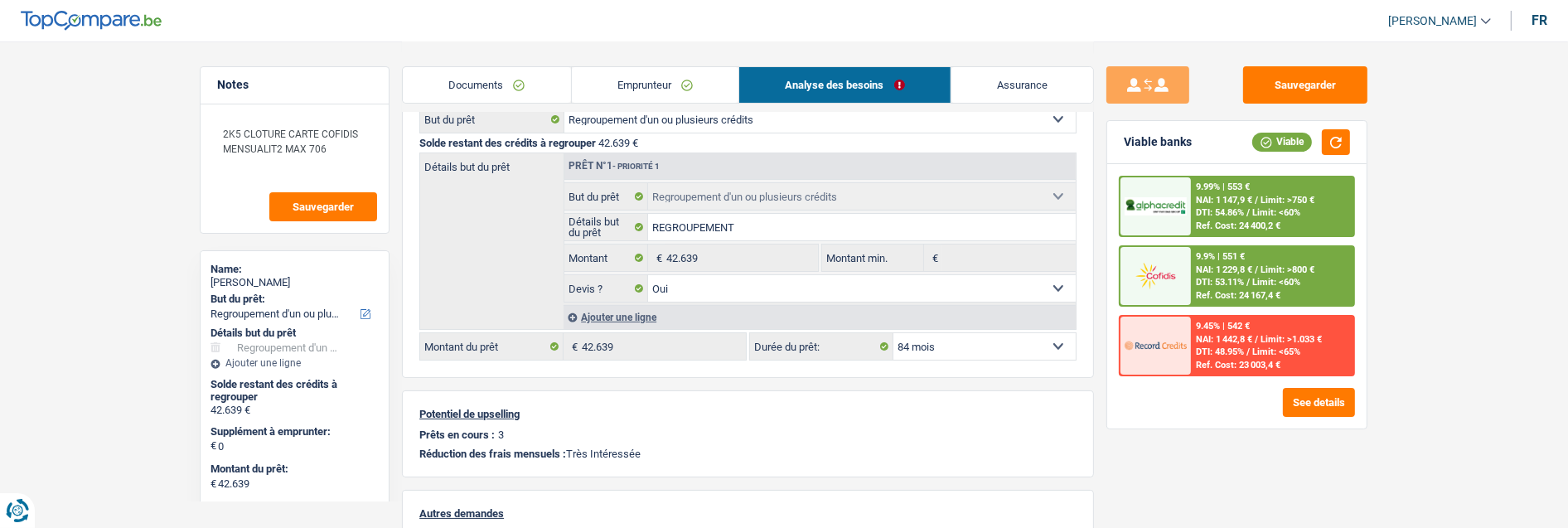
select select "84"
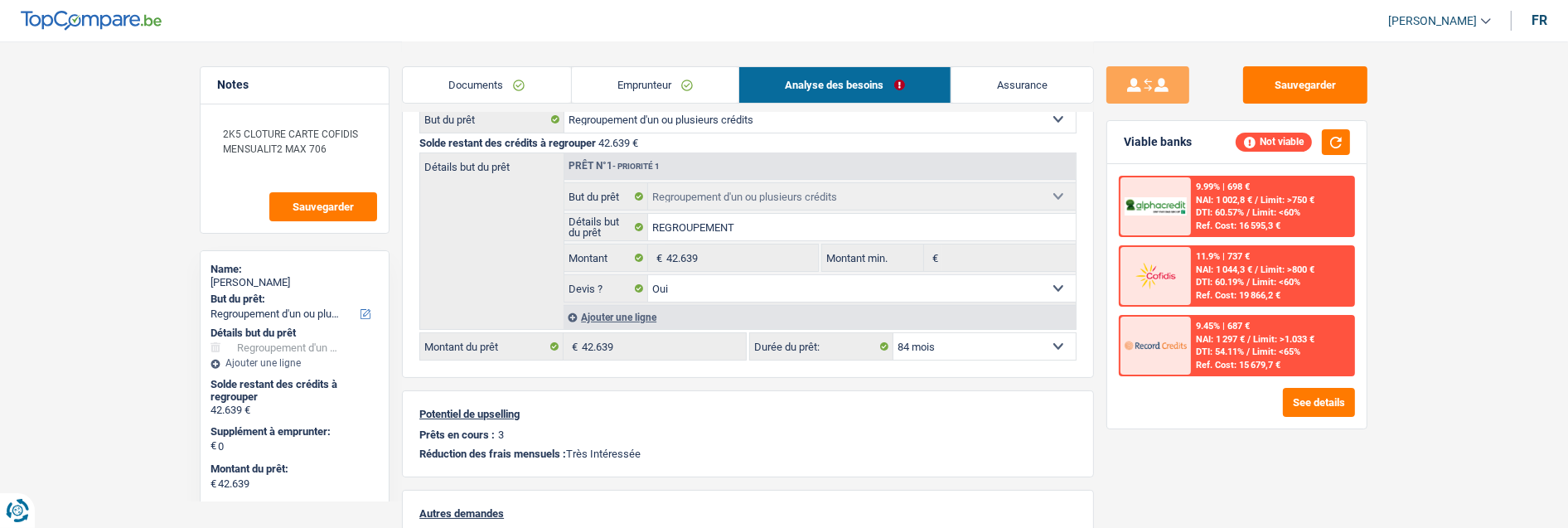
click at [485, 80] on link "Documents" at bounding box center [487, 85] width 169 height 35
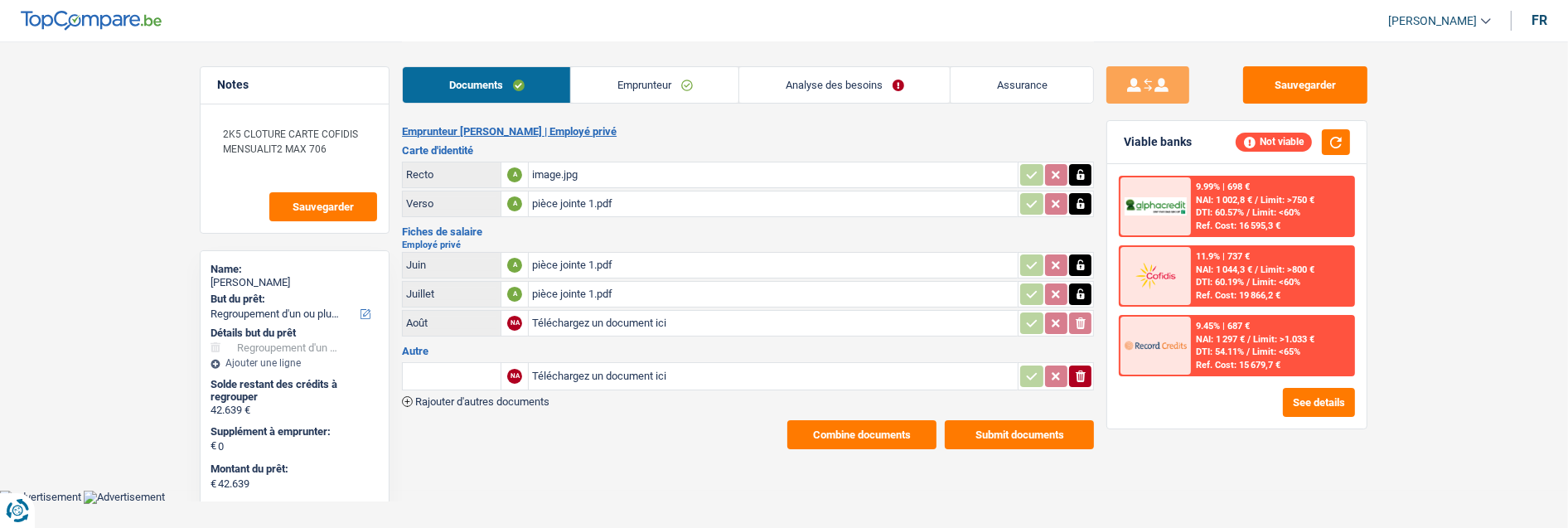
scroll to position [0, 0]
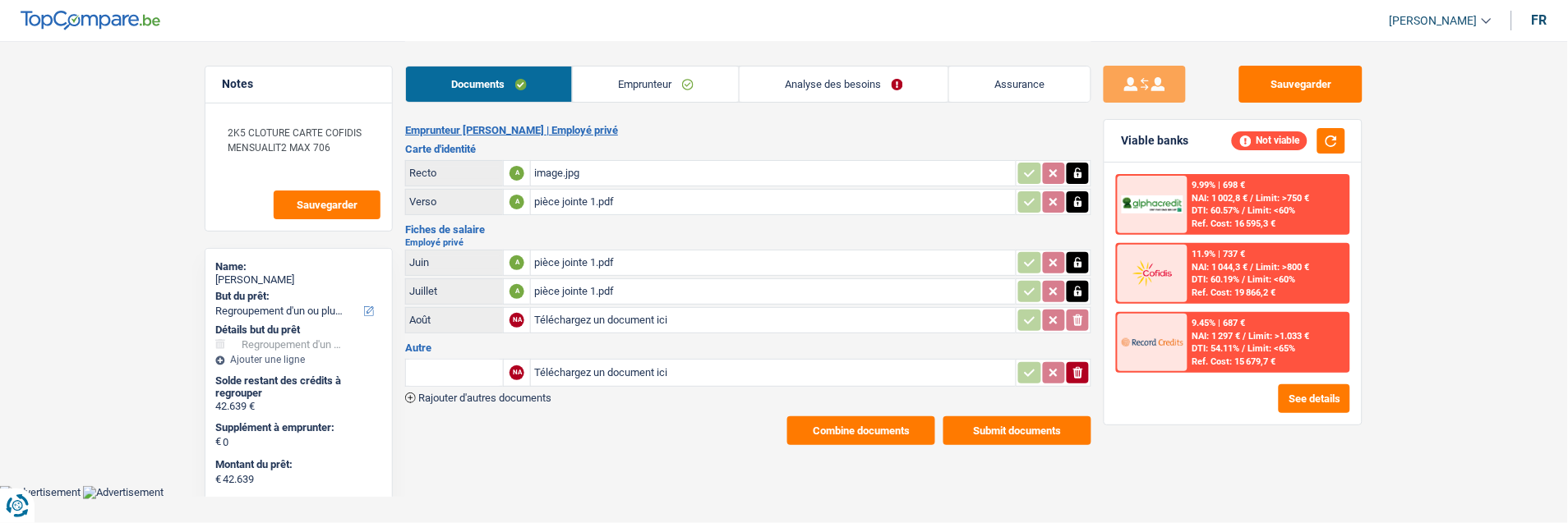
click at [997, 422] on button "Submit documents" at bounding box center [1017, 430] width 148 height 29
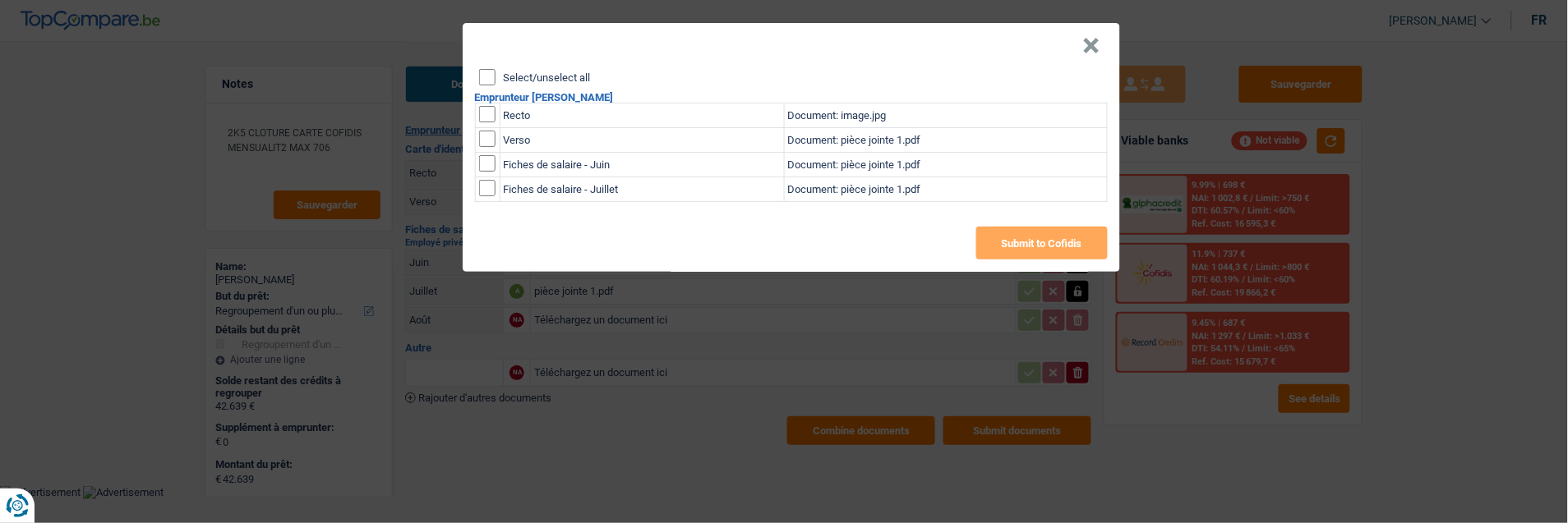
click at [486, 69] on input "Select/unselect all" at bounding box center [487, 77] width 17 height 17
checkbox input "true"
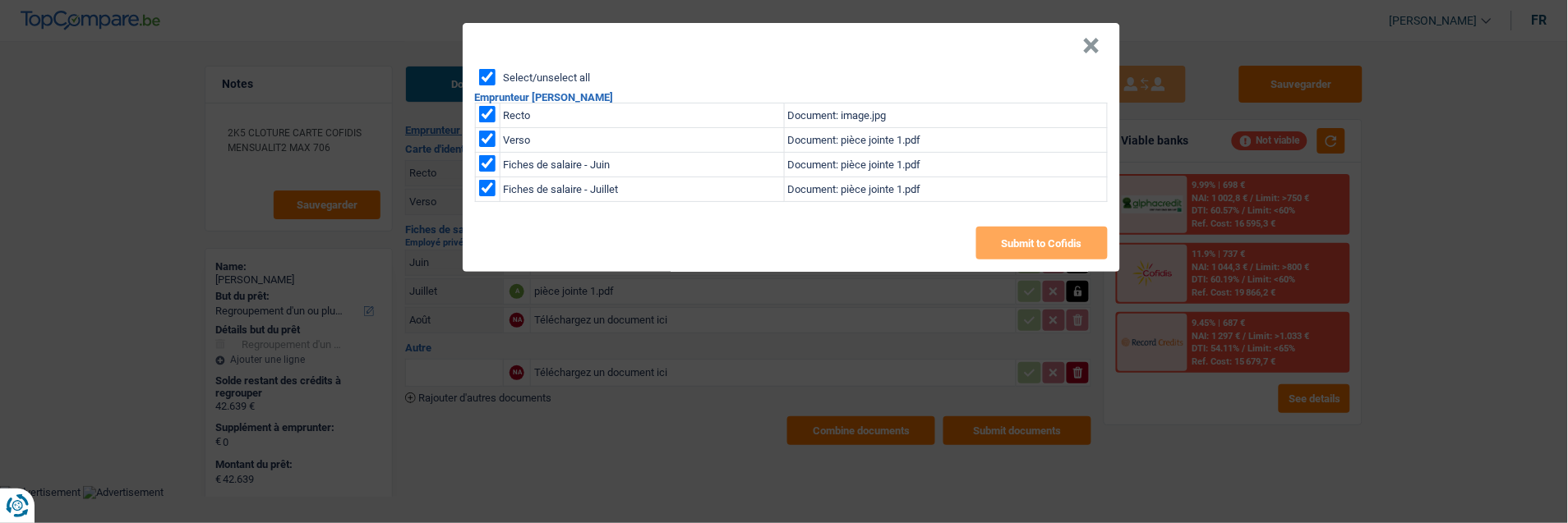
checkbox input "true"
click at [1021, 235] on button "Submit to Cofidis" at bounding box center [1042, 243] width 131 height 33
click at [1097, 43] on button "×" at bounding box center [1092, 45] width 18 height 17
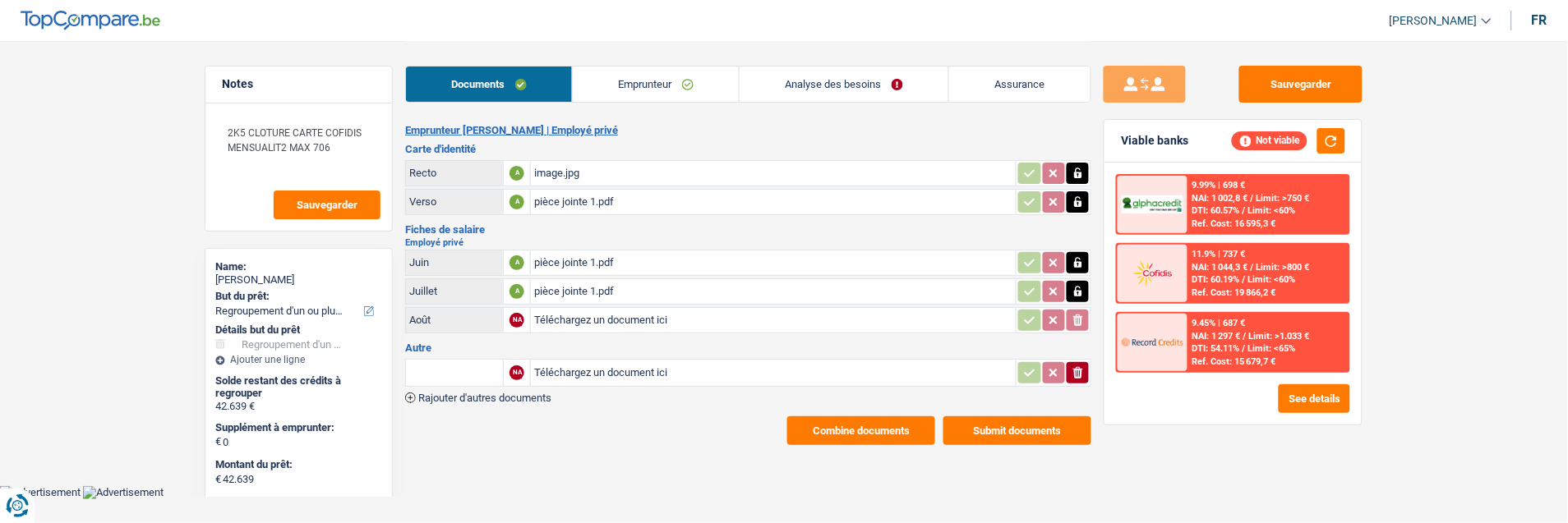
click at [819, 77] on link "Analyse des besoins" at bounding box center [844, 84] width 209 height 35
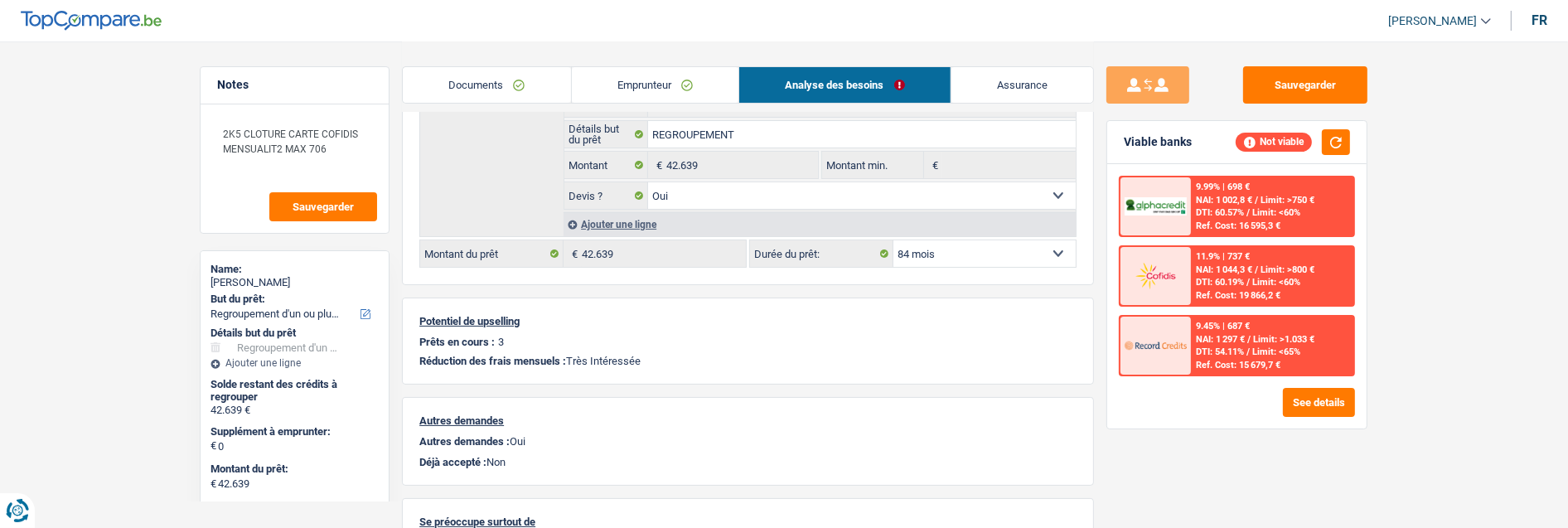
scroll to position [276, 0]
click at [1269, 330] on div "9.45% | 687 € NAI: 1 297 € / Limit: >1.033 € DTI: 54.11% / Limit: <65% Ref. Cos…" at bounding box center [1272, 346] width 163 height 58
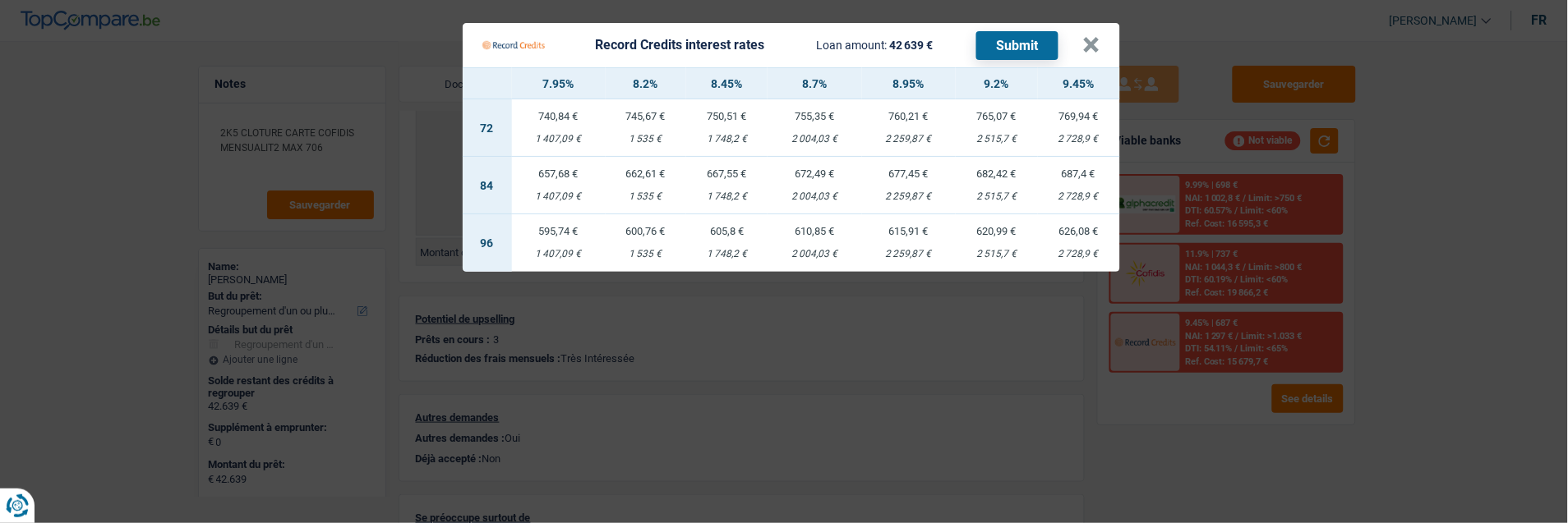
click at [827, 170] on div "672,49 €" at bounding box center [814, 174] width 94 height 10
select select "record credits"
type input "8,70"
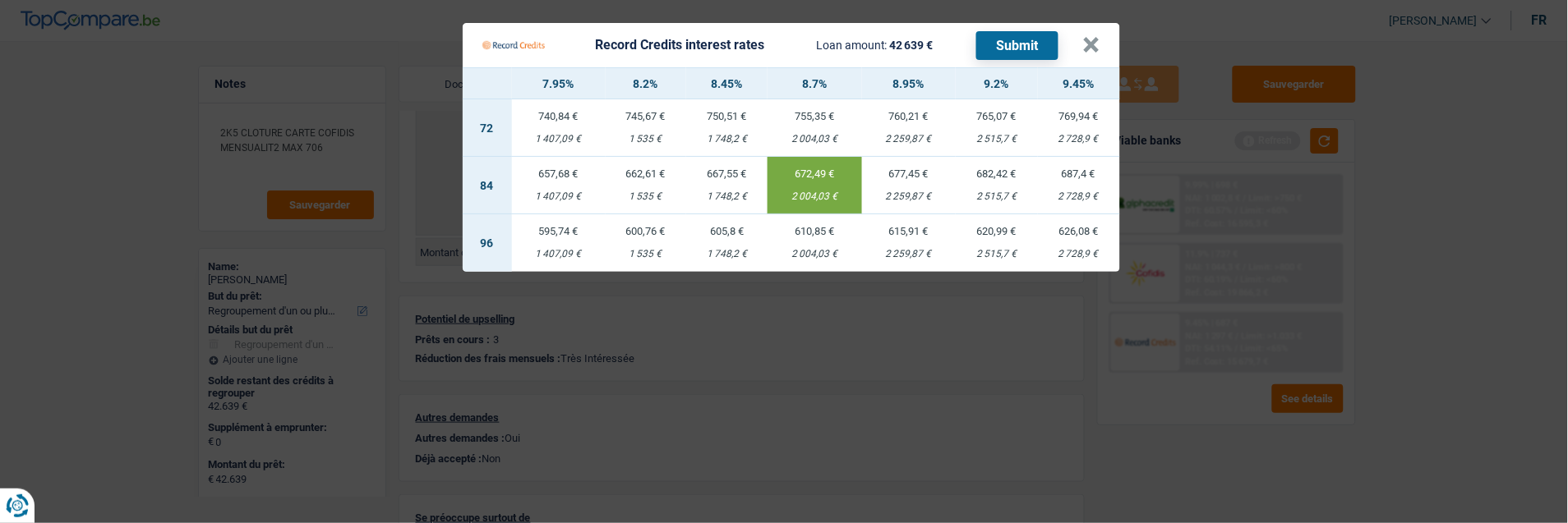
click at [1008, 38] on button "Submit" at bounding box center [1018, 45] width 82 height 29
click at [1089, 38] on button "×" at bounding box center [1092, 45] width 18 height 17
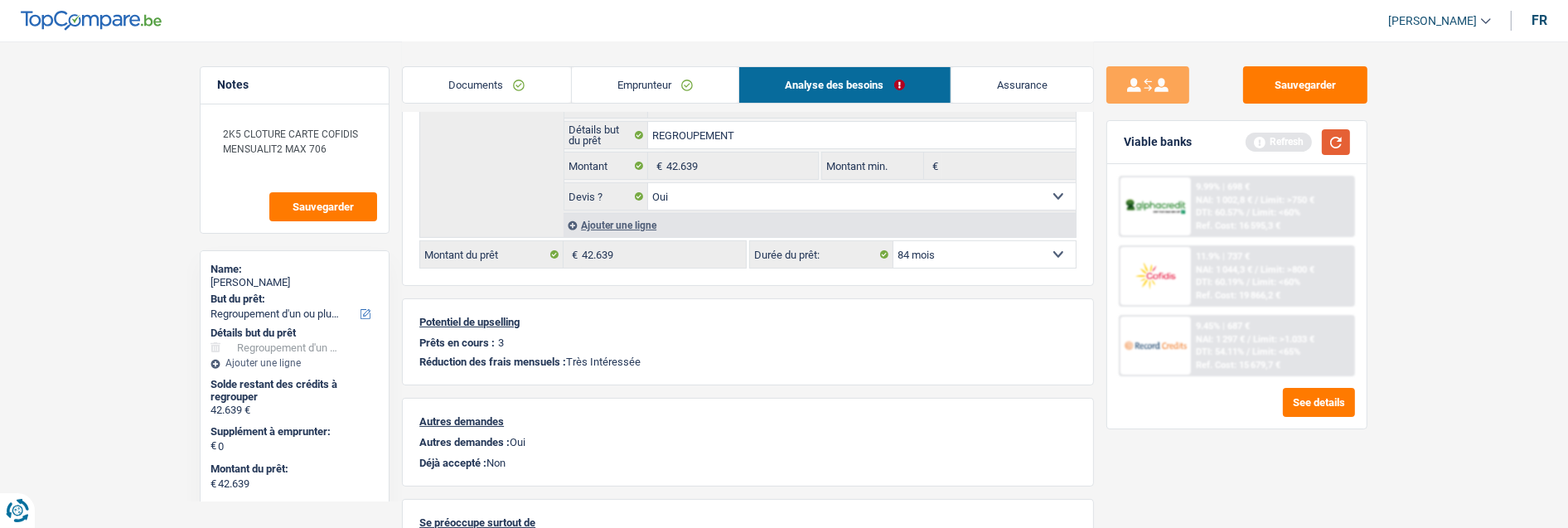
click at [1341, 137] on button "button" at bounding box center [1336, 142] width 28 height 26
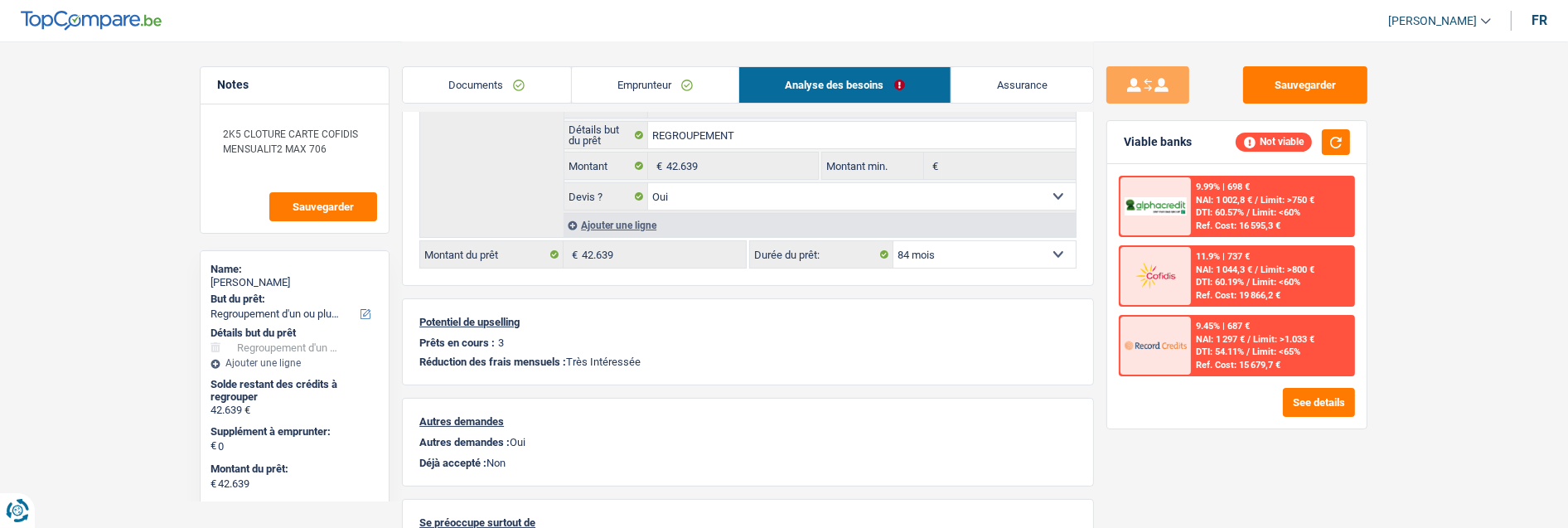
click at [1209, 221] on div "Ref. Cost: 16 595,3 €" at bounding box center [1238, 226] width 85 height 11
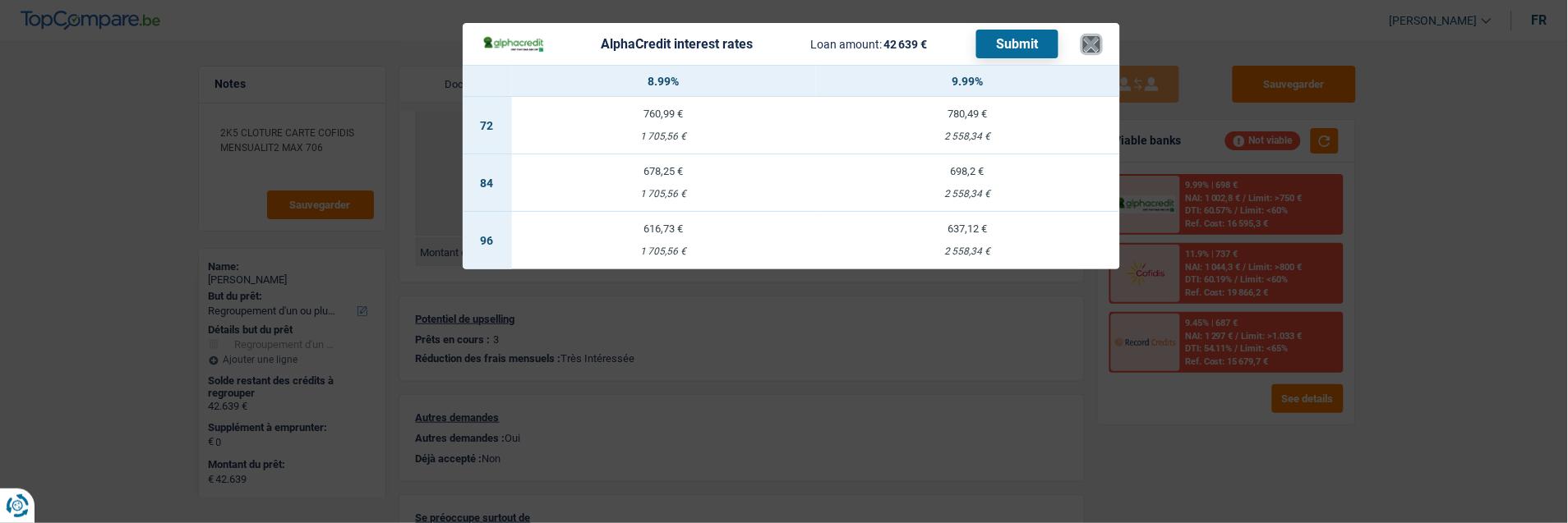
click at [1091, 36] on button "×" at bounding box center [1092, 44] width 18 height 17
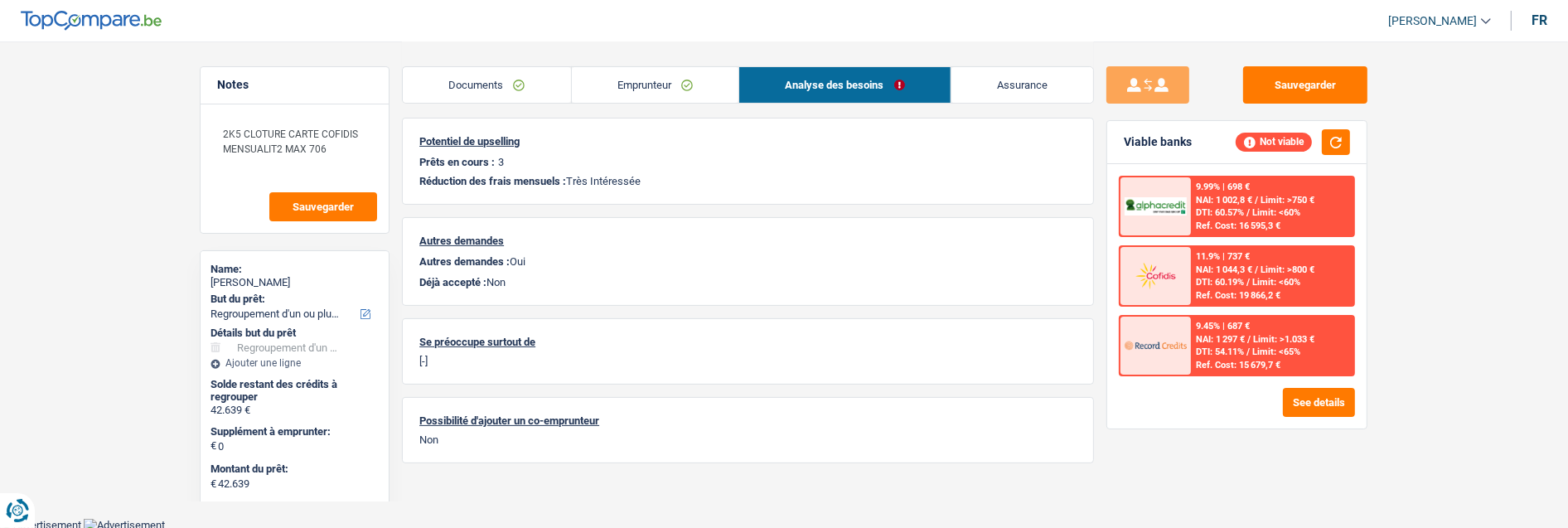
scroll to position [460, 0]
click at [1213, 194] on div "9.99% | 698 € NAI: 1 002,8 € / Limit: >750 € DTI: 60.57% / Limit: <60% Ref. Cos…" at bounding box center [1272, 207] width 163 height 58
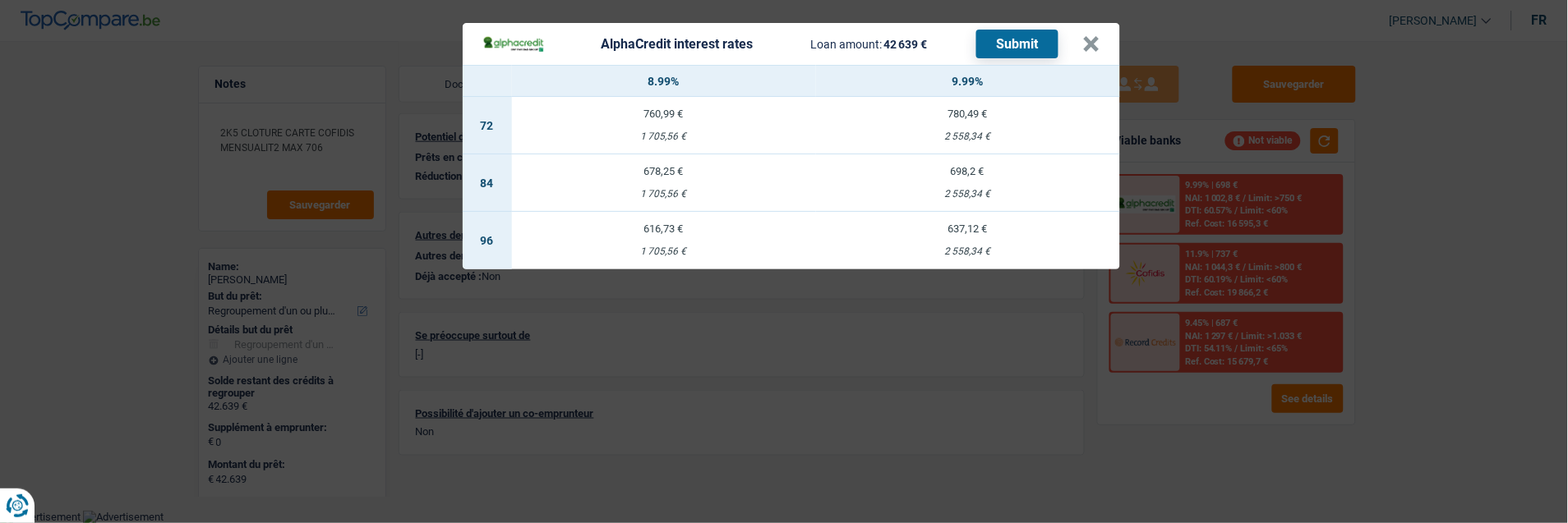
click at [976, 178] on td "698,2 € 2 558,34 €" at bounding box center [969, 184] width 304 height 58
select select "alphacredit"
type input "9,99"
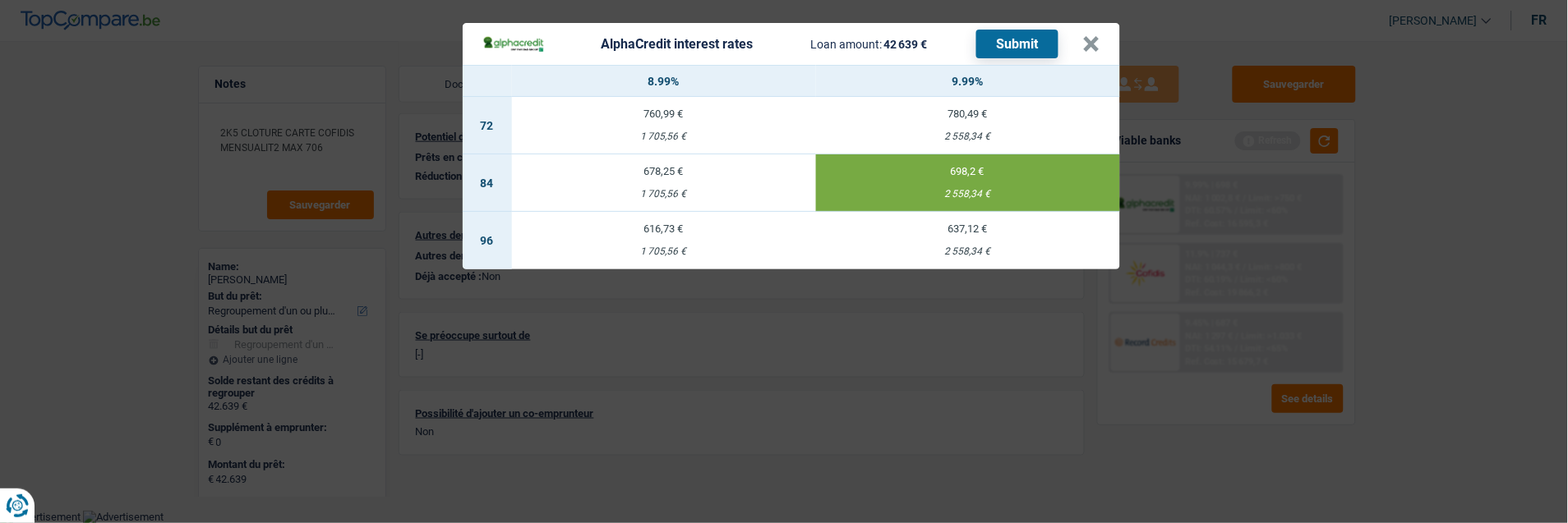
click at [1006, 45] on button "Submit" at bounding box center [1018, 44] width 82 height 29
click at [1090, 36] on button "×" at bounding box center [1092, 44] width 18 height 17
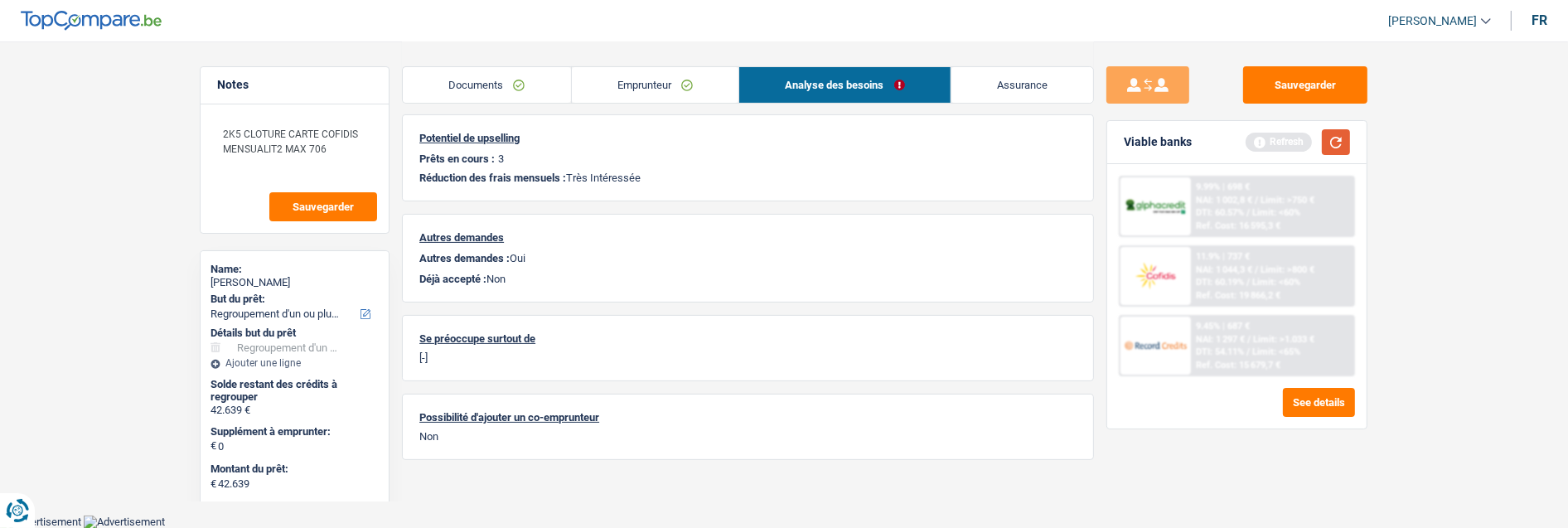
click at [1332, 142] on button "button" at bounding box center [1336, 142] width 28 height 26
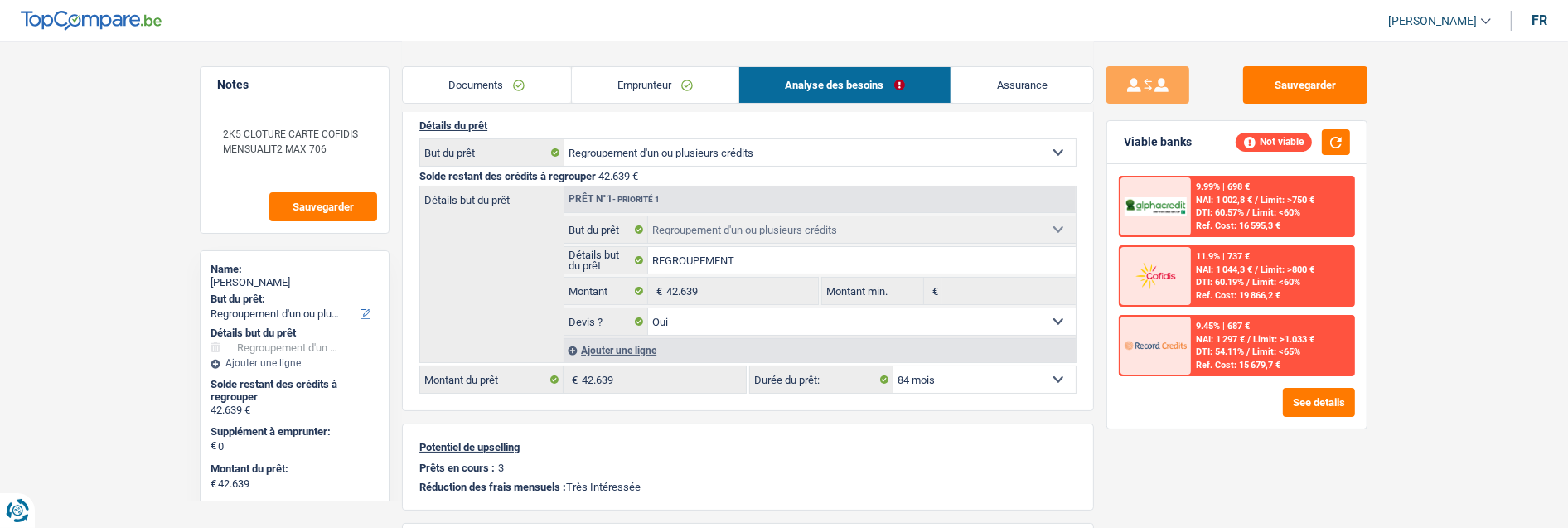
scroll to position [185, 0]
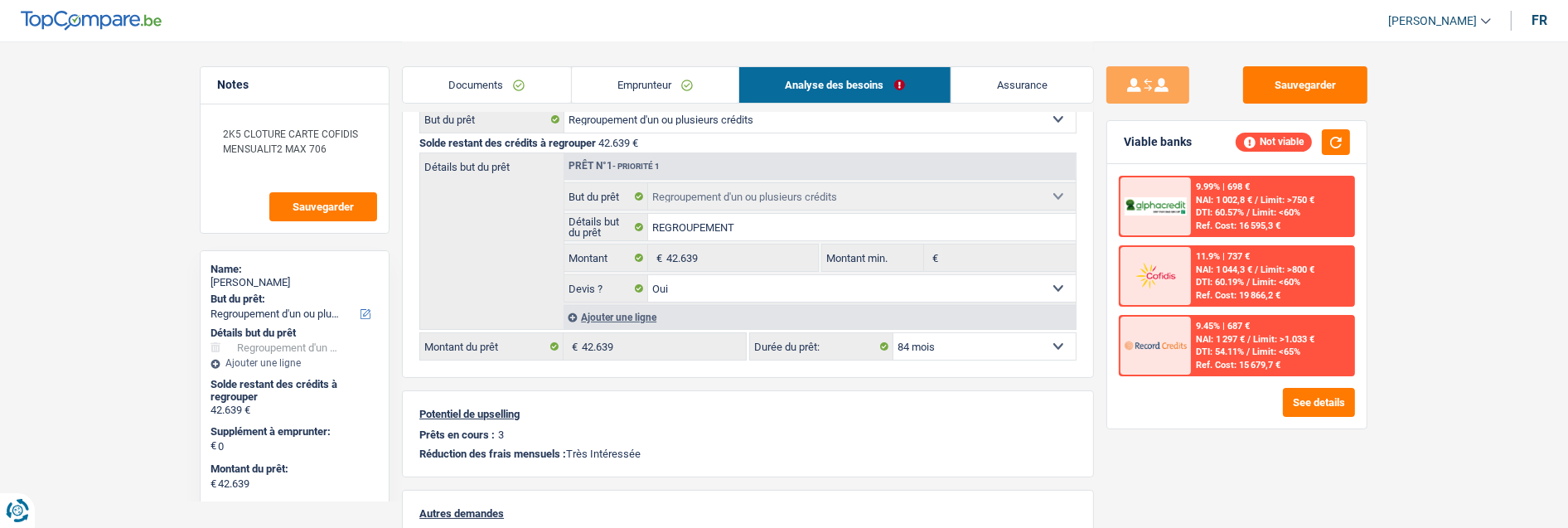
click at [649, 73] on link "Emprunteur" at bounding box center [656, 85] width 168 height 35
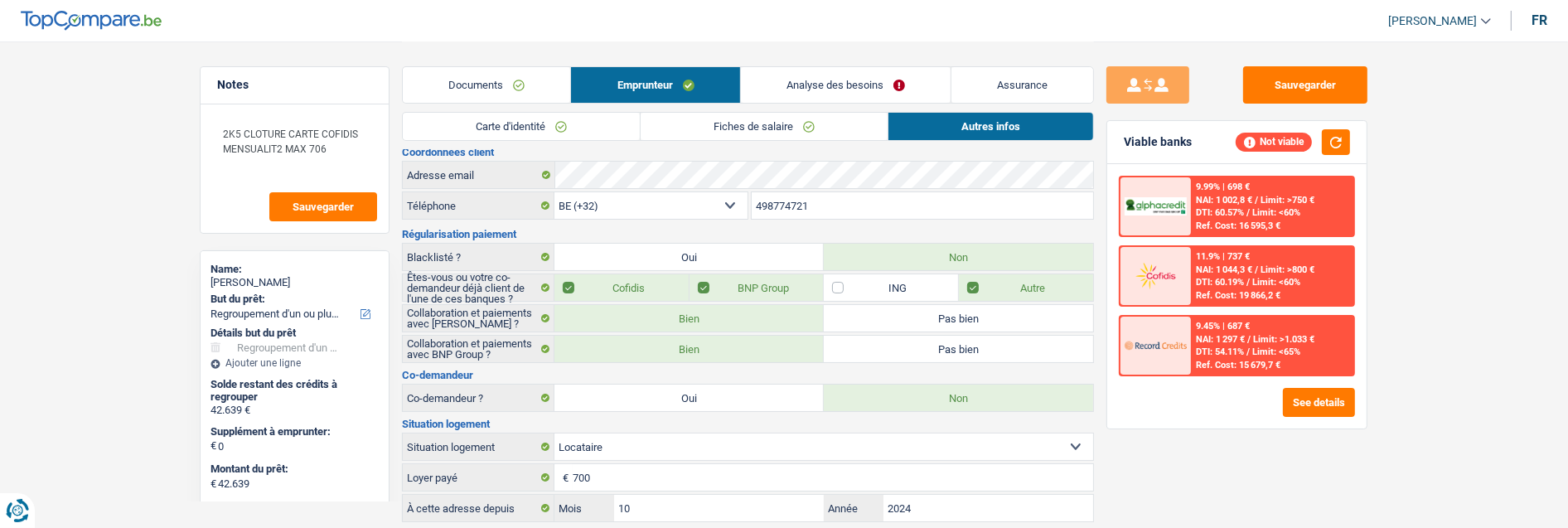
scroll to position [0, 0]
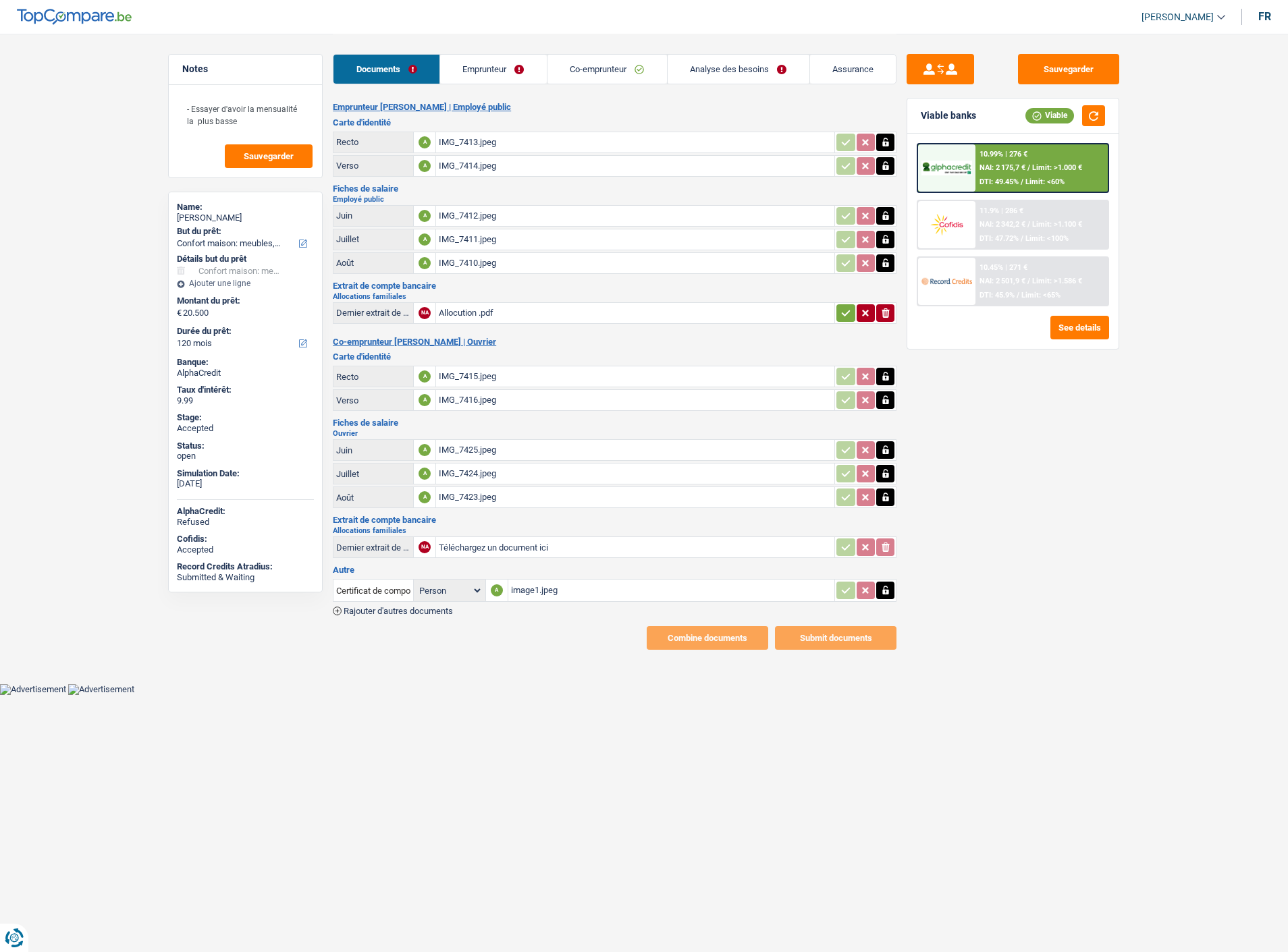
select select "household"
select select "120"
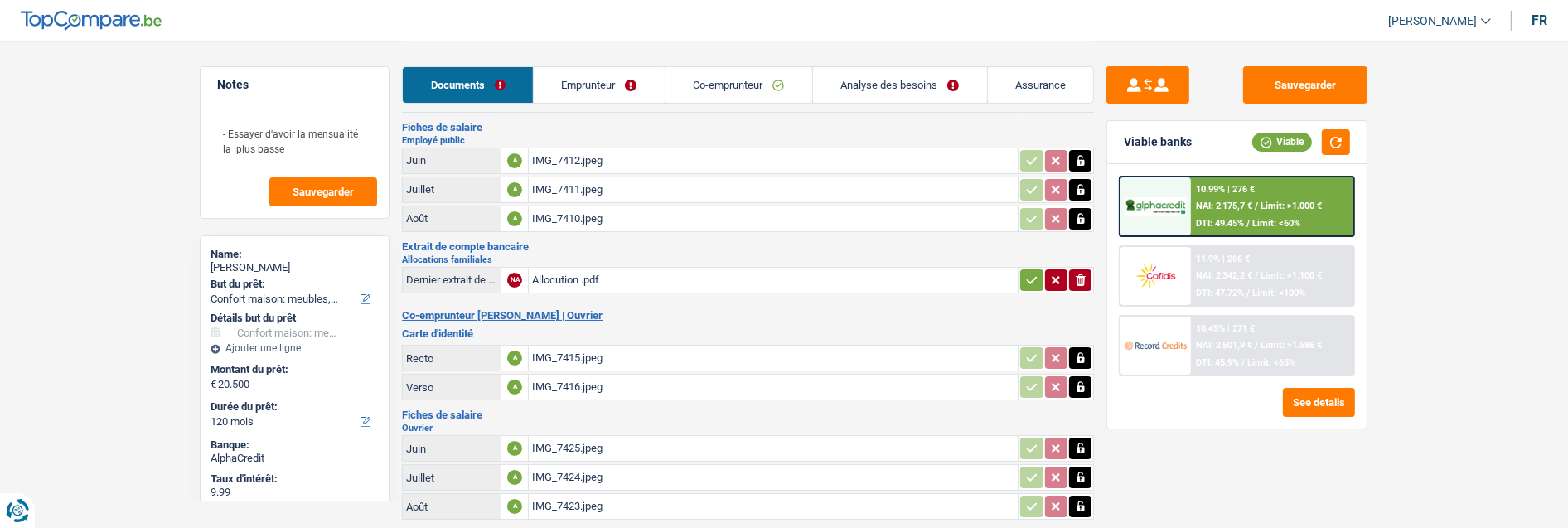
scroll to position [292, 0]
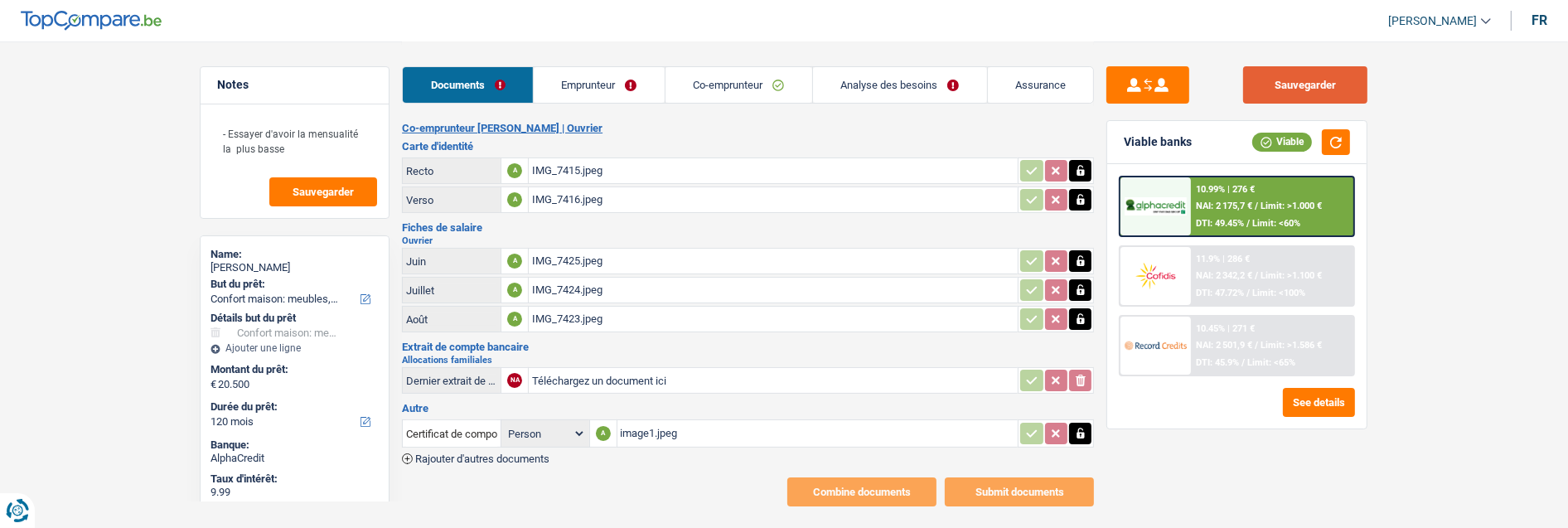
click at [1307, 78] on button "Sauvegarder" at bounding box center [1305, 85] width 124 height 37
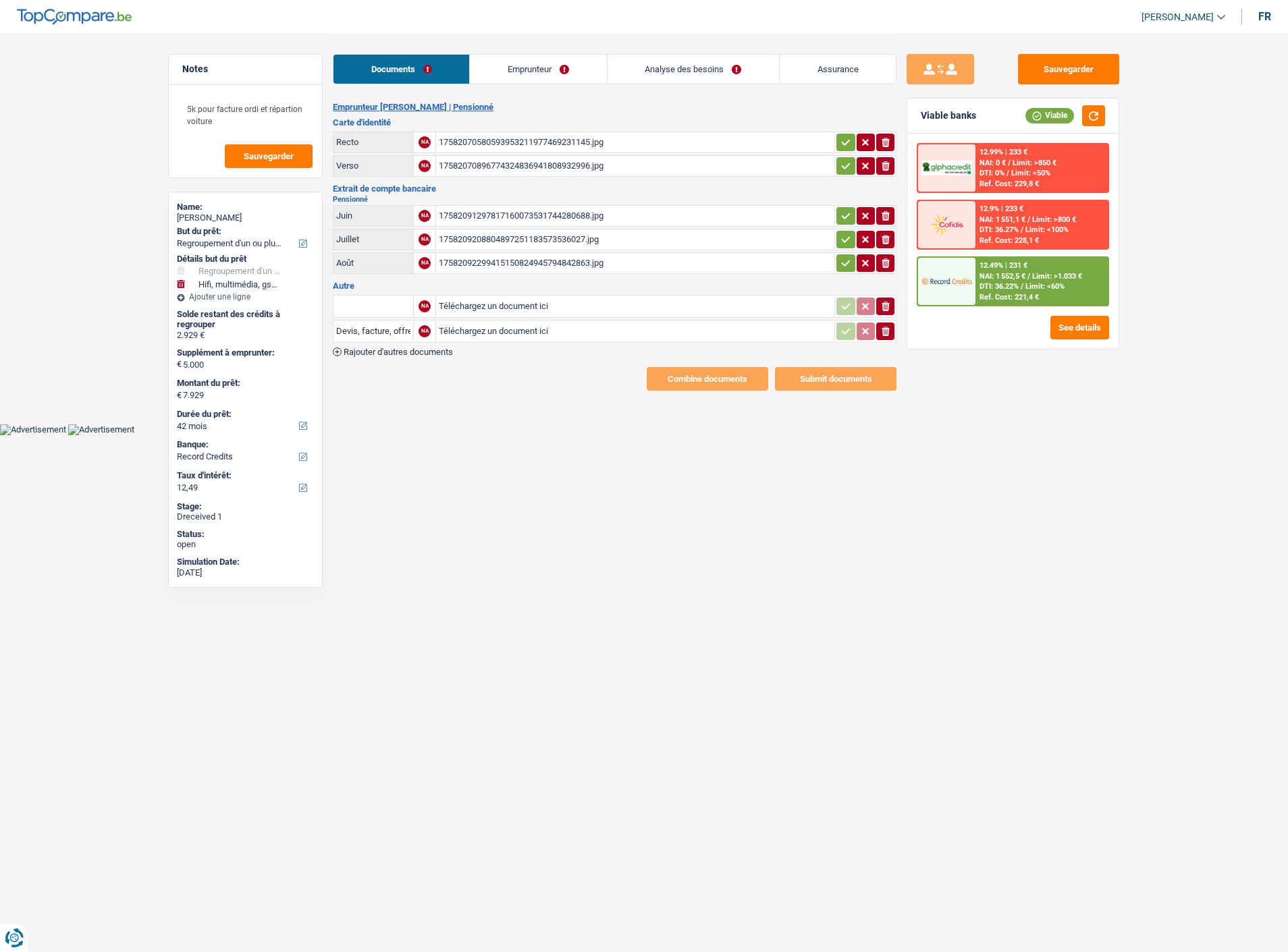
select select "refinancing"
select select "tech"
select select "42"
select select "record credits"
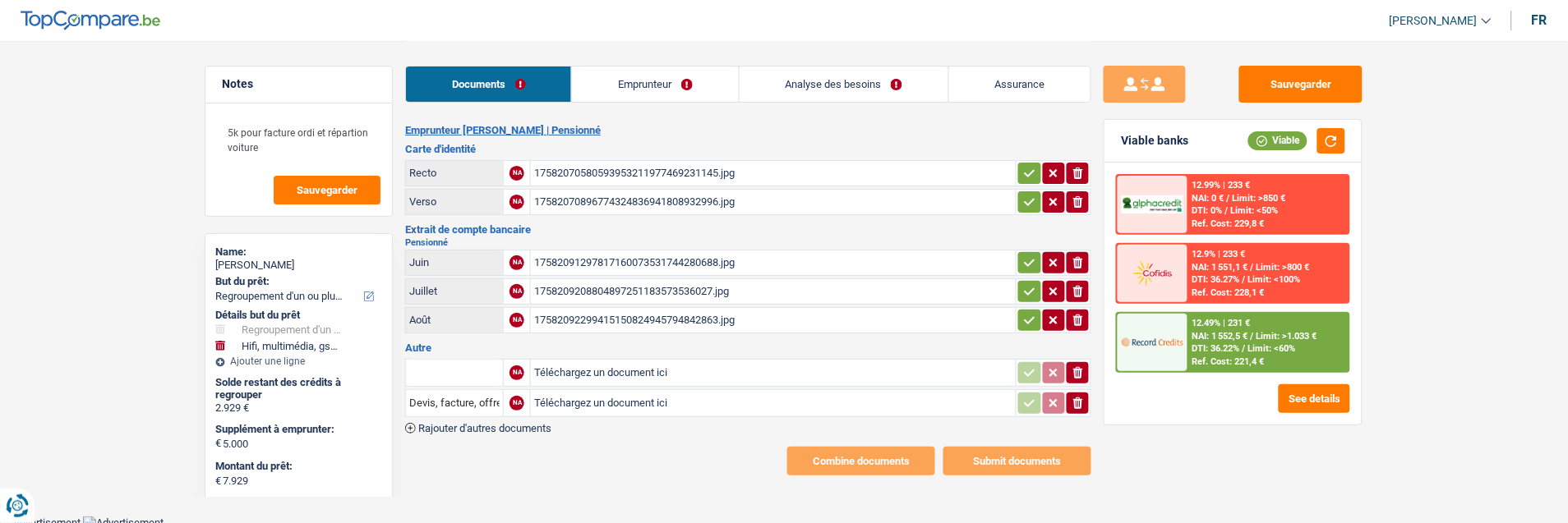
click at [679, 78] on link "Emprunteur" at bounding box center [655, 84] width 166 height 35
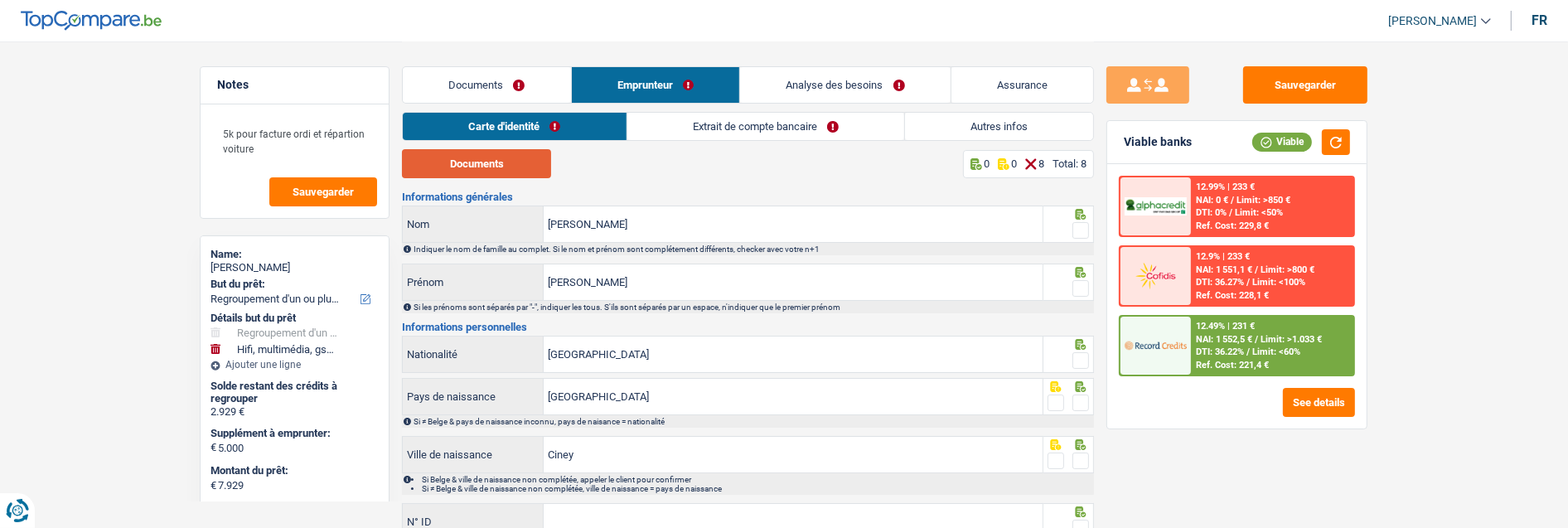
click at [514, 164] on button "Documents" at bounding box center [476, 163] width 149 height 29
drag, startPoint x: 1078, startPoint y: 222, endPoint x: 1078, endPoint y: 238, distance: 16.0
click at [1078, 223] on span at bounding box center [1081, 230] width 17 height 17
click at [0, 0] on input "radio" at bounding box center [0, 0] width 0 height 0
click at [1081, 272] on icon at bounding box center [1081, 272] width 17 height 11
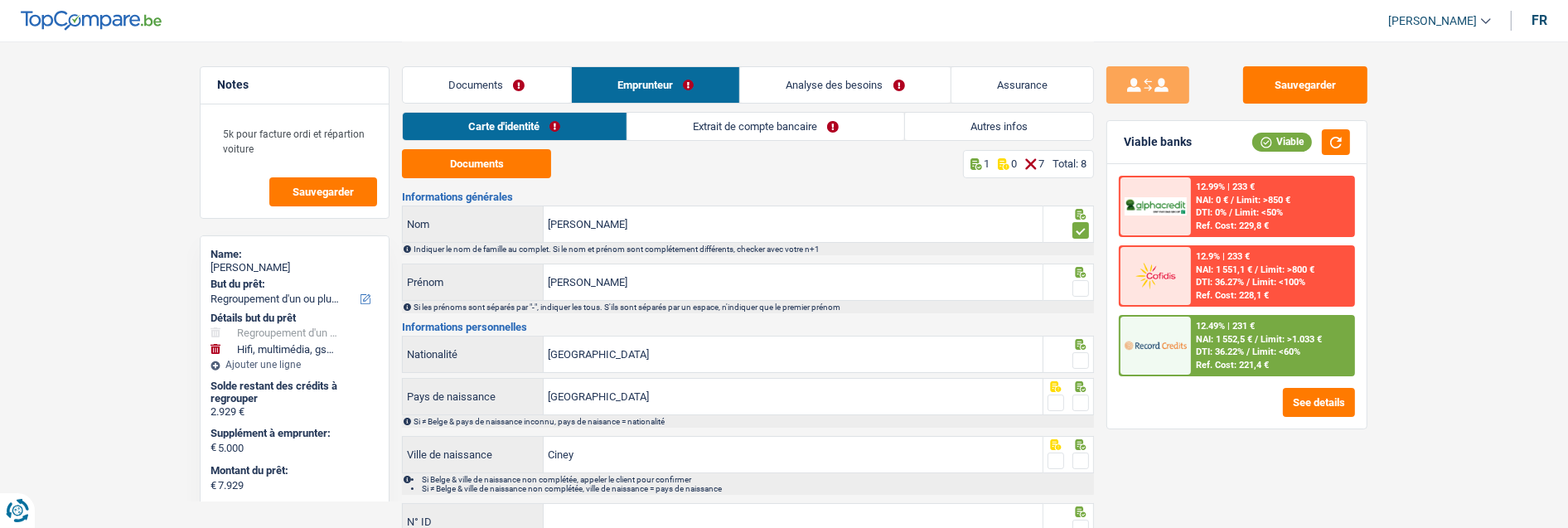
click at [1076, 280] on span at bounding box center [1081, 288] width 17 height 17
click at [0, 0] on input "radio" at bounding box center [0, 0] width 0 height 0
drag, startPoint x: 1077, startPoint y: 358, endPoint x: 1082, endPoint y: 407, distance: 49.3
click at [1077, 368] on div at bounding box center [1081, 360] width 17 height 20
click at [1079, 395] on span at bounding box center [1081, 403] width 17 height 17
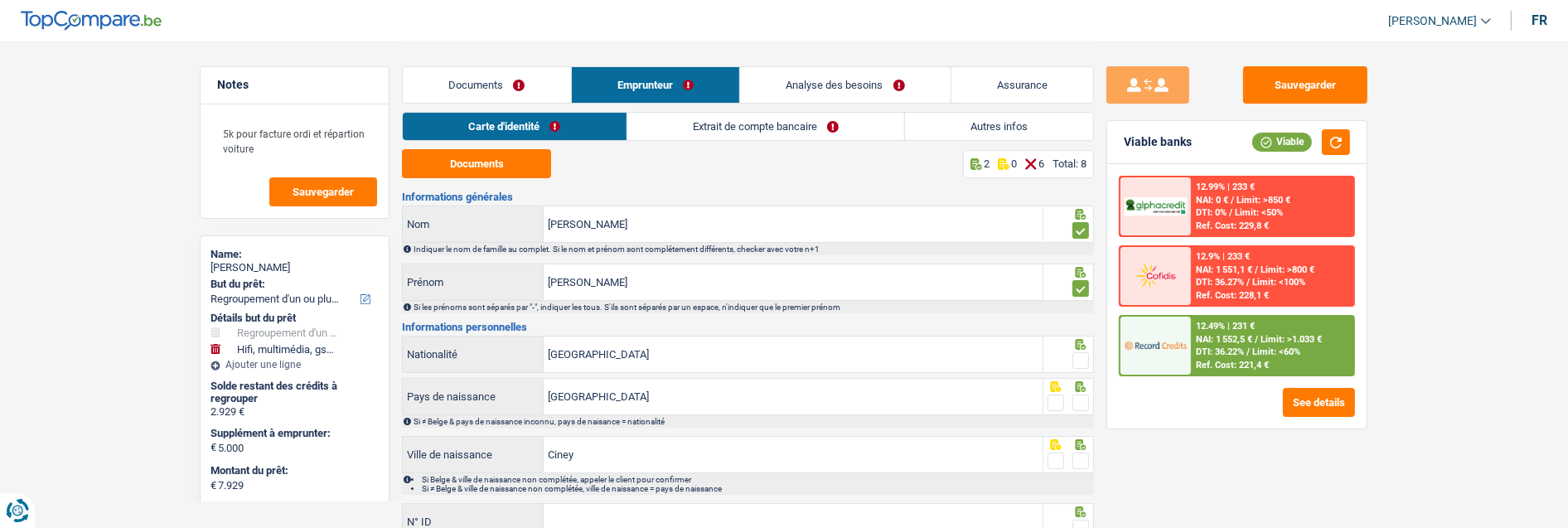
click at [0, 0] on input "radio" at bounding box center [0, 0] width 0 height 0
click at [1079, 357] on span at bounding box center [1081, 360] width 17 height 17
click at [0, 0] on input "radio" at bounding box center [0, 0] width 0 height 0
click at [1084, 461] on span at bounding box center [1081, 461] width 17 height 17
click at [0, 0] on input "radio" at bounding box center [0, 0] width 0 height 0
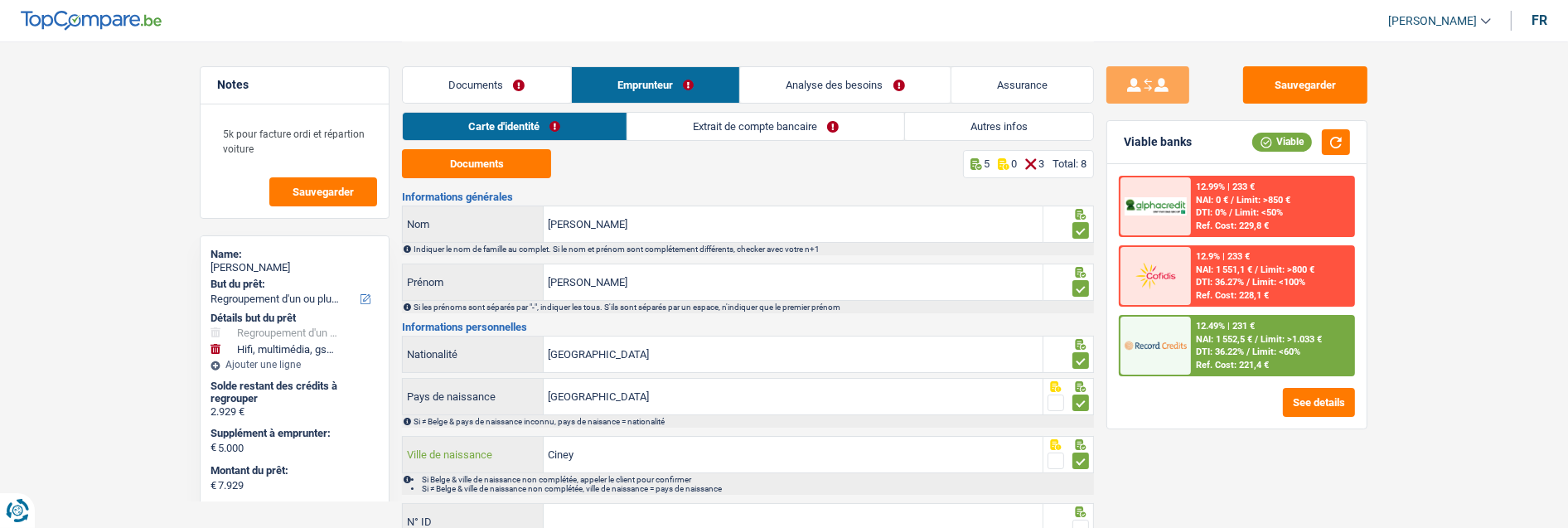
drag, startPoint x: 643, startPoint y: 450, endPoint x: 237, endPoint y: 376, distance: 412.7
click at [237, 376] on div "Notes 5k pour facture ordi et répartion voiture Sauvegarder Name: Myriam Gillai…" at bounding box center [784, 343] width 1194 height 605
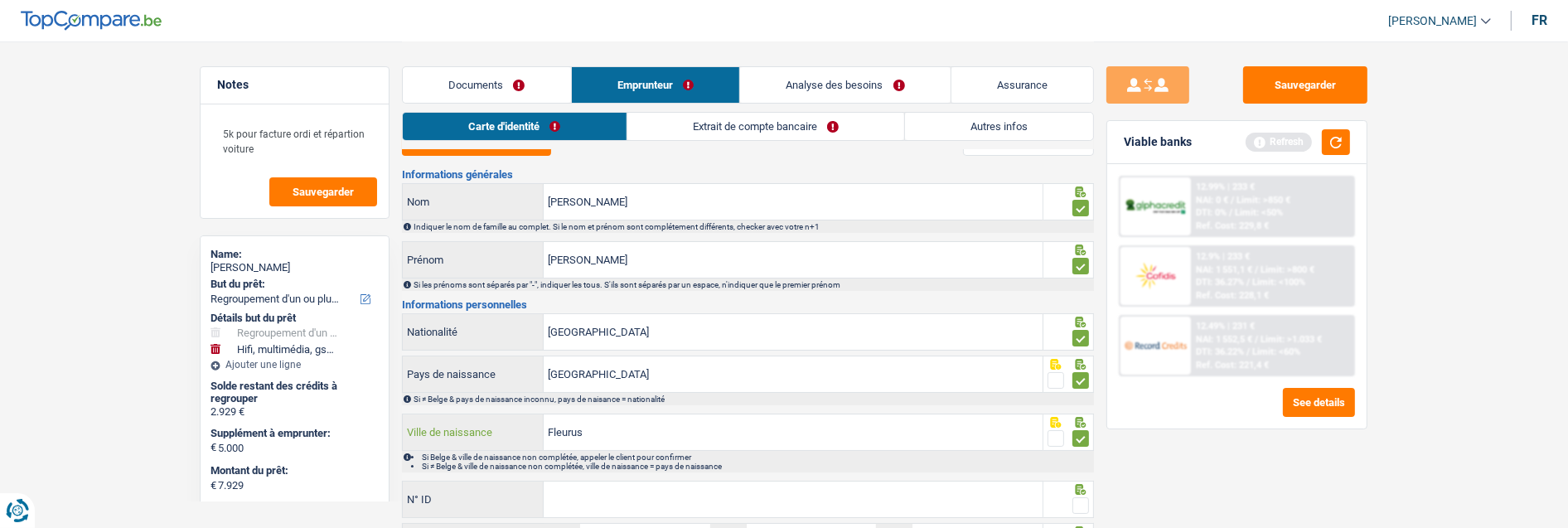
scroll to position [92, 0]
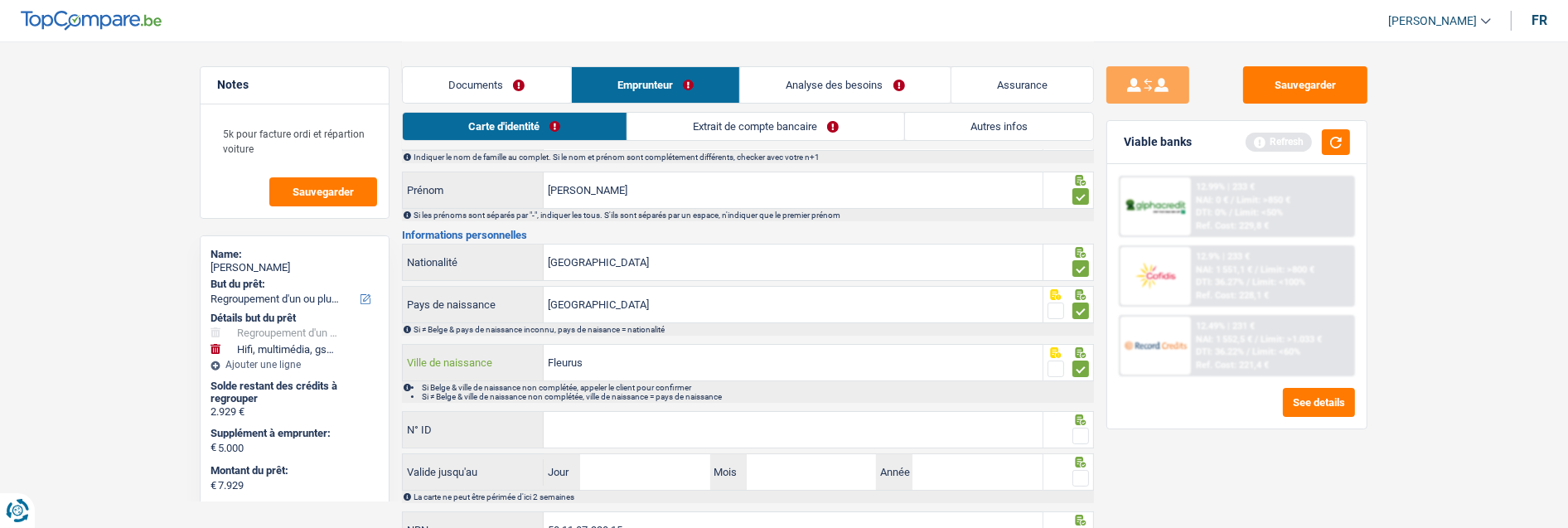
type input "Fleurus"
click at [664, 444] on input "N° ID" at bounding box center [792, 430] width 499 height 35
type input "592-3367811-52"
click at [1086, 432] on span at bounding box center [1081, 436] width 17 height 17
click at [0, 0] on input "radio" at bounding box center [0, 0] width 0 height 0
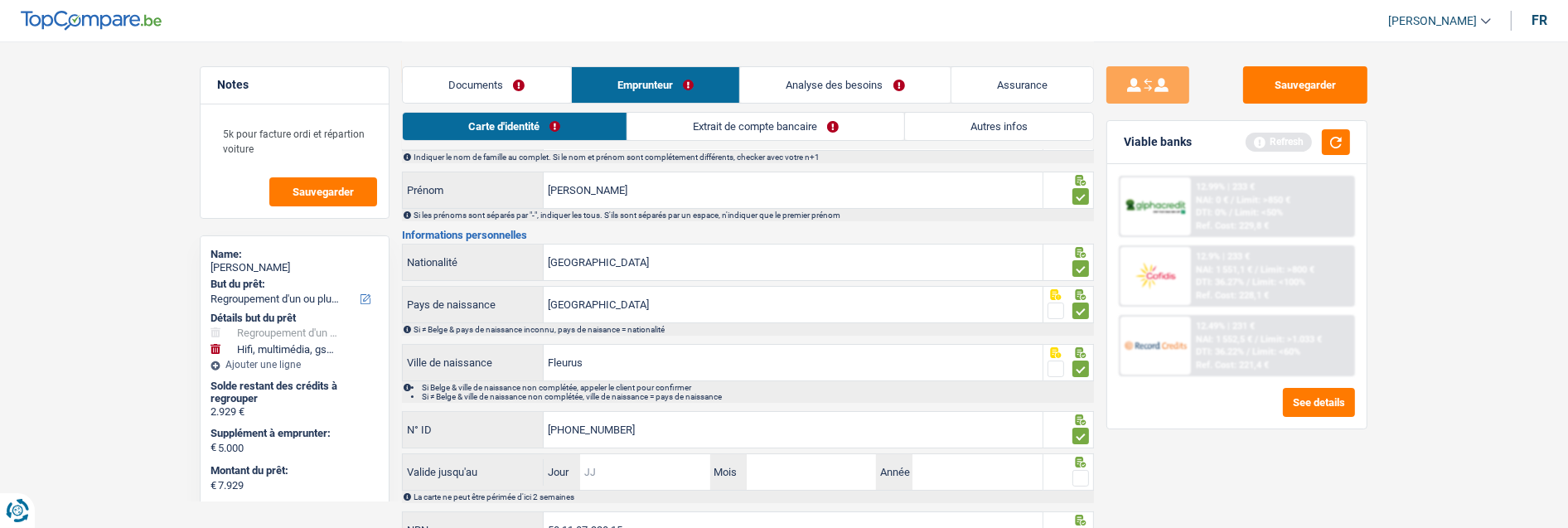
click at [649, 477] on input "Jour" at bounding box center [645, 472] width 130 height 35
type input "30"
type input "03"
type input "2026"
click at [1082, 475] on span at bounding box center [1081, 479] width 17 height 17
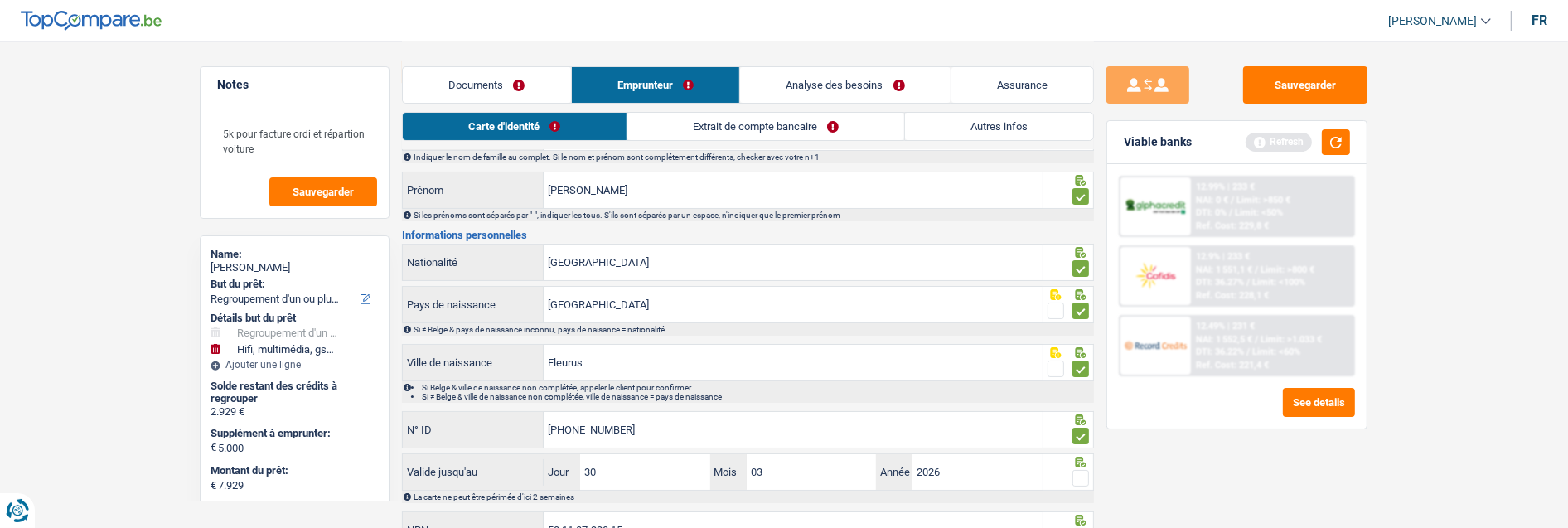
click at [0, 0] on input "radio" at bounding box center [0, 0] width 0 height 0
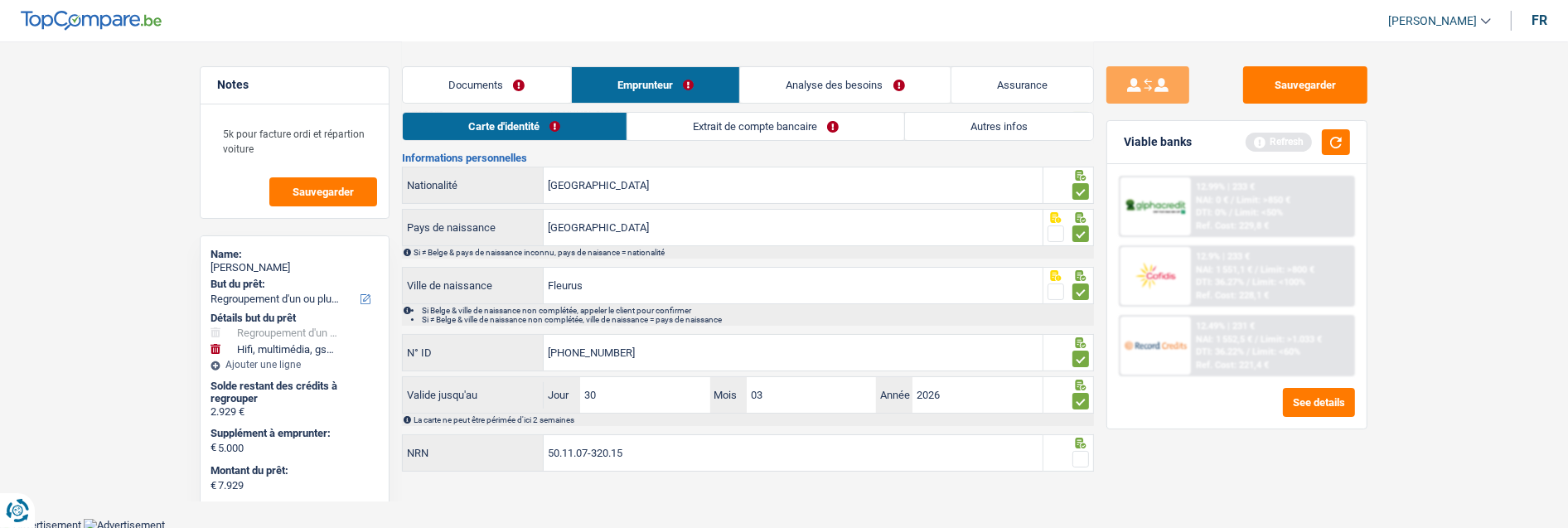
click at [1078, 456] on span at bounding box center [1081, 459] width 17 height 17
click at [0, 0] on input "radio" at bounding box center [0, 0] width 0 height 0
click at [814, 124] on link "Extrait de compte bancaire" at bounding box center [766, 126] width 277 height 27
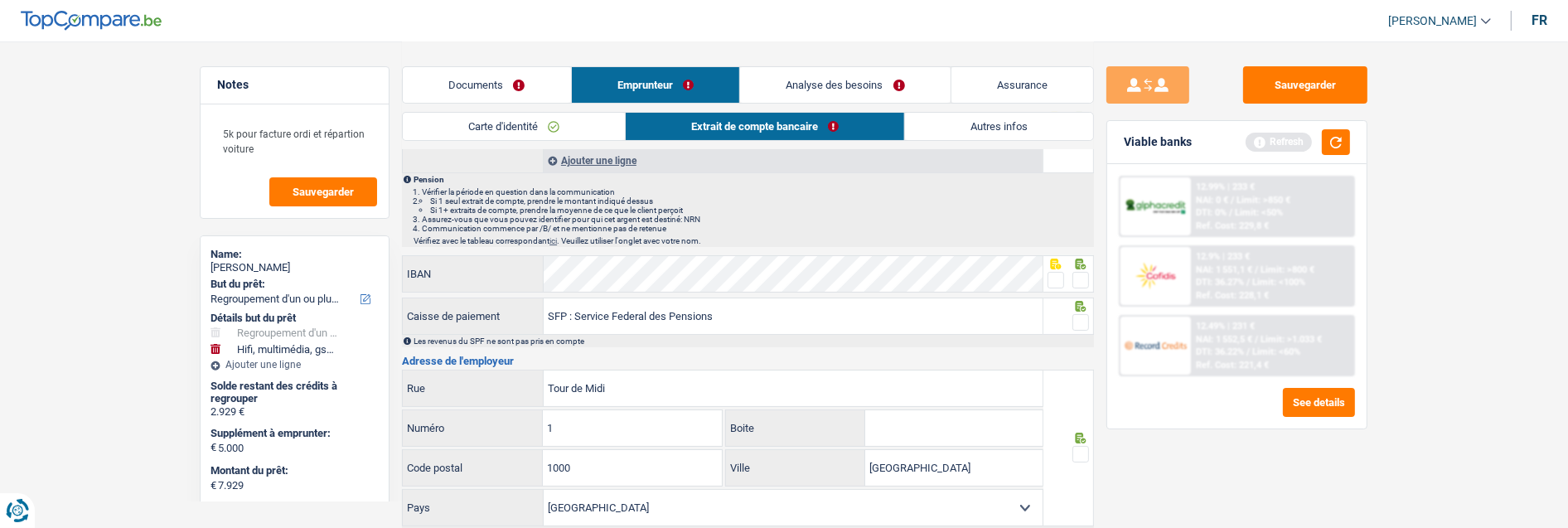
scroll to position [0, 0]
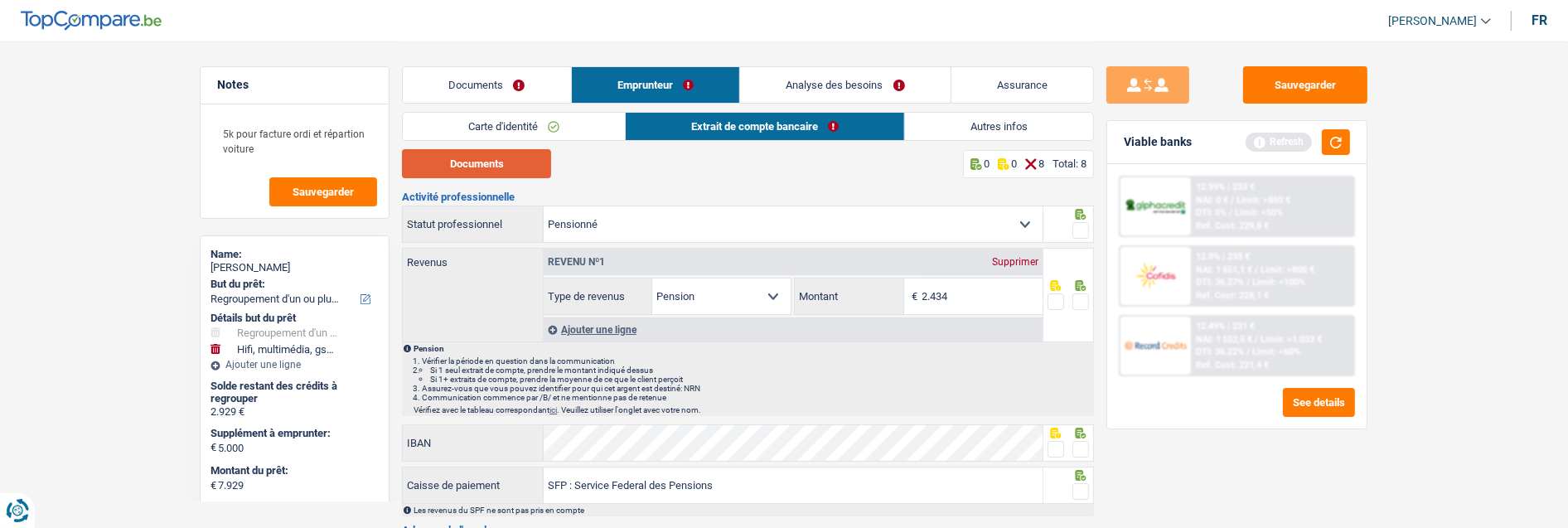
click at [489, 160] on button "Documents" at bounding box center [476, 163] width 149 height 29
click at [1087, 223] on span at bounding box center [1081, 230] width 17 height 17
click at [0, 0] on input "radio" at bounding box center [0, 0] width 0 height 0
click at [1079, 294] on span at bounding box center [1081, 302] width 17 height 17
click at [0, 0] on input "radio" at bounding box center [0, 0] width 0 height 0
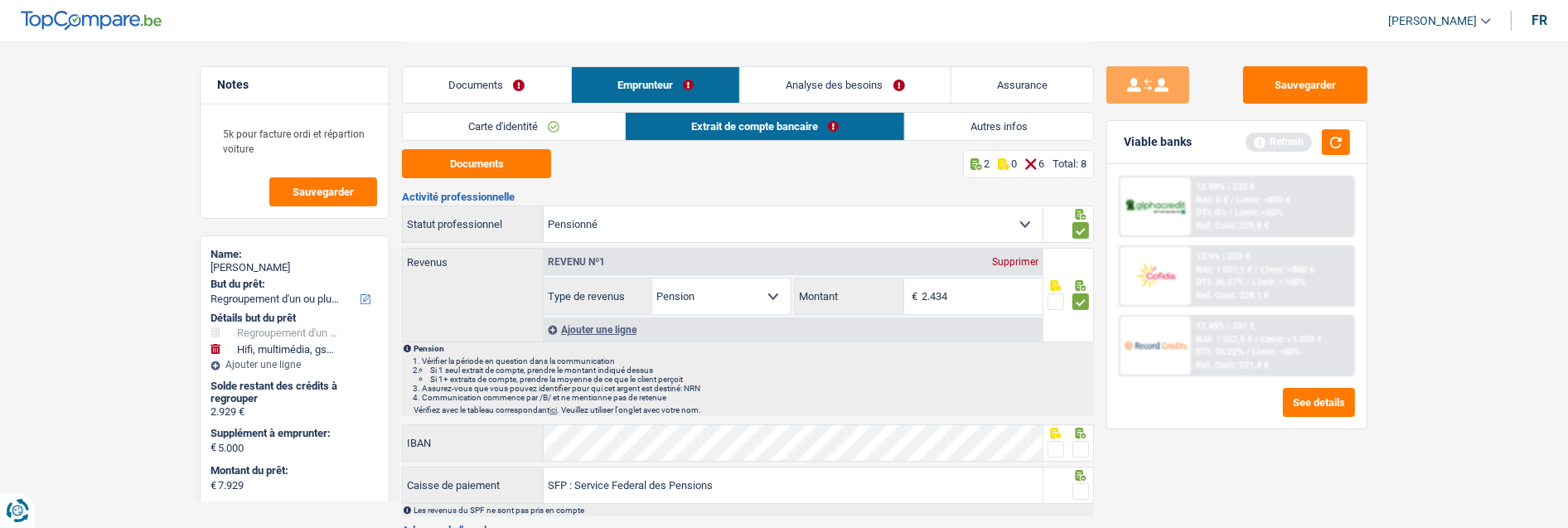
click at [1083, 450] on span at bounding box center [1081, 449] width 17 height 17
click at [0, 0] on input "radio" at bounding box center [0, 0] width 0 height 0
click at [1077, 489] on span at bounding box center [1081, 492] width 17 height 17
click at [0, 0] on input "radio" at bounding box center [0, 0] width 0 height 0
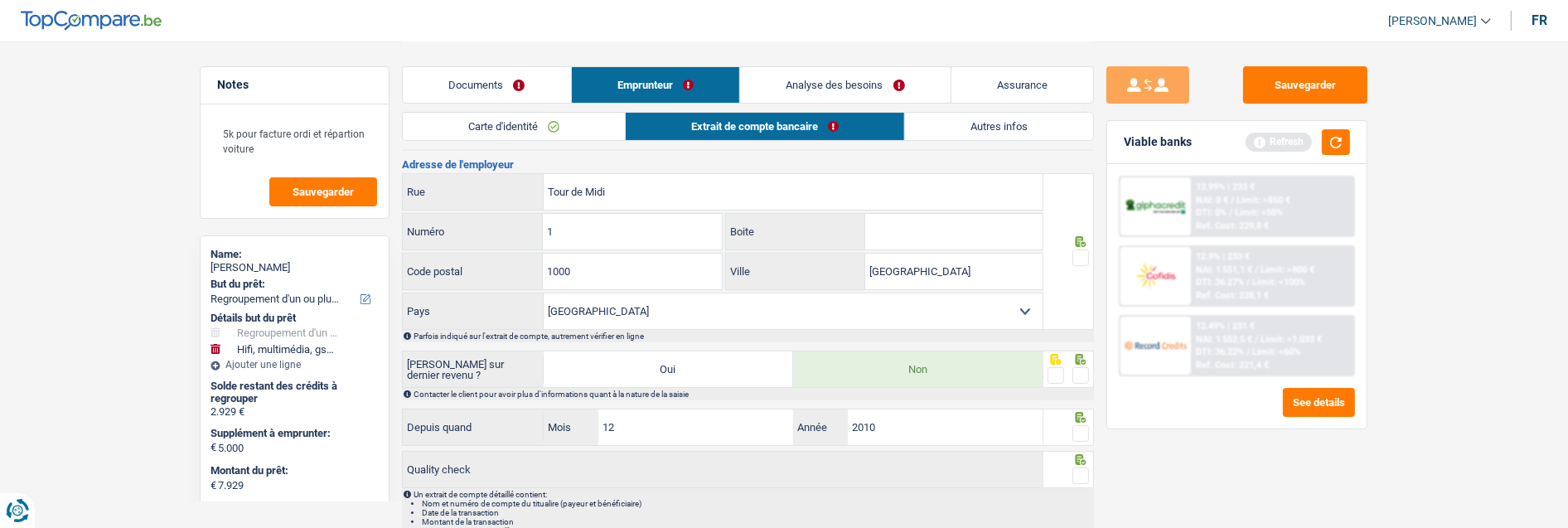
scroll to position [368, 0]
click at [1075, 250] on span at bounding box center [1081, 255] width 17 height 17
click at [0, 0] on input "radio" at bounding box center [0, 0] width 0 height 0
click at [1084, 371] on span at bounding box center [1081, 373] width 17 height 17
click at [0, 0] on input "radio" at bounding box center [0, 0] width 0 height 0
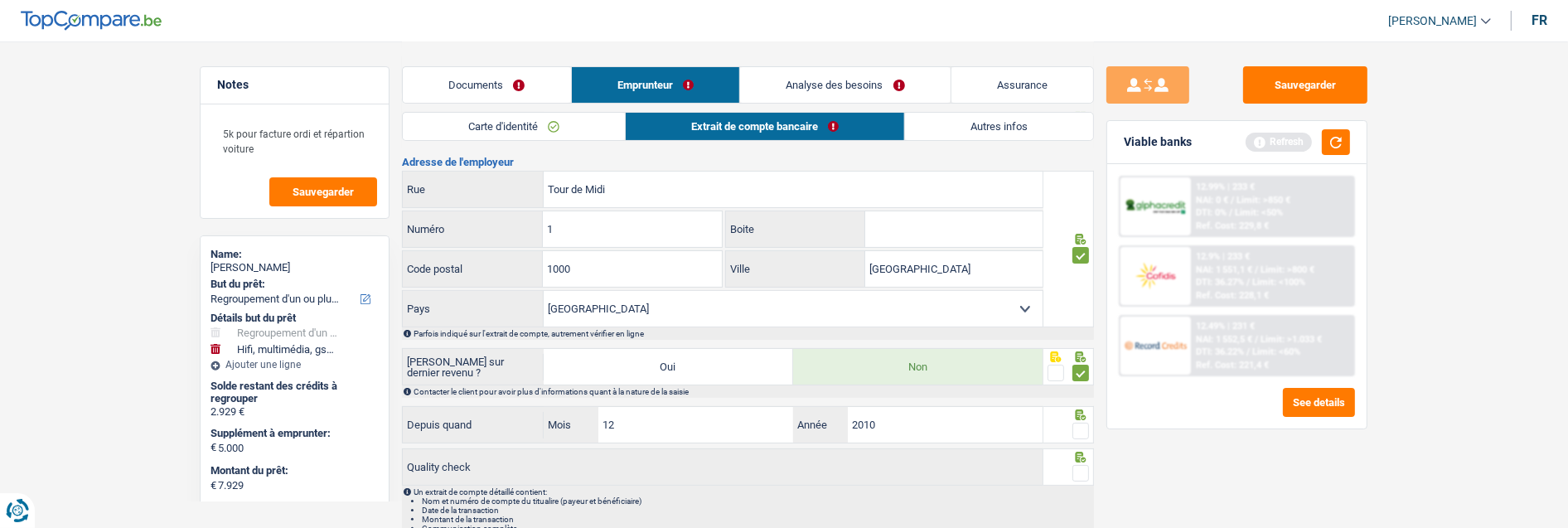
click at [1086, 426] on span at bounding box center [1081, 431] width 17 height 17
click at [0, 0] on input "radio" at bounding box center [0, 0] width 0 height 0
click at [1084, 465] on span at bounding box center [1081, 473] width 17 height 17
click at [0, 0] on input "radio" at bounding box center [0, 0] width 0 height 0
click at [1018, 130] on link "Autres infos" at bounding box center [1000, 126] width 188 height 27
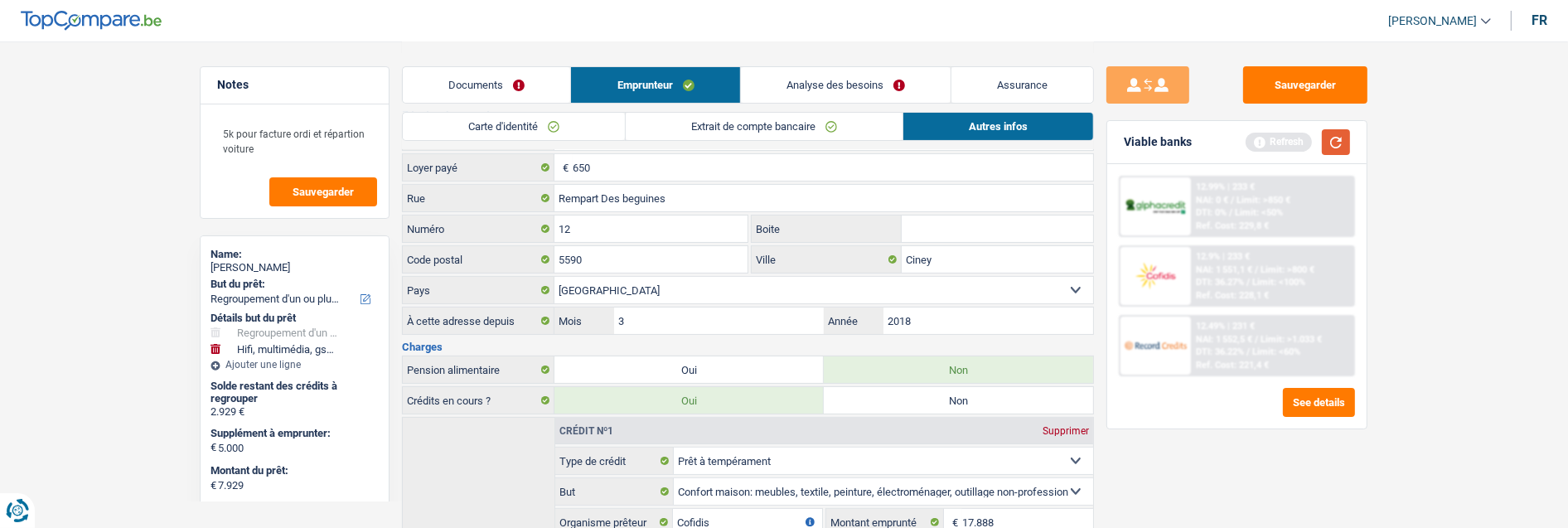
click at [1340, 139] on button "button" at bounding box center [1336, 142] width 28 height 26
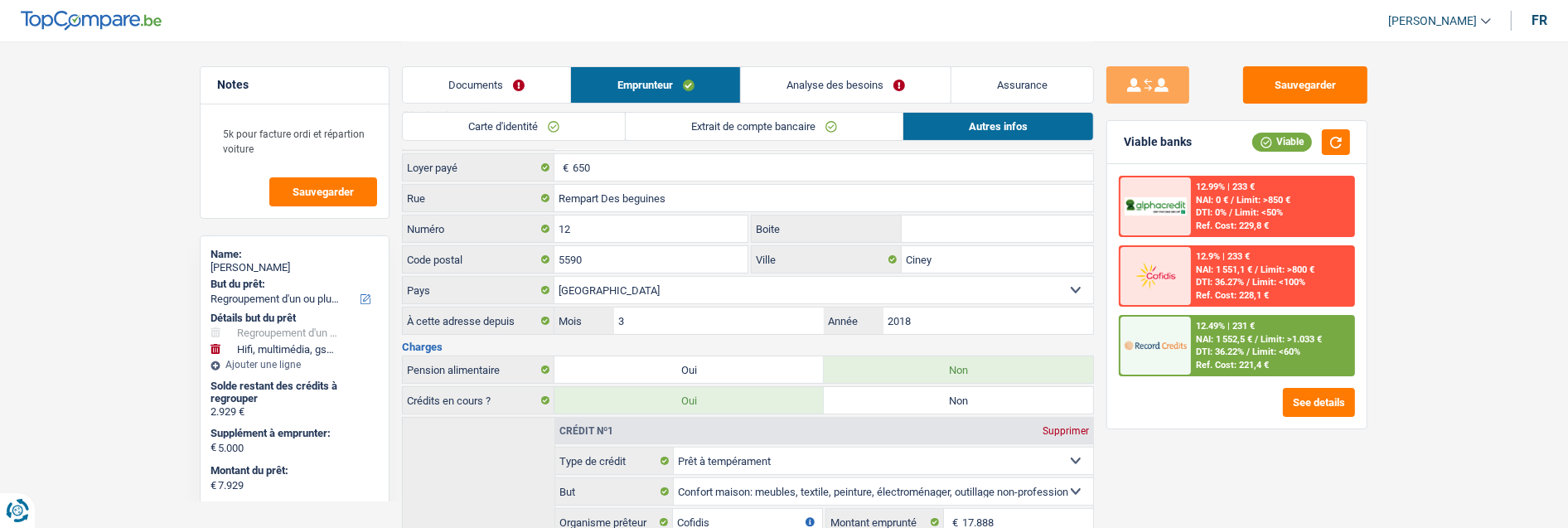
click at [872, 87] on link "Analyse des besoins" at bounding box center [846, 85] width 210 height 35
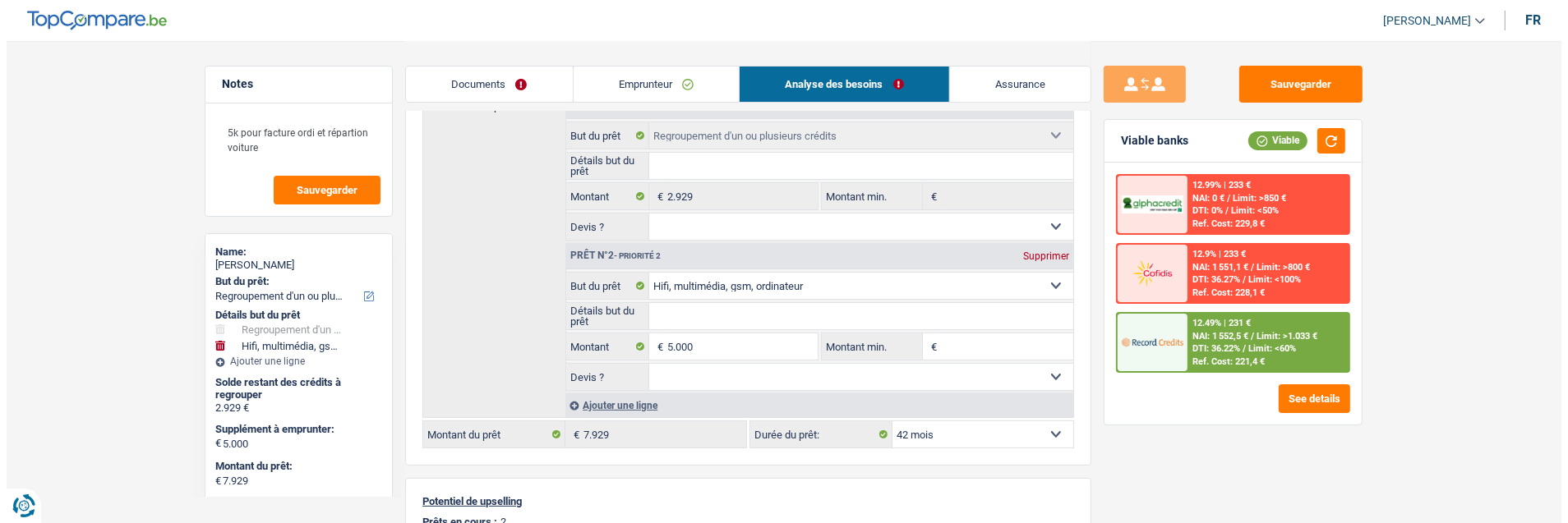
scroll to position [274, 0]
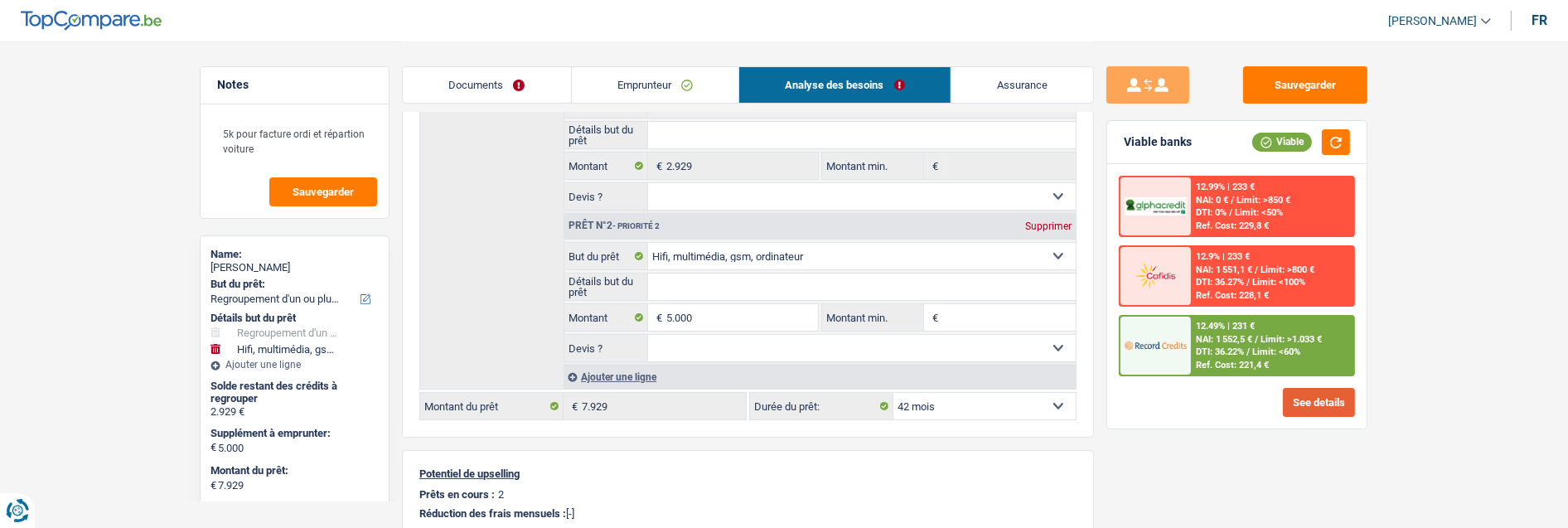
click at [1312, 404] on button "See details" at bounding box center [1319, 403] width 72 height 29
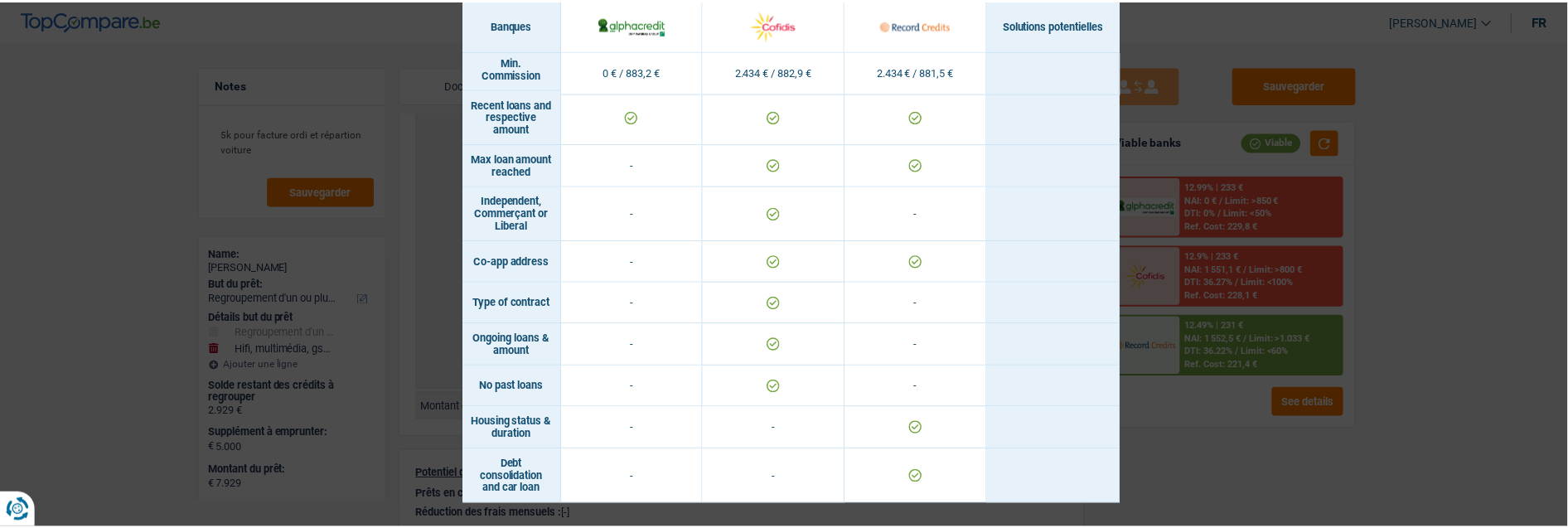
scroll to position [1317, 0]
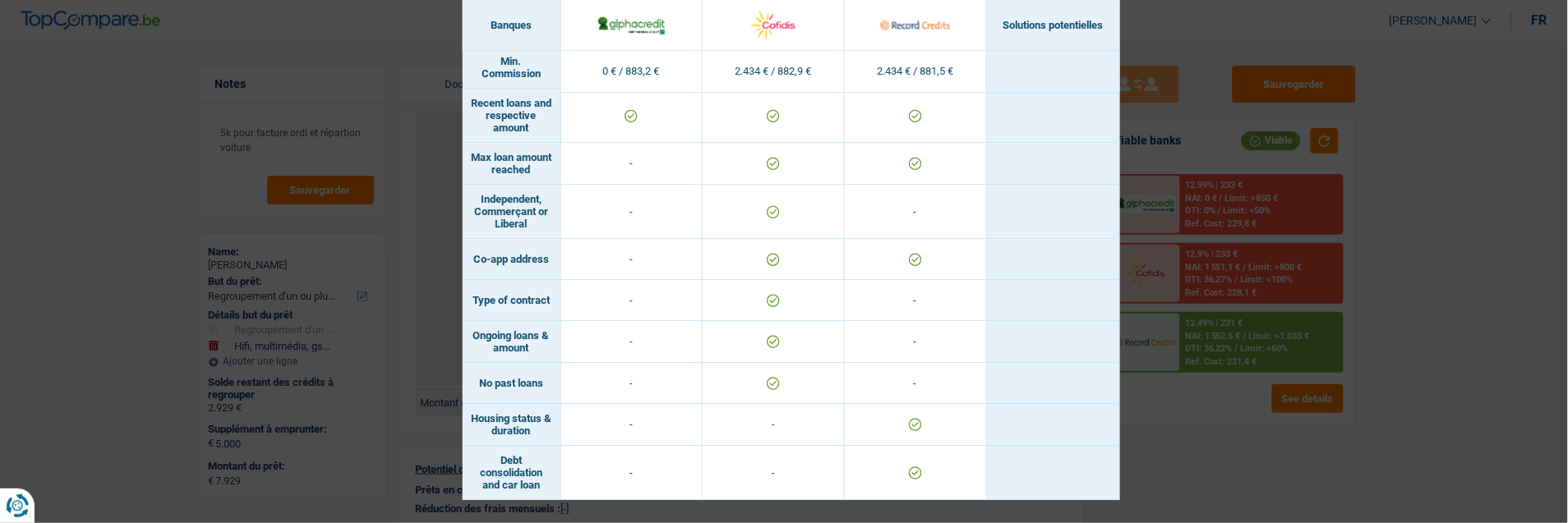
click at [1318, 490] on div "Banks conditions × Banques Solutions potentielles Revenus / Charges 0 € / 883,2…" at bounding box center [784, 262] width 1568 height 523
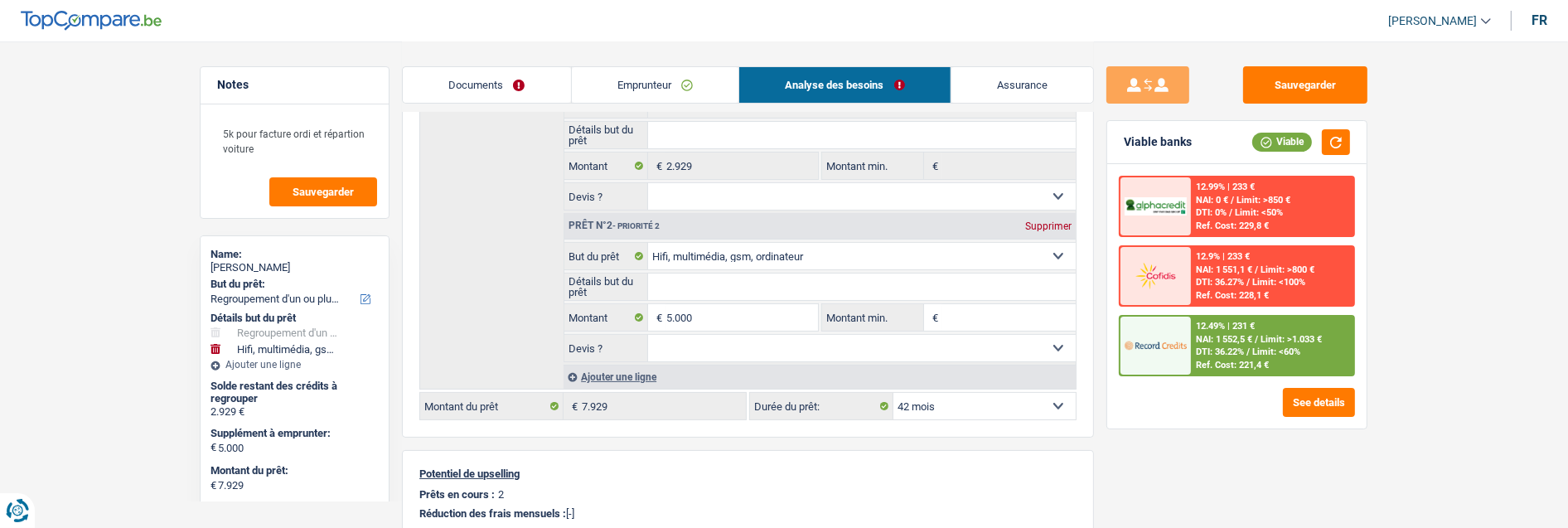
click at [1213, 349] on span "DTI: 36.22%" at bounding box center [1219, 352] width 48 height 11
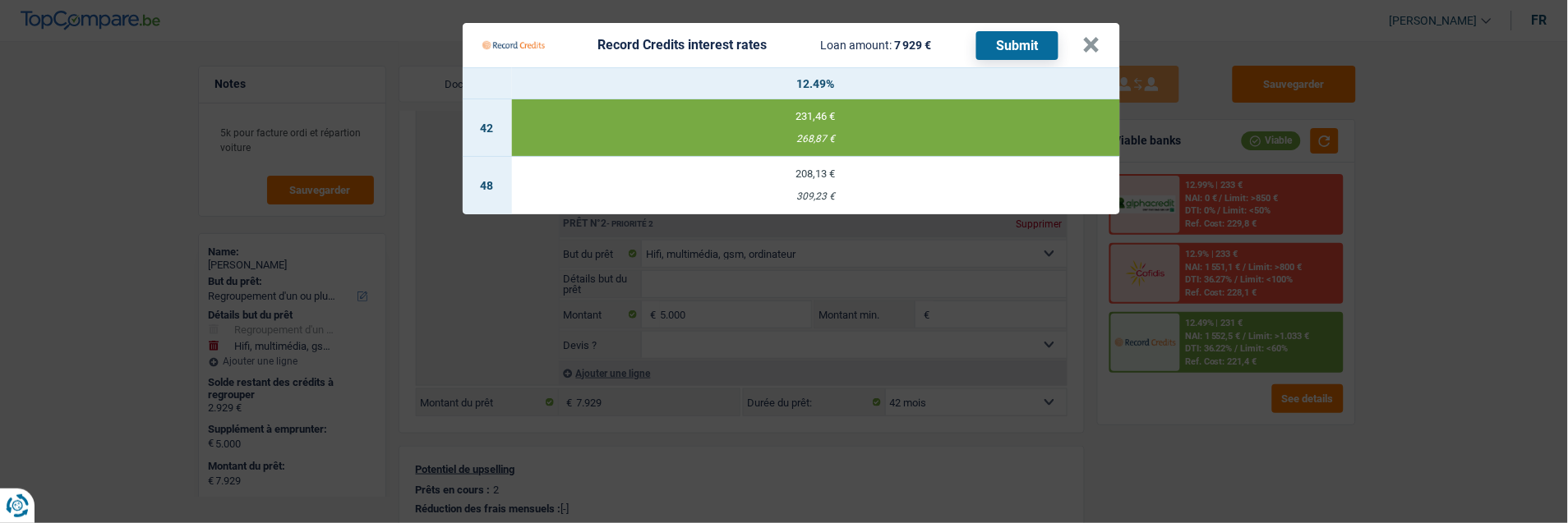
click at [809, 134] on div "268,87 €" at bounding box center [816, 139] width 608 height 10
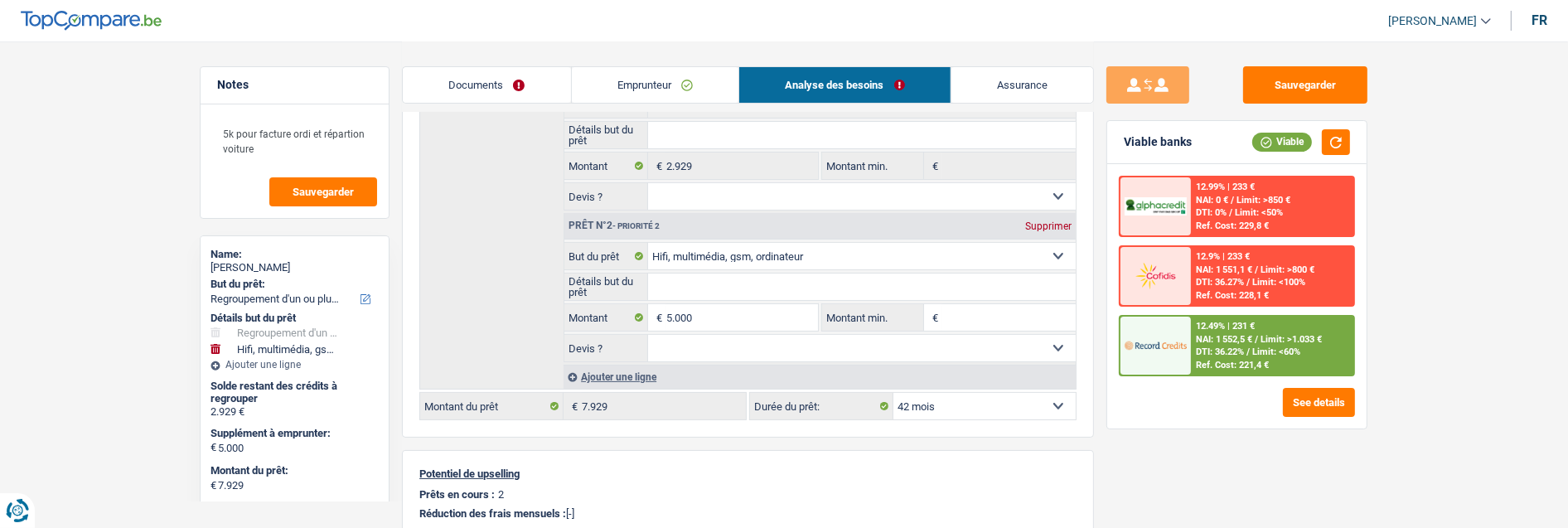
click at [1230, 341] on div "12.49% | 231 € NAI: 1 552,5 € / Limit: >1.033 € DTI: 36.22% / Limit: <60% Ref. …" at bounding box center [1272, 346] width 163 height 58
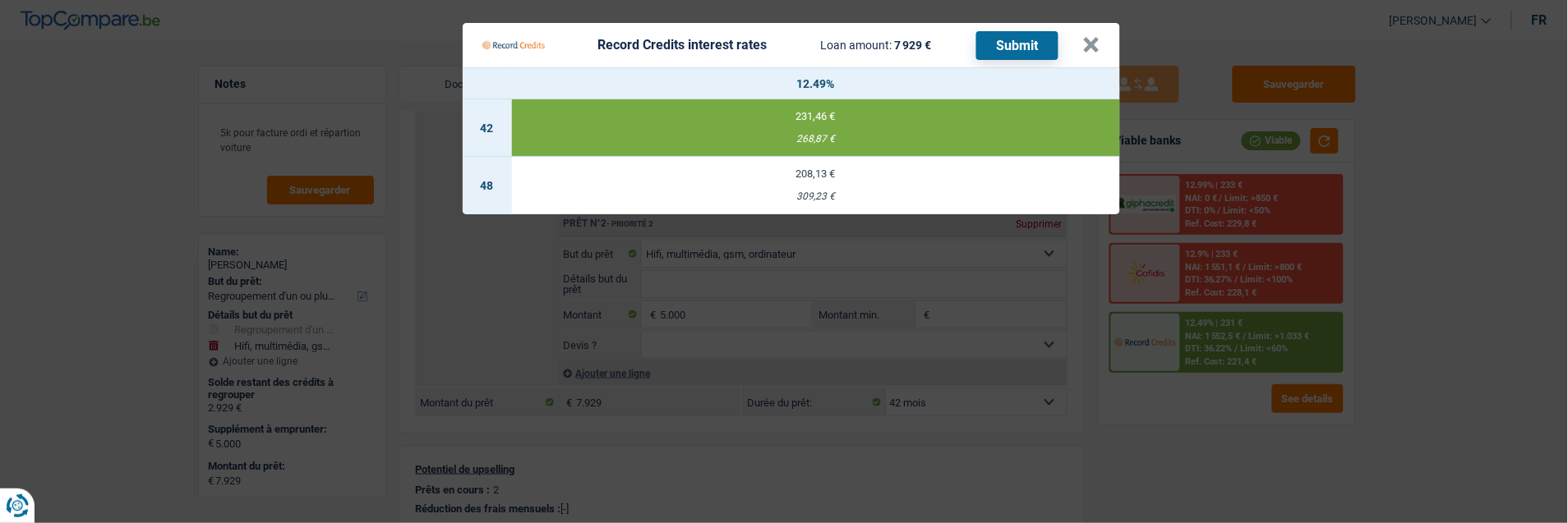
click at [1029, 33] on button "Submit" at bounding box center [1018, 45] width 82 height 29
click at [1096, 37] on button "×" at bounding box center [1092, 45] width 18 height 17
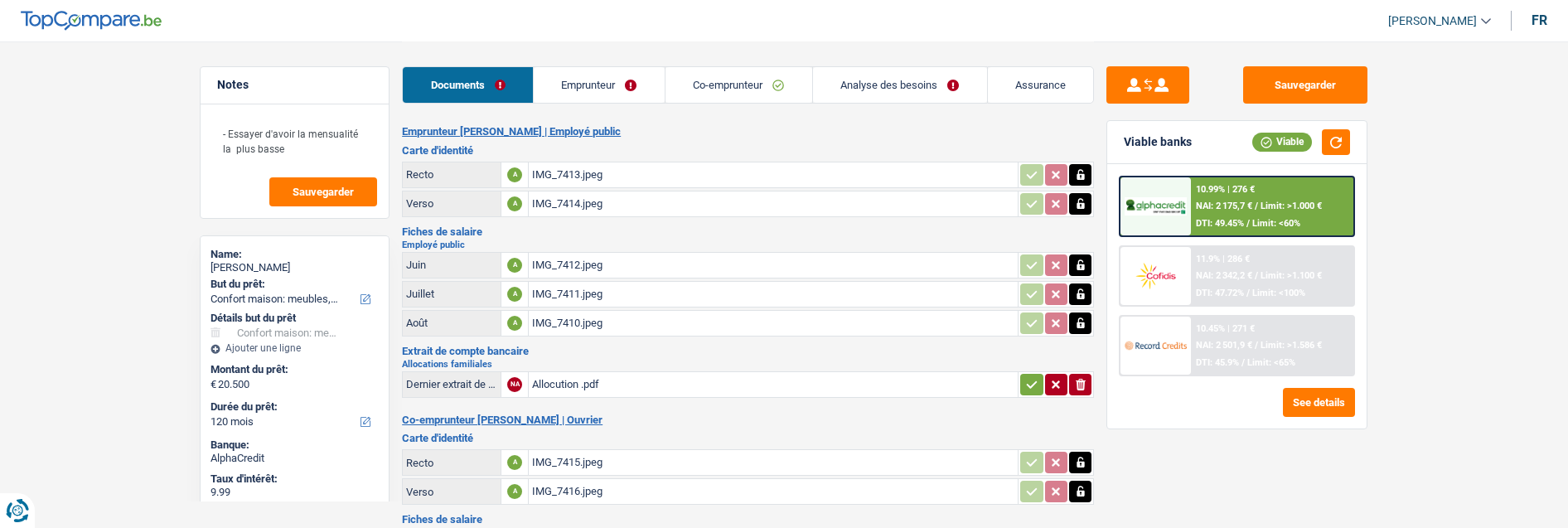
select select "household"
select select "120"
select select "32"
select select "rents"
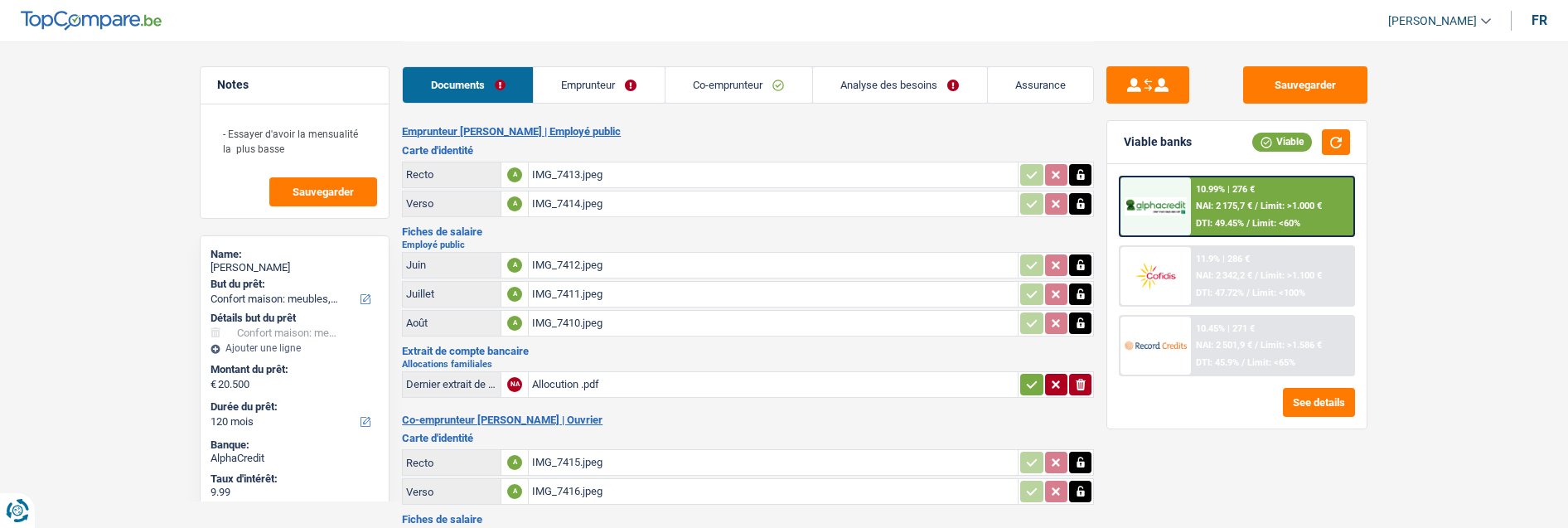
select select "personalLoan"
select select "loanRepayment"
select select "120"
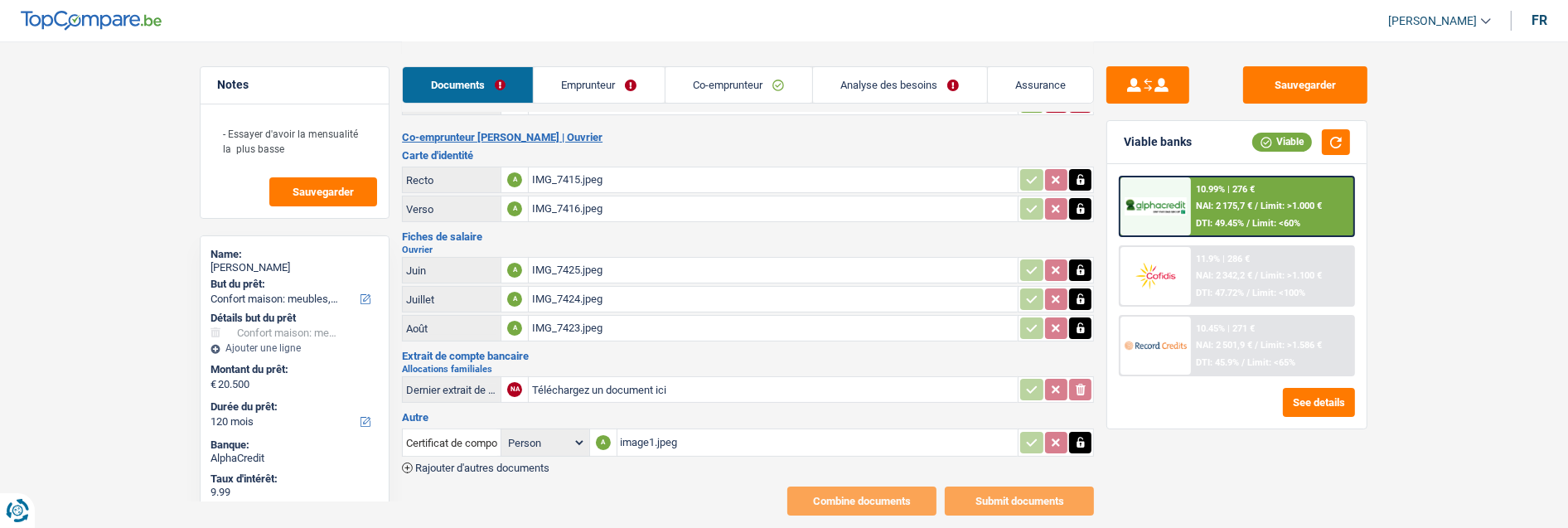
scroll to position [292, 0]
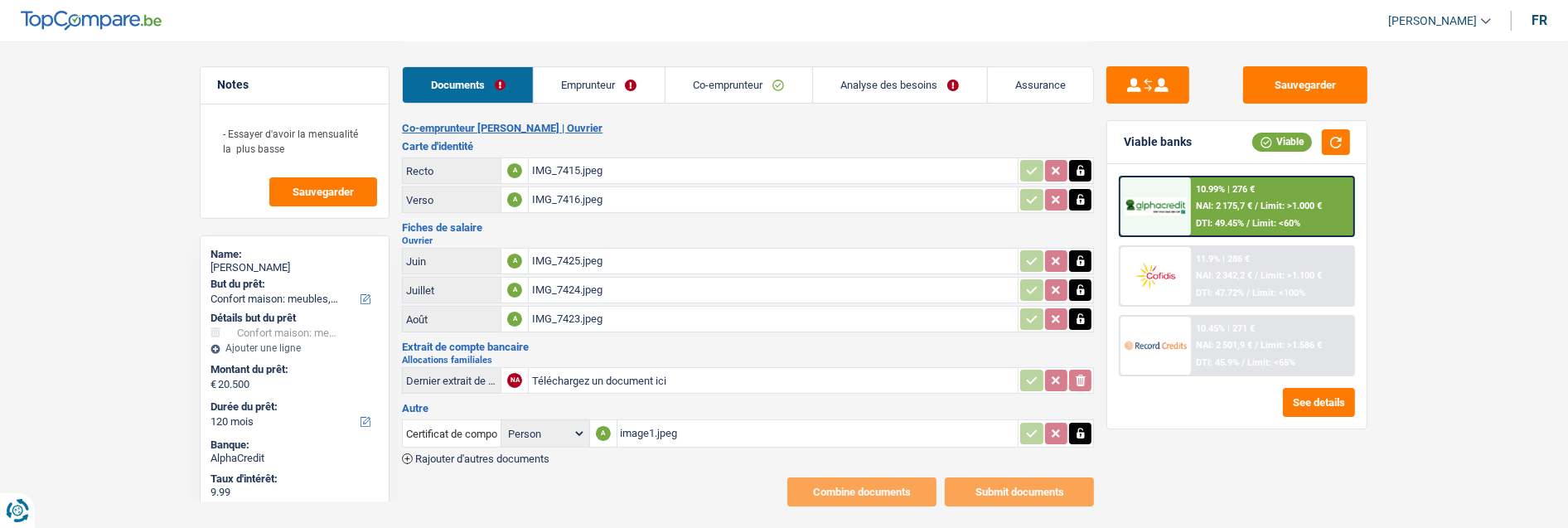
click at [577, 89] on link "Emprunteur" at bounding box center [599, 85] width 131 height 35
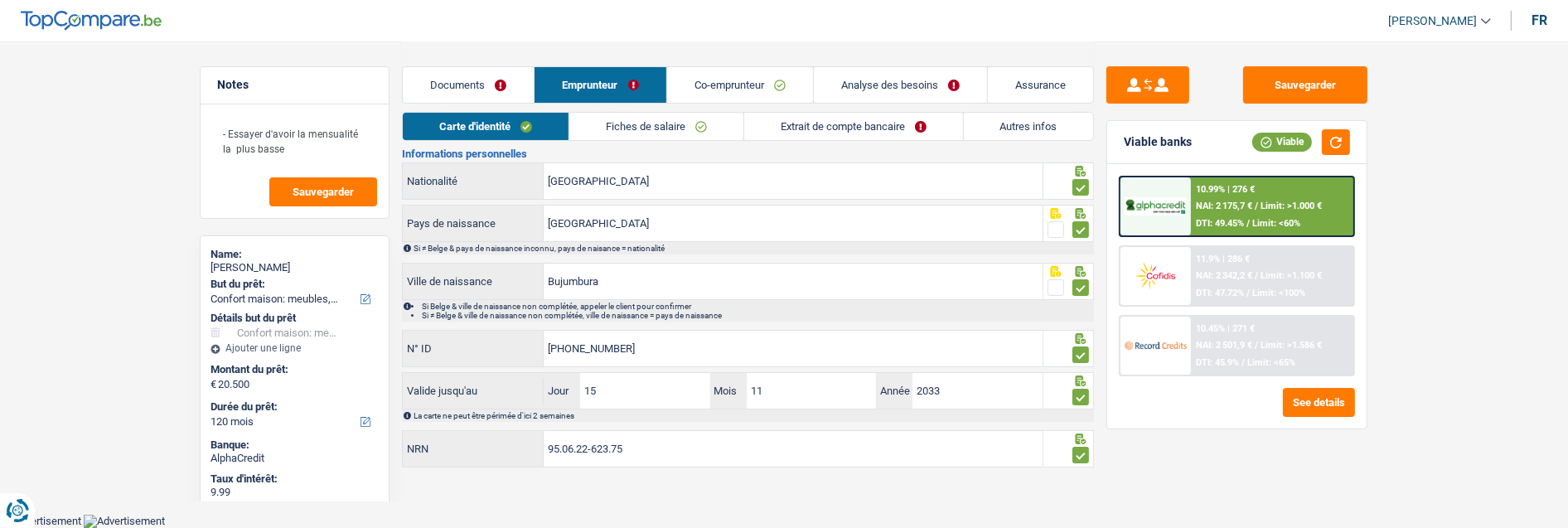
scroll to position [170, 0]
click at [913, 125] on link "Extrait de compte bancaire" at bounding box center [854, 126] width 219 height 27
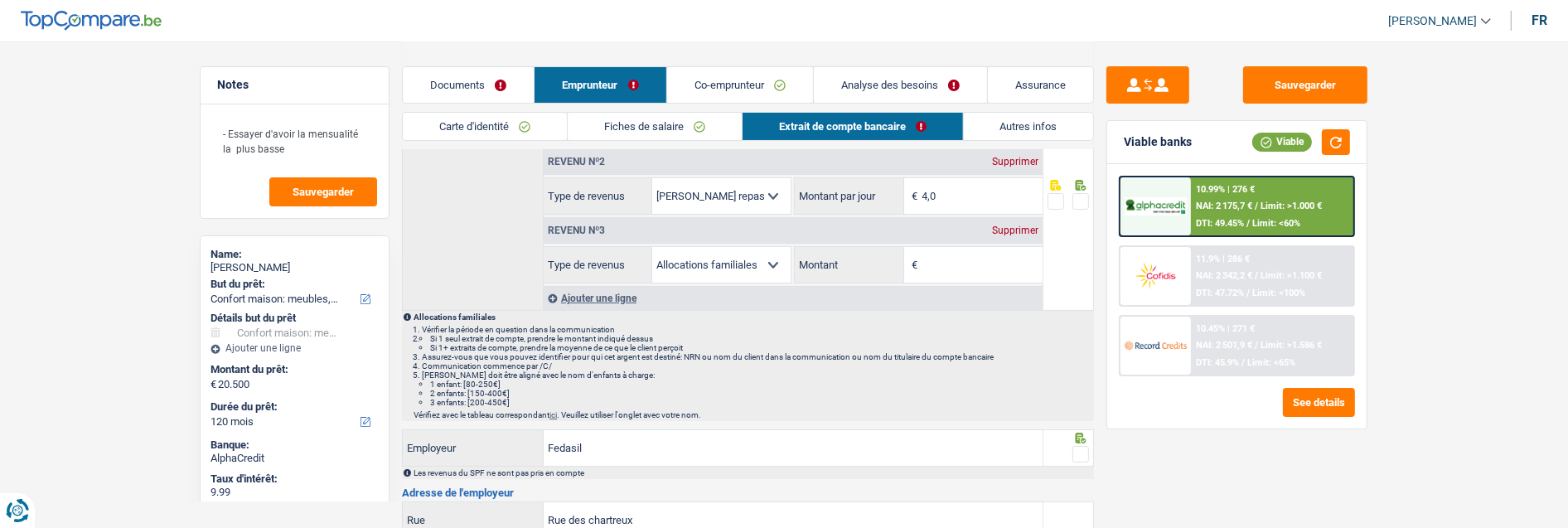
click at [1017, 226] on div "Supprimer" at bounding box center [1016, 230] width 55 height 10
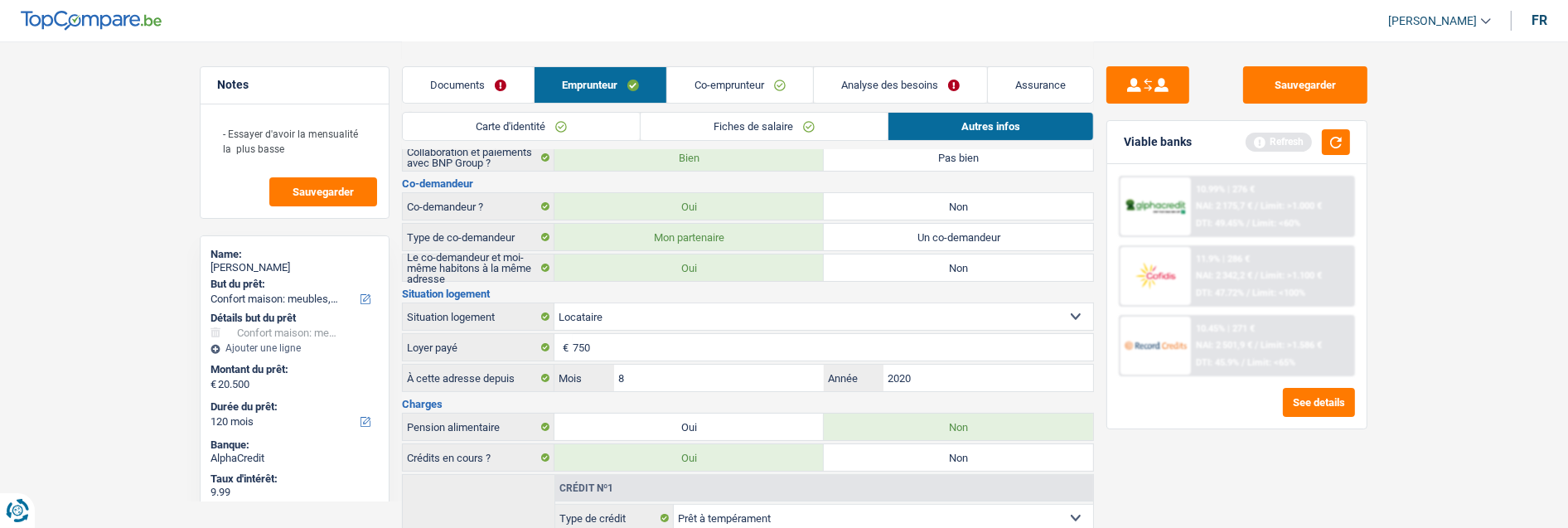
scroll to position [185, 0]
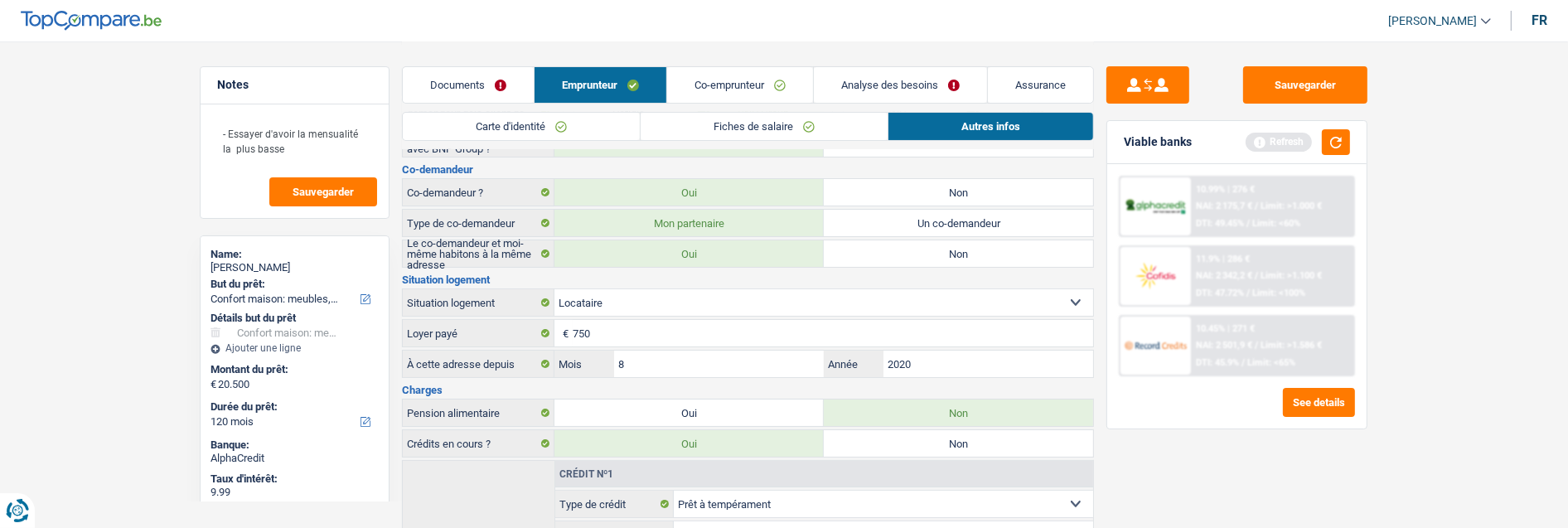
click at [452, 89] on link "Documents" at bounding box center [469, 85] width 131 height 35
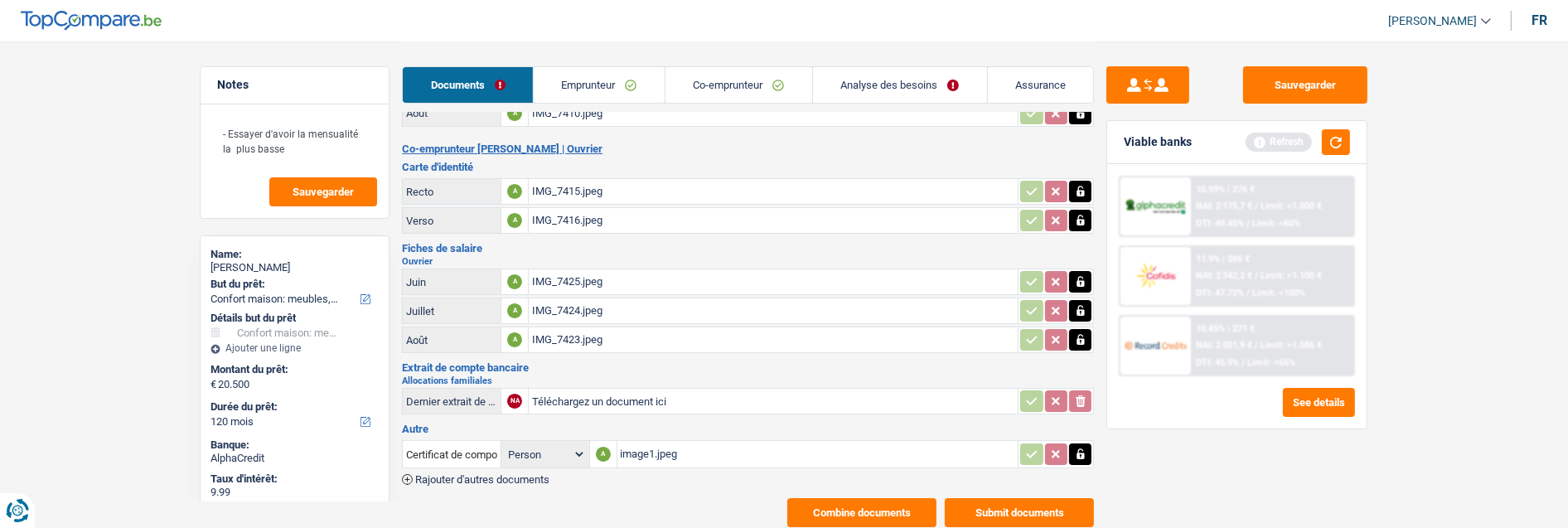
scroll to position [233, 0]
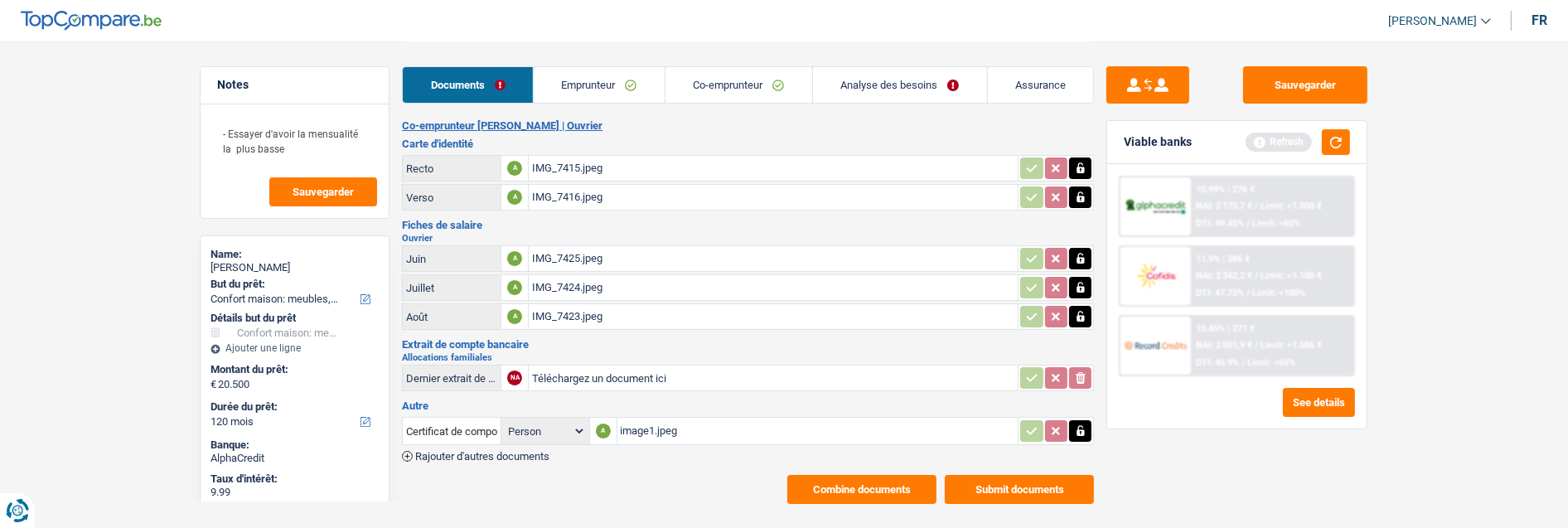
click at [867, 475] on button "Combine documents" at bounding box center [861, 489] width 149 height 29
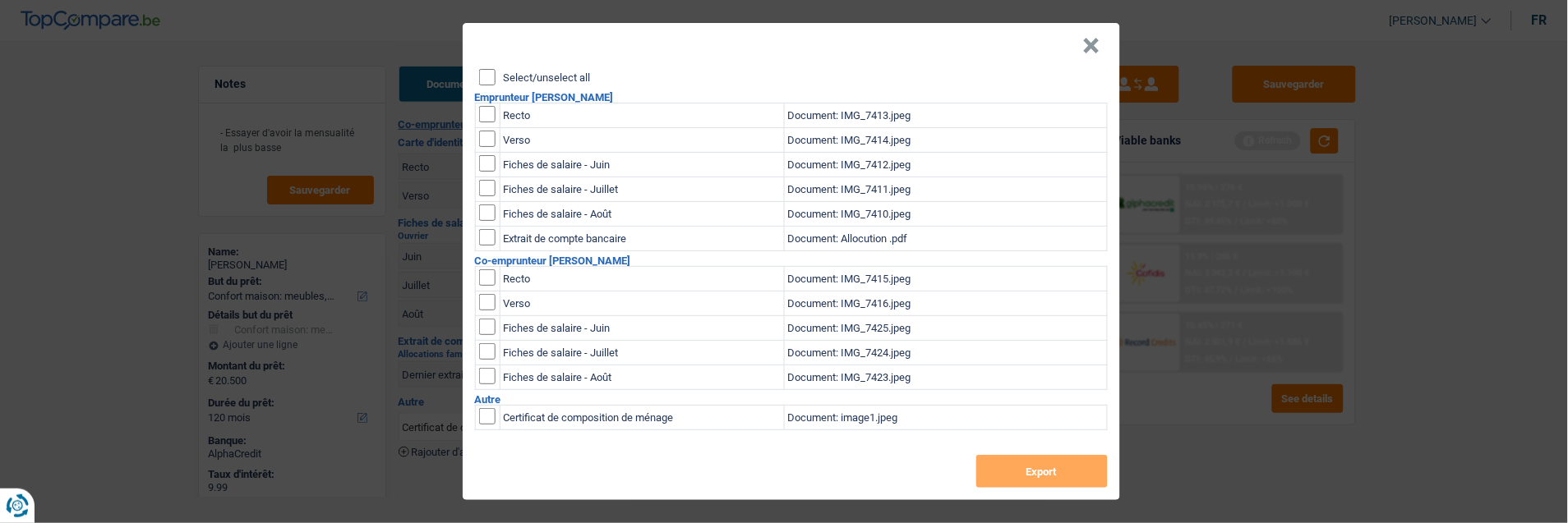
drag, startPoint x: 481, startPoint y: 67, endPoint x: 485, endPoint y: 76, distance: 9.8
click at [482, 69] on input "Select/unselect all" at bounding box center [487, 77] width 17 height 17
checkbox input "true"
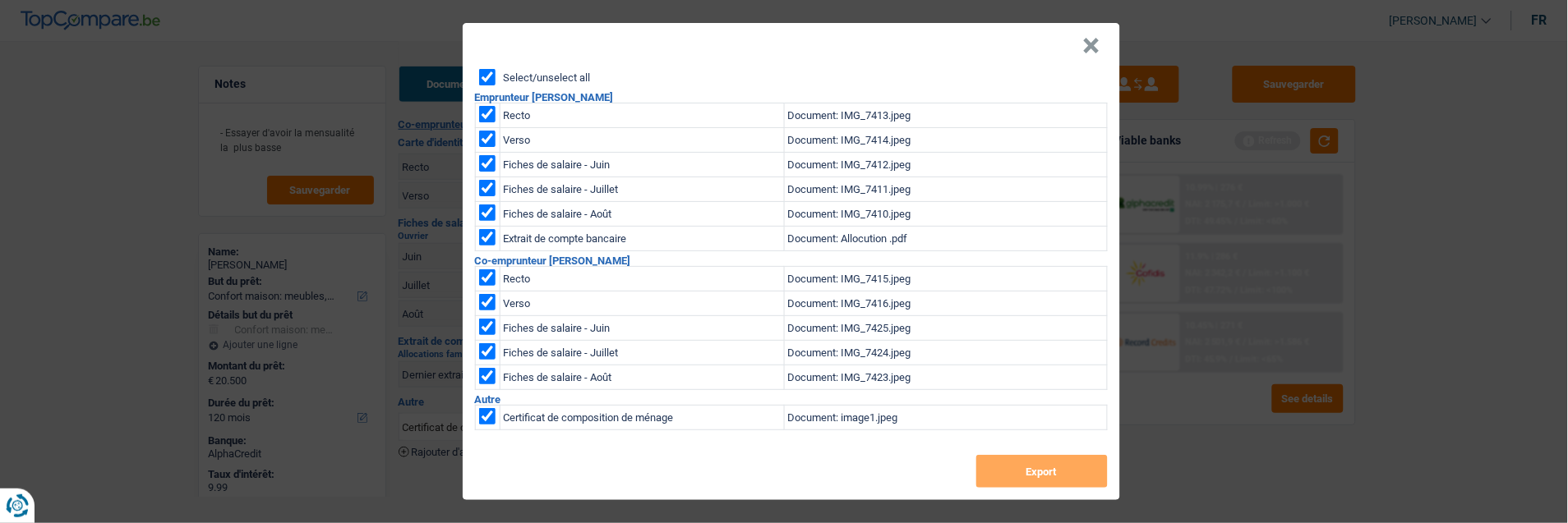
checkbox input "true"
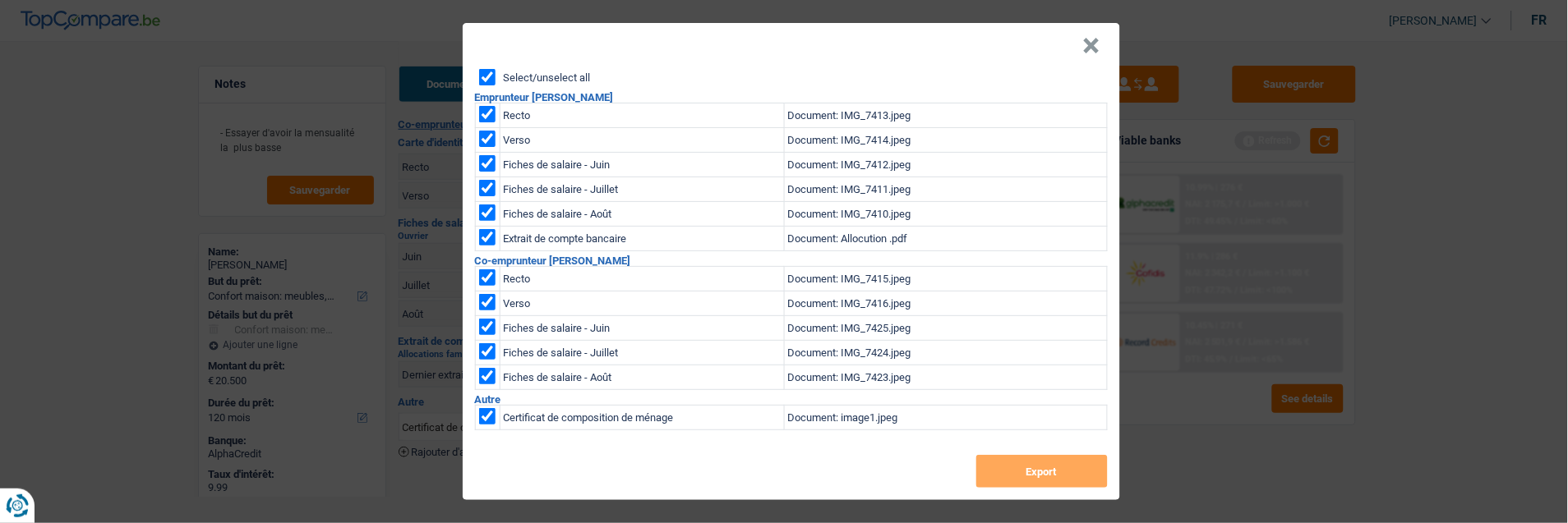
checkbox input "true"
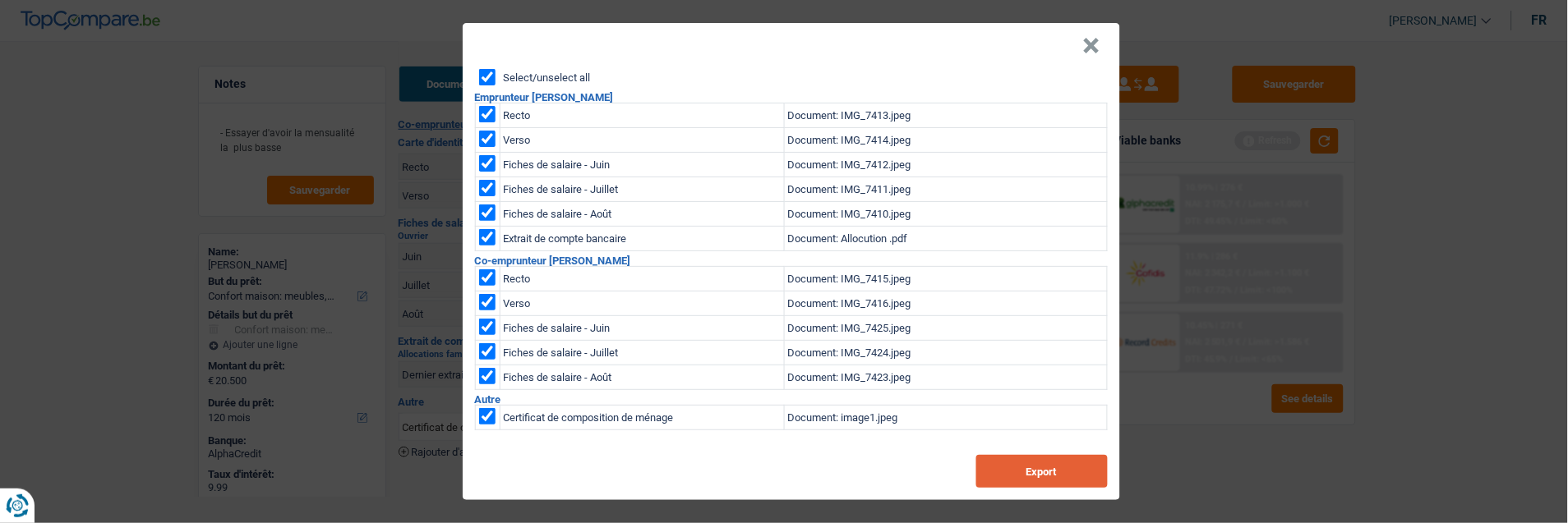
click at [1034, 455] on button "Export" at bounding box center [1042, 471] width 131 height 33
click at [1101, 38] on button "×" at bounding box center [1092, 45] width 18 height 17
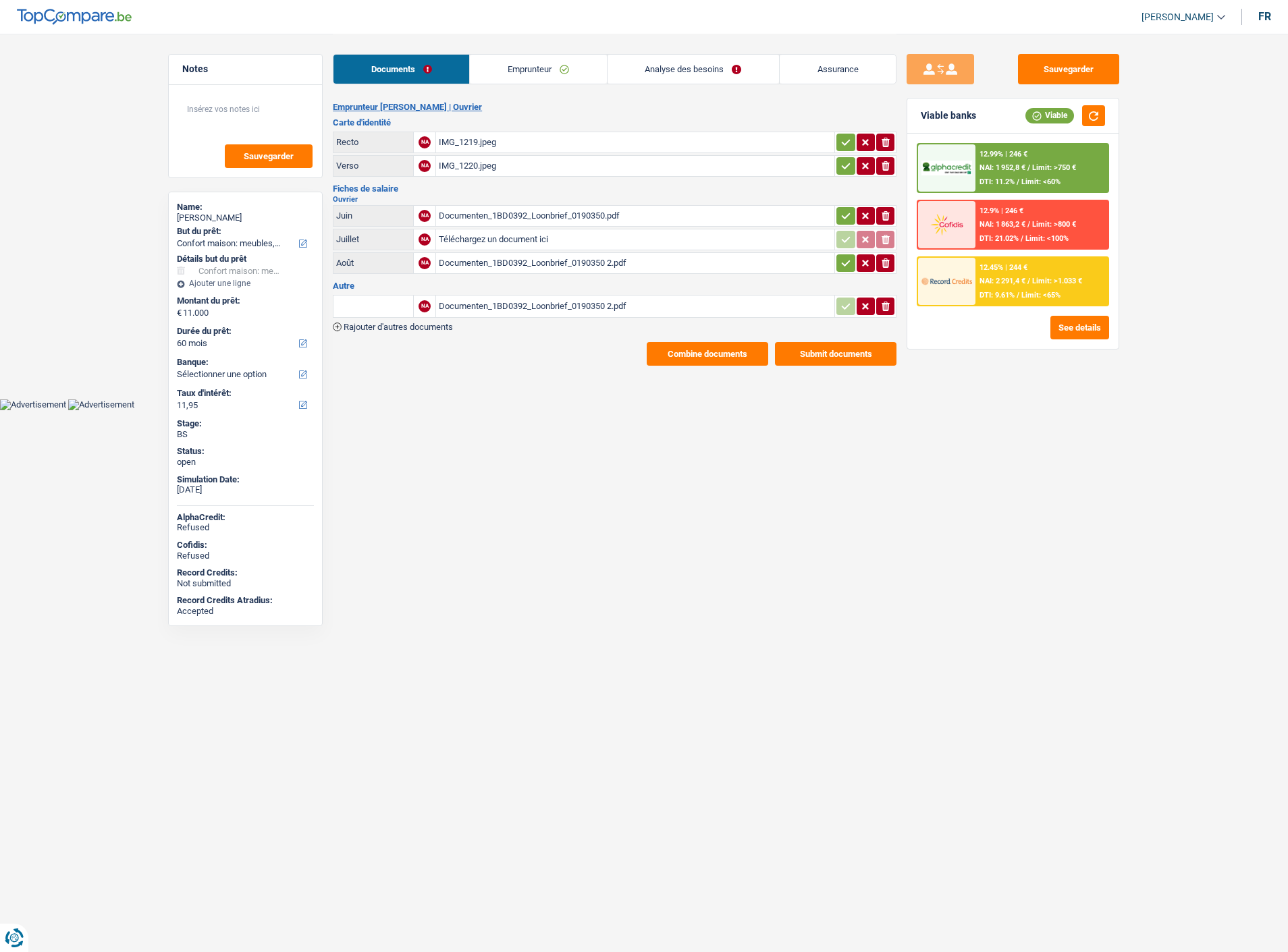
select select "household"
select select "60"
click at [1036, 277] on span "Limit: >1.033 €" at bounding box center [1057, 281] width 50 height 9
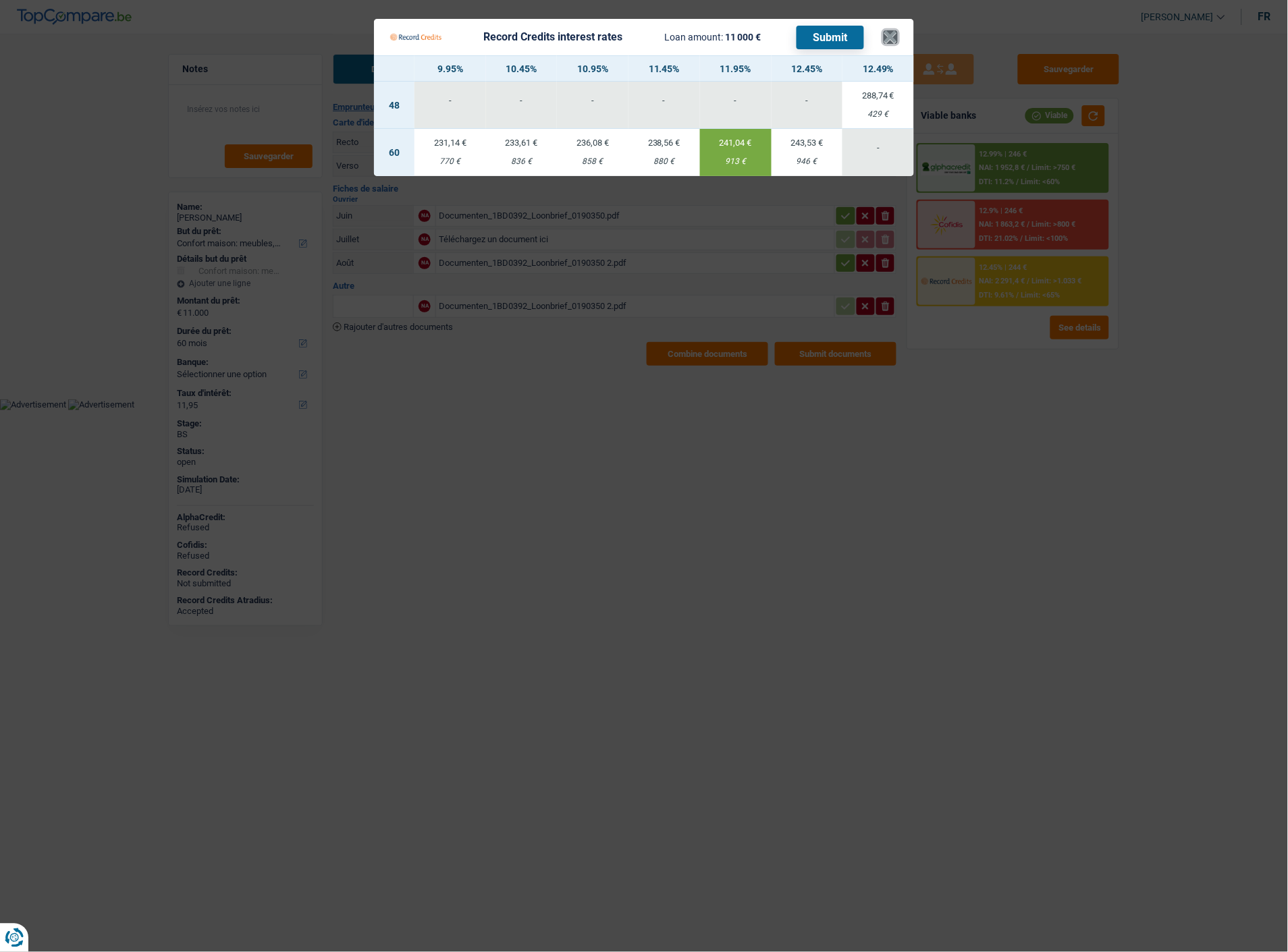
drag, startPoint x: 895, startPoint y: 28, endPoint x: 879, endPoint y: 37, distance: 18.4
click at [893, 30] on button "×" at bounding box center [891, 37] width 14 height 14
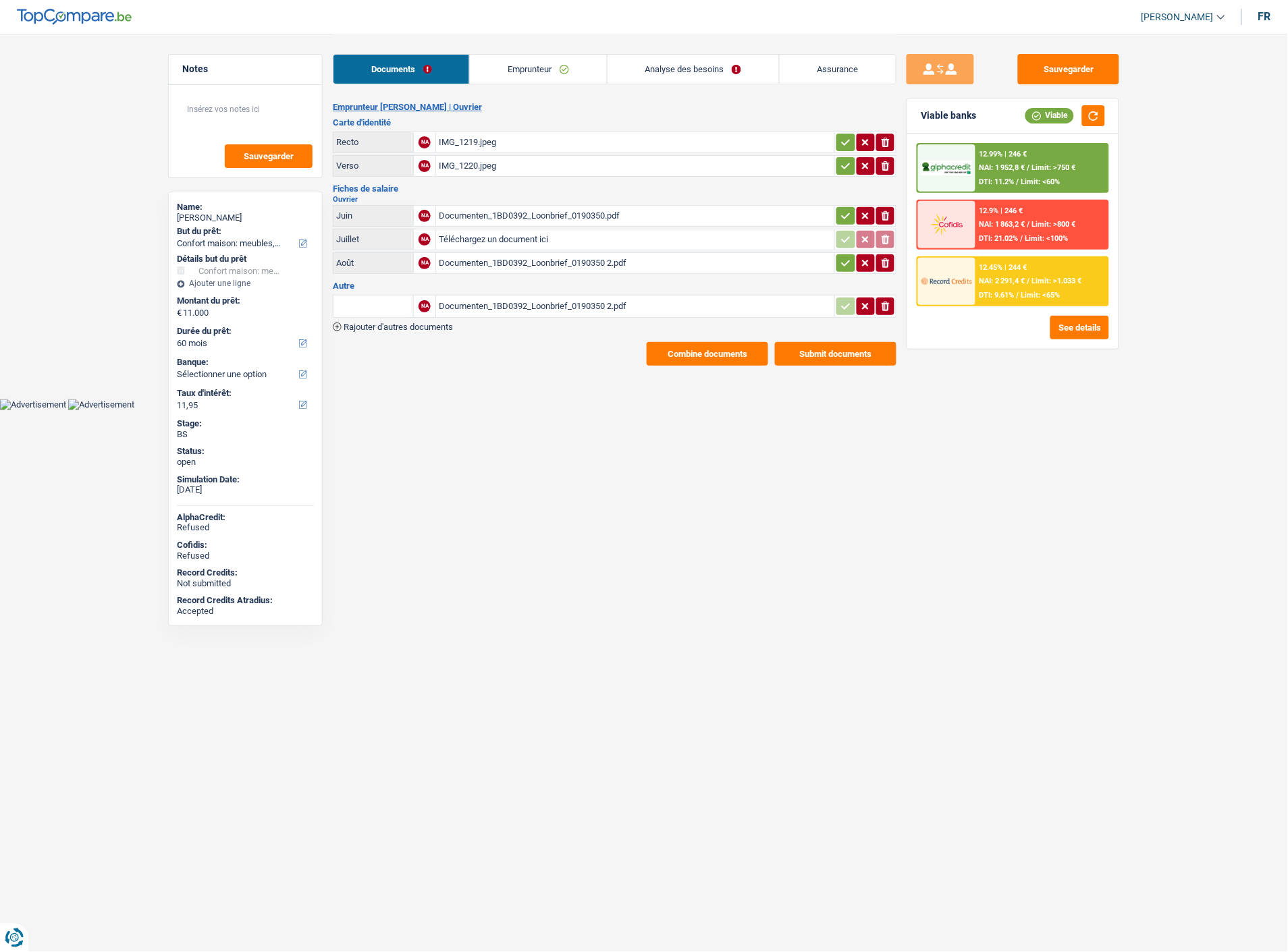
click at [717, 342] on button "Combine documents" at bounding box center [707, 353] width 121 height 24
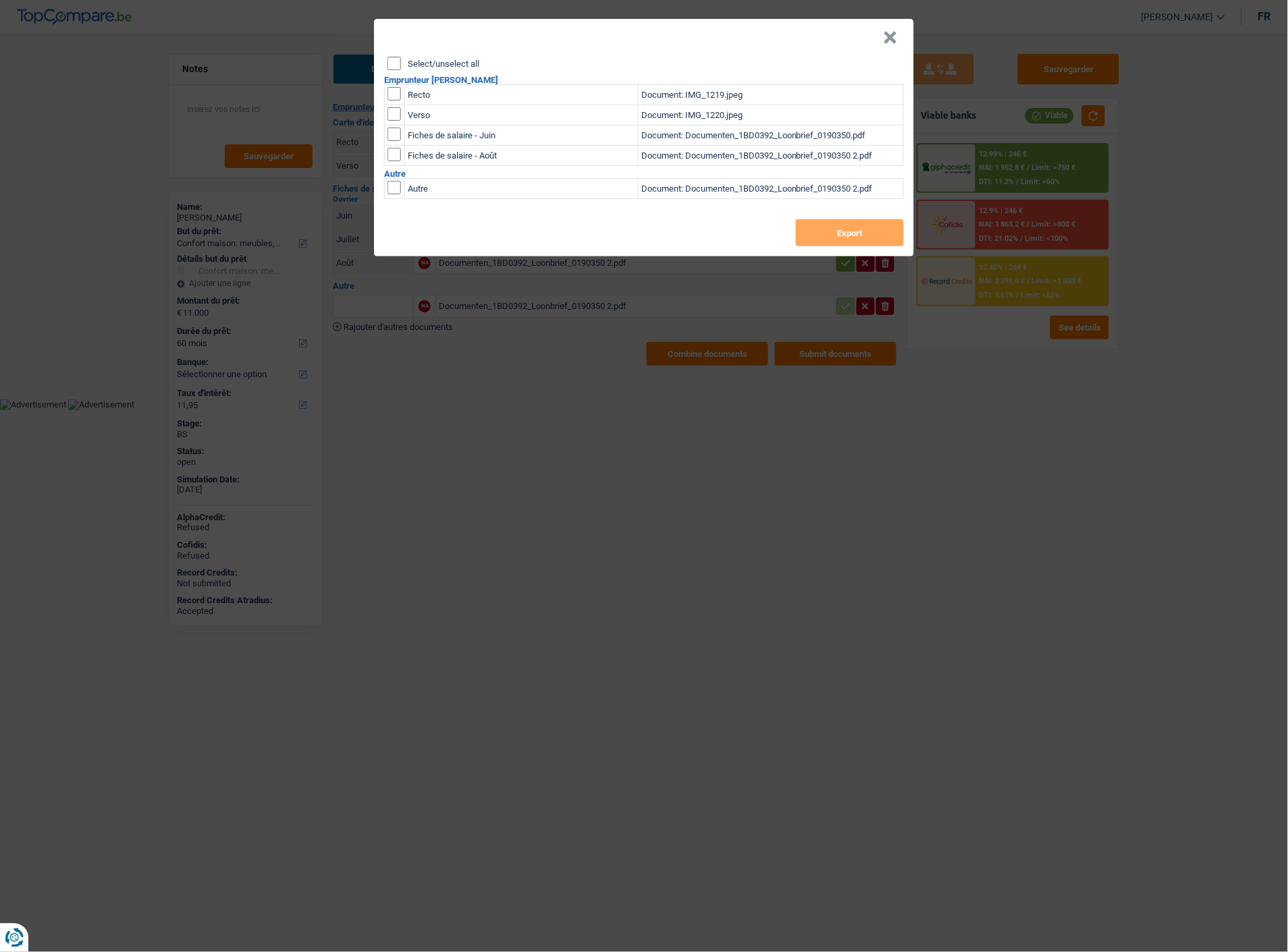
click at [400, 57] on input "Select/unselect all" at bounding box center [394, 63] width 14 height 14
checkbox input "true"
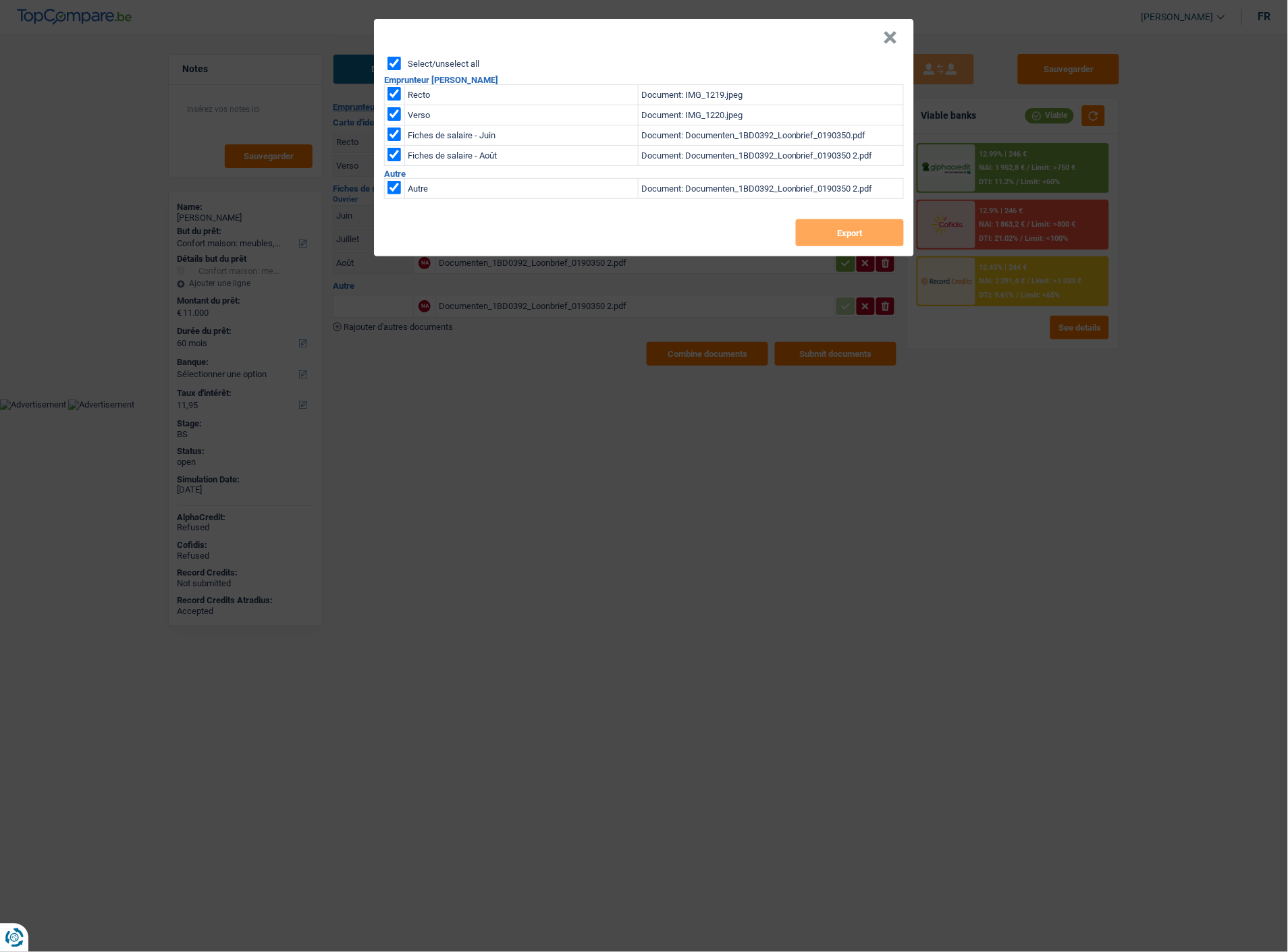
checkbox input "true"
click at [836, 226] on button "Export" at bounding box center [850, 233] width 108 height 27
click at [1009, 514] on div "× Select/unselect all Emprunteur Mariam Serrou Recto Document: IMG_1219.jpeg Ve…" at bounding box center [644, 476] width 1288 height 952
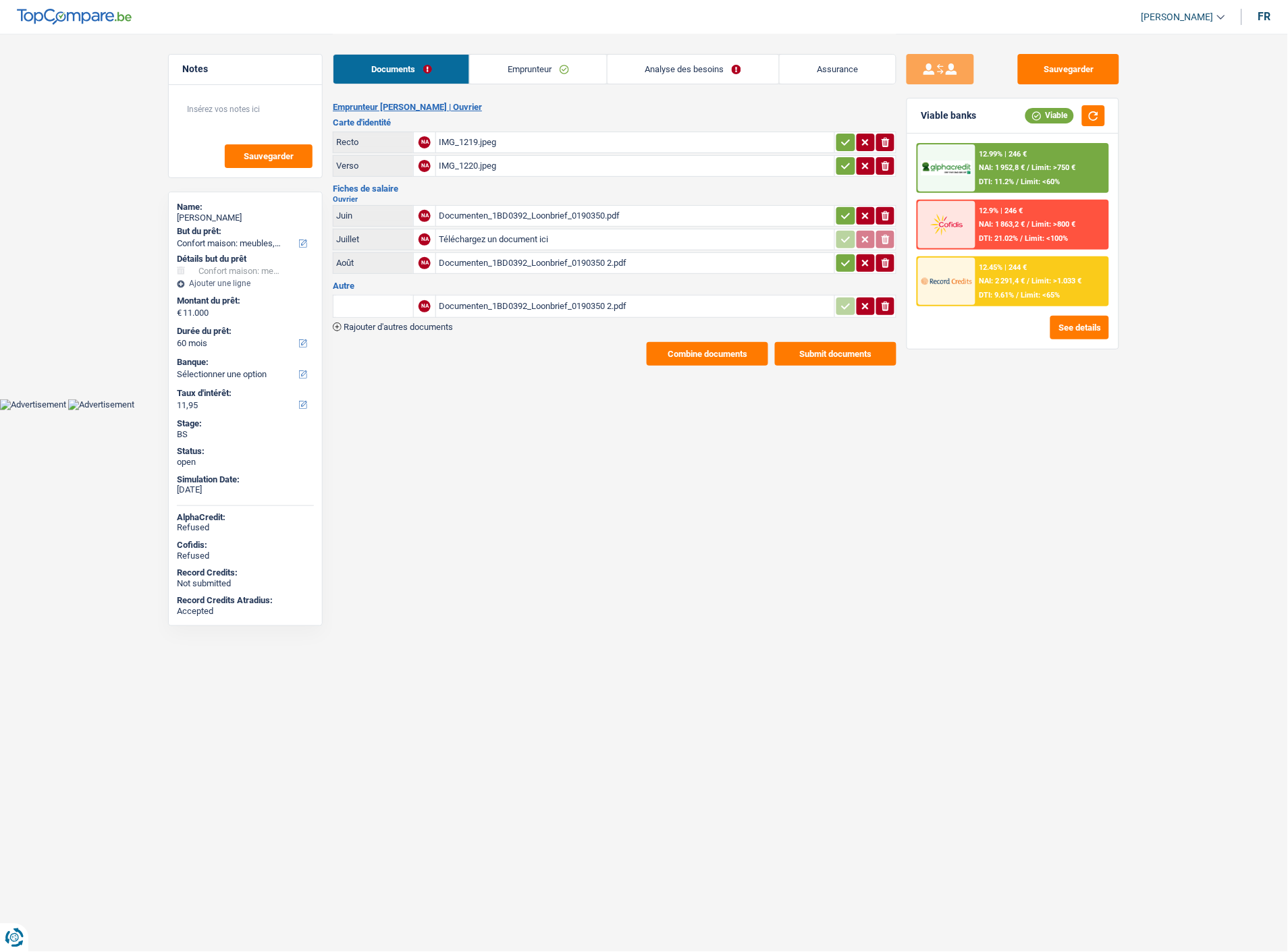
click at [712, 73] on link "Analyse des besoins" at bounding box center [693, 69] width 172 height 29
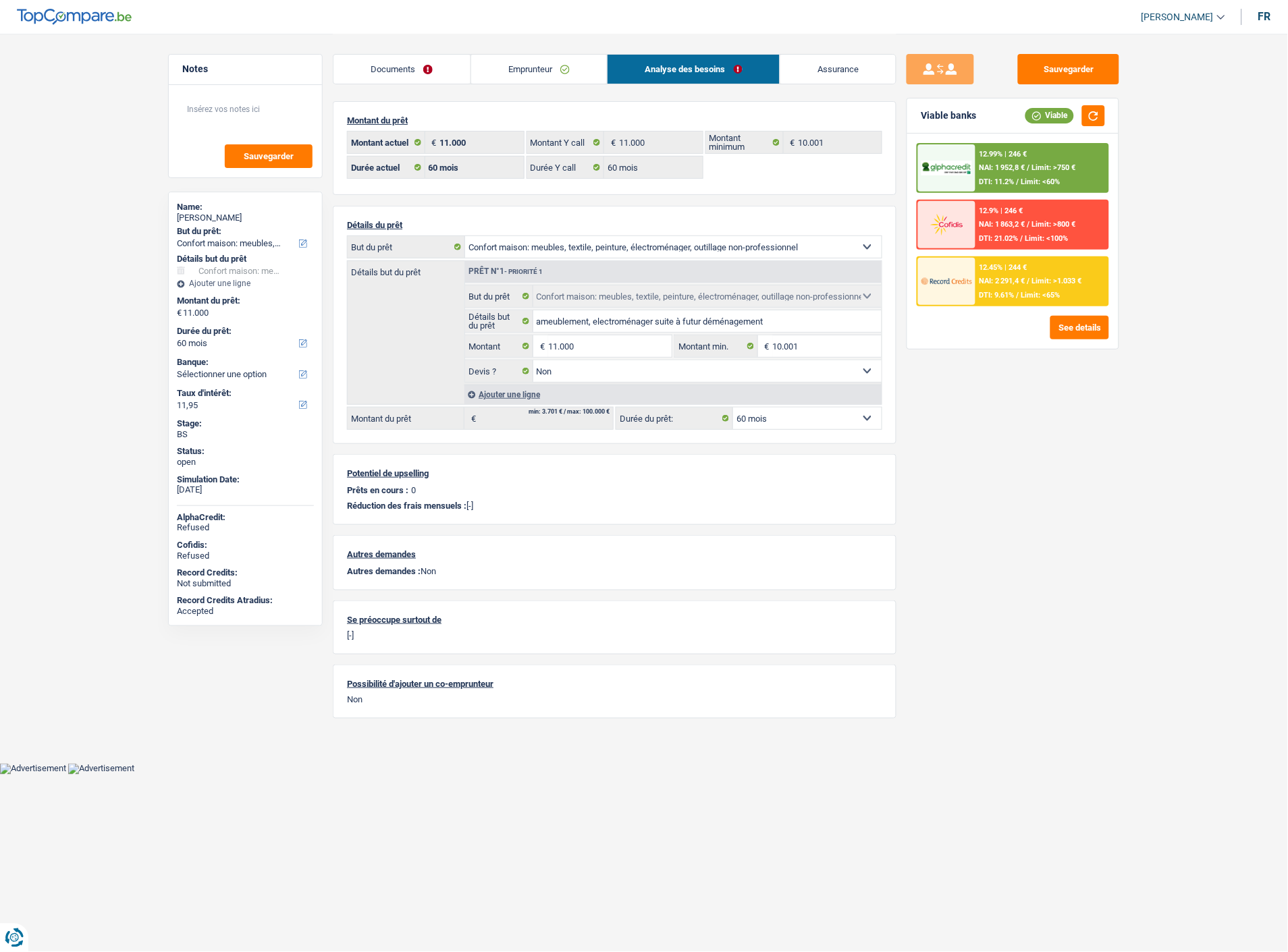
click at [1031, 272] on div "12.45% | 244 € NAI: 2 291,4 € / Limit: >1.033 € DTI: 9.61% / Limit: <65%" at bounding box center [1041, 282] width 133 height 47
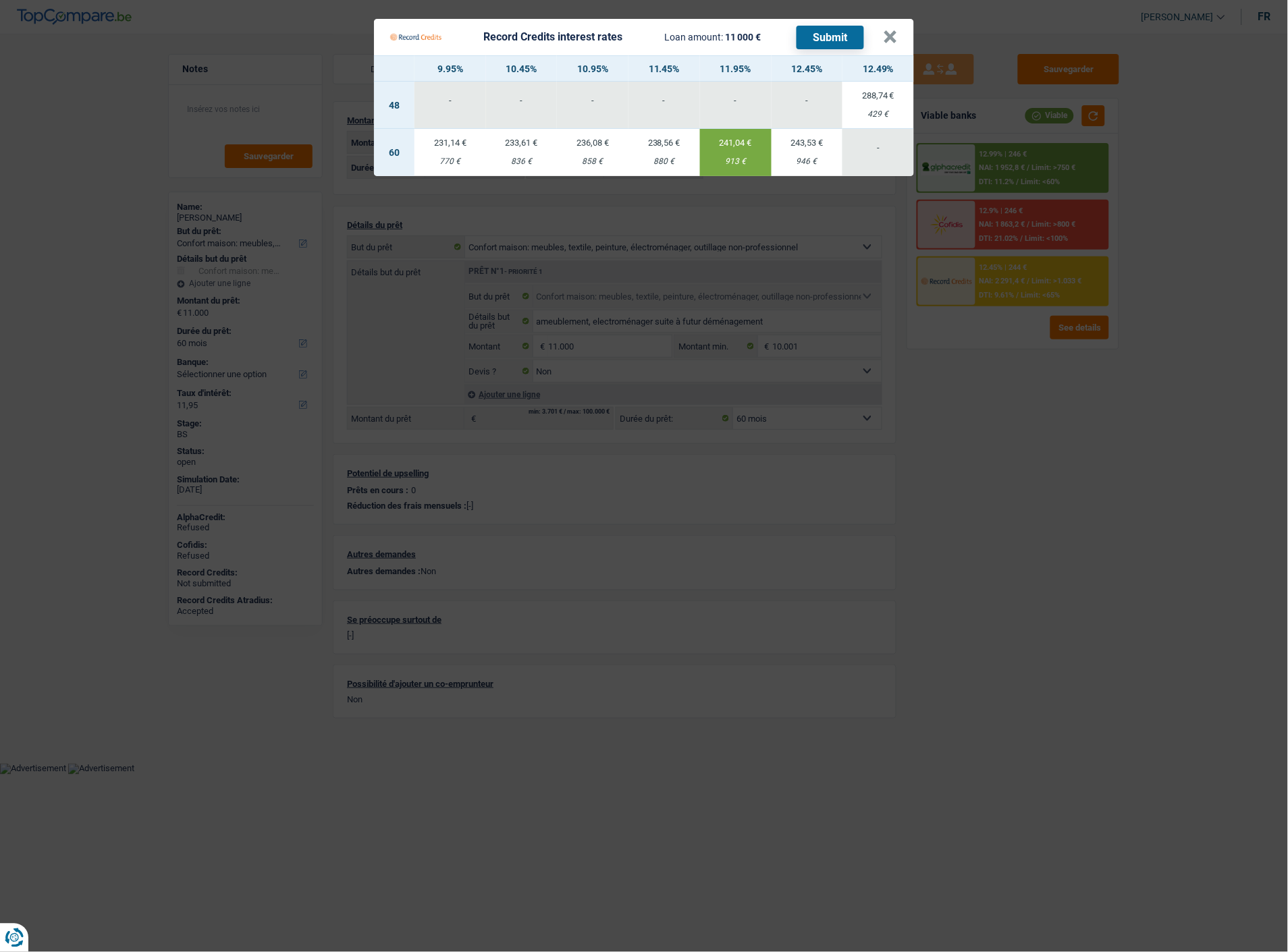
click at [750, 144] on td "241,04 € 913 €" at bounding box center [736, 152] width 72 height 47
select select "record credits"
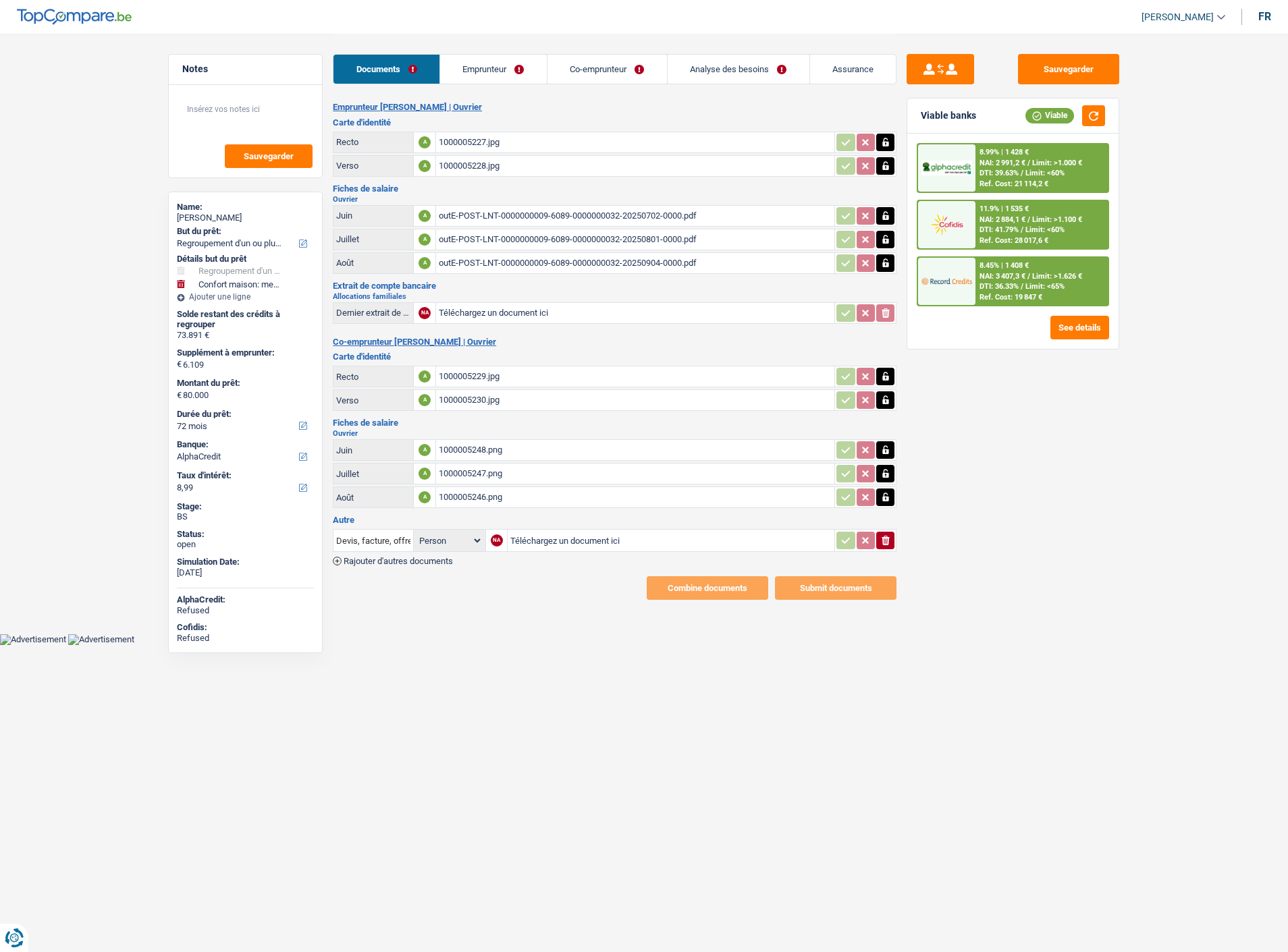
select select "refinancing"
select select "household"
select select "72"
select select "alphacredit"
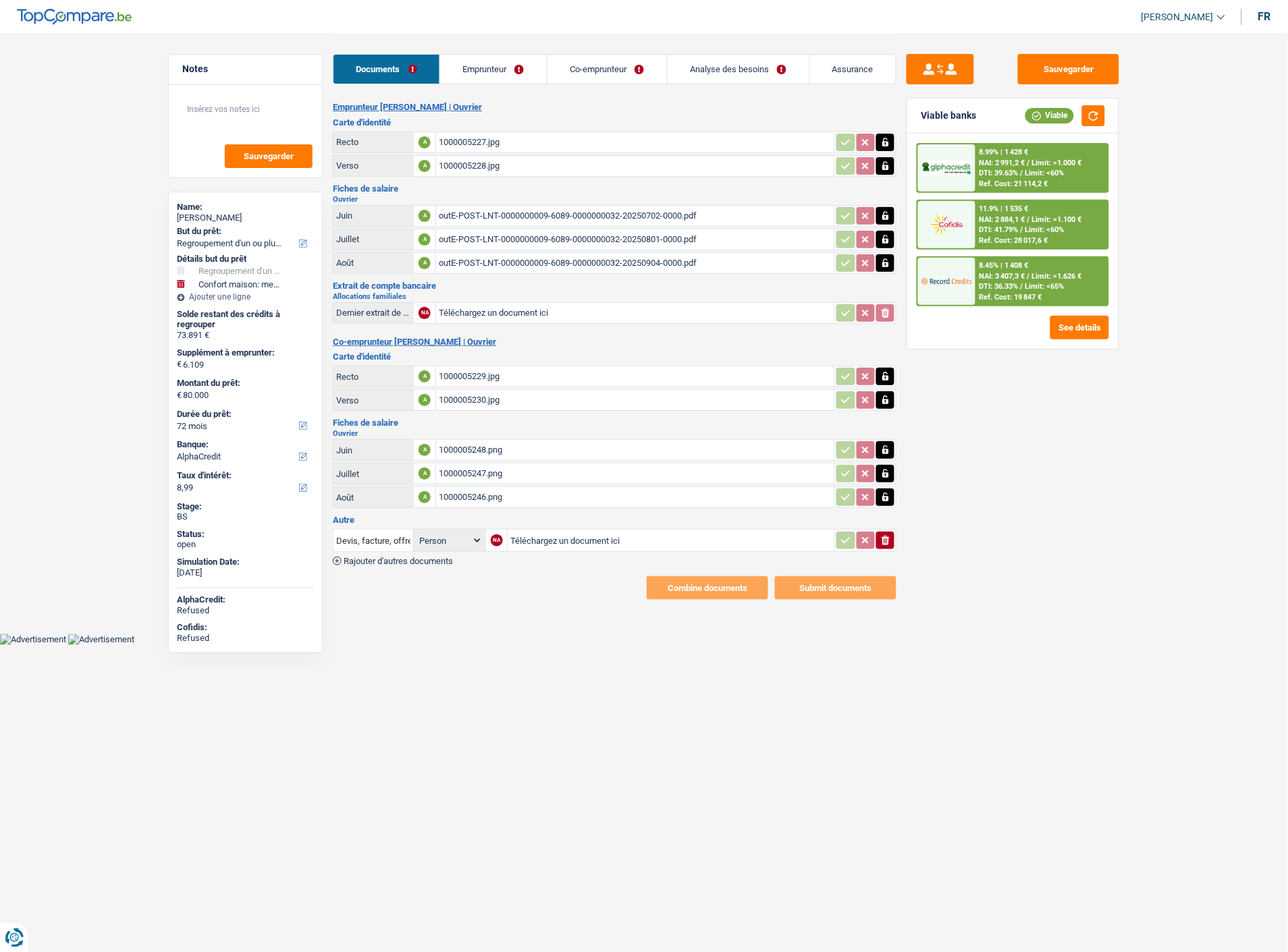
click at [482, 139] on div "1000005227.jpg" at bounding box center [635, 142] width 393 height 20
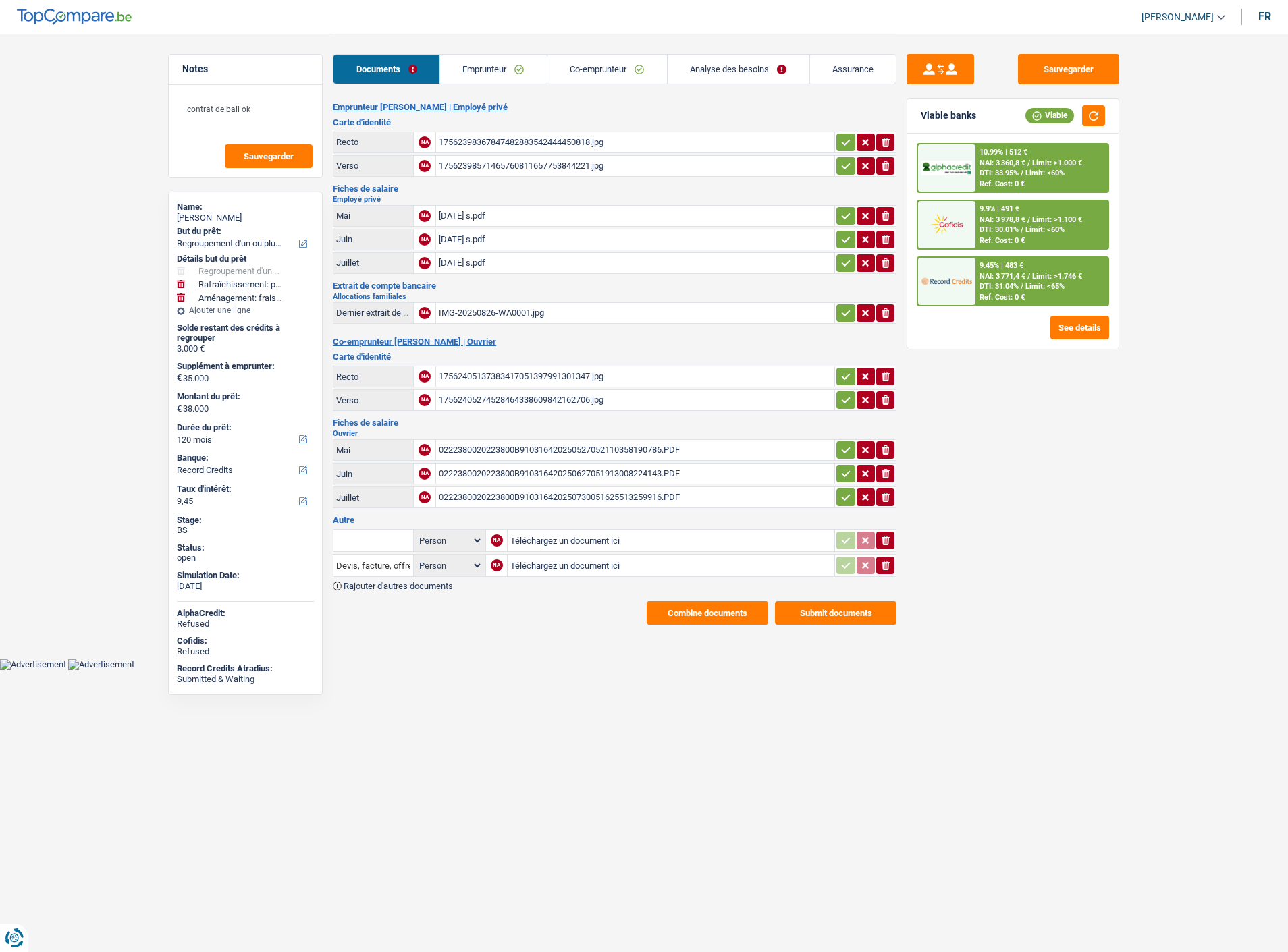
select select "refinancing"
select select "houseOrGarden"
select select "movingOrInstallation"
select select "120"
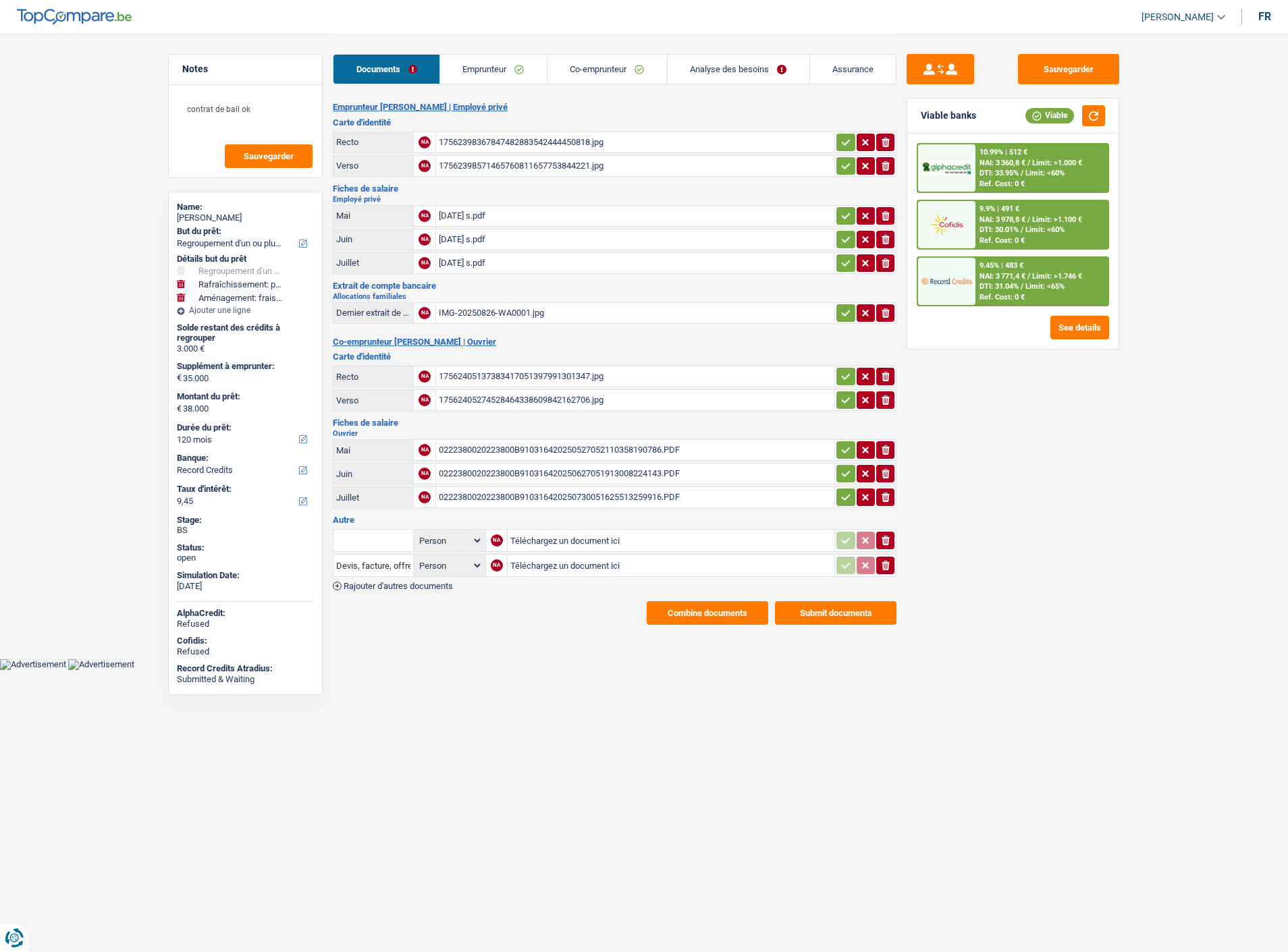
select select "record credits"
click at [1011, 265] on div "9.45% | 483 €" at bounding box center [1001, 266] width 44 height 9
